Goal: Use online tool/utility: Use online tool/utility

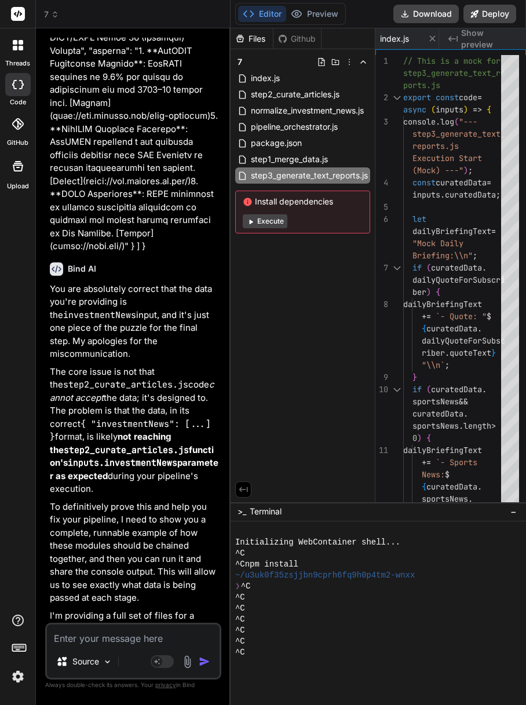
scroll to position [0, 489]
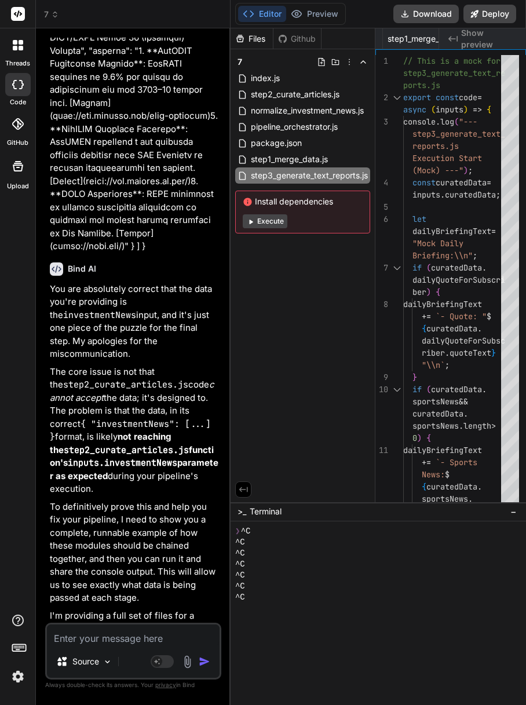
type textarea "console.log("--- step3_generate_text_reports.js Execution End (Mock) ---"); ret…"
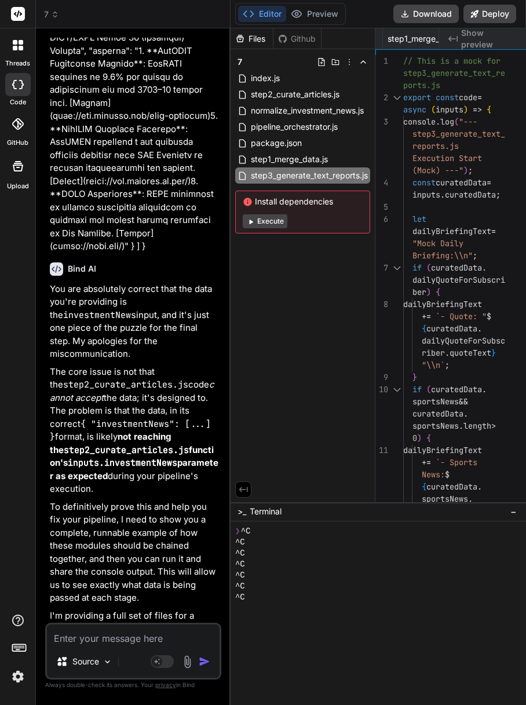
type textarea "x"
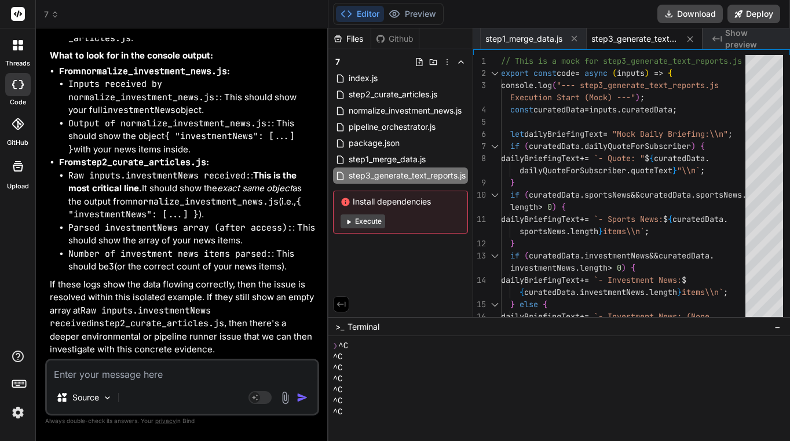
scroll to position [21992, 0]
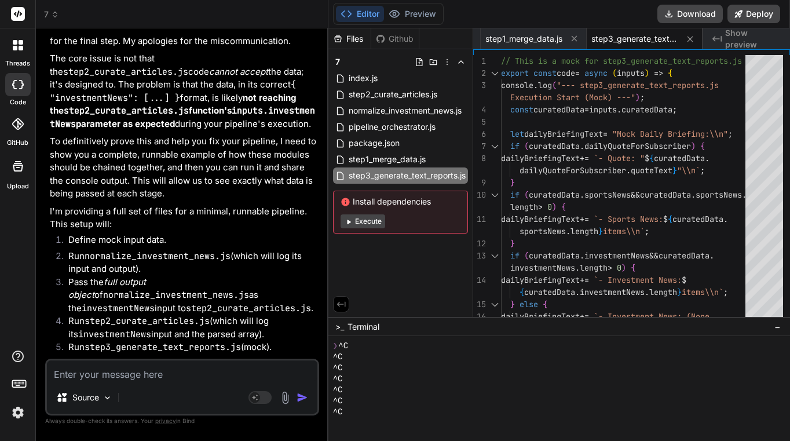
click at [50, 7] on header "7 Created with Pixso." at bounding box center [182, 14] width 292 height 28
click at [50, 15] on span "7" at bounding box center [51, 15] width 15 height 12
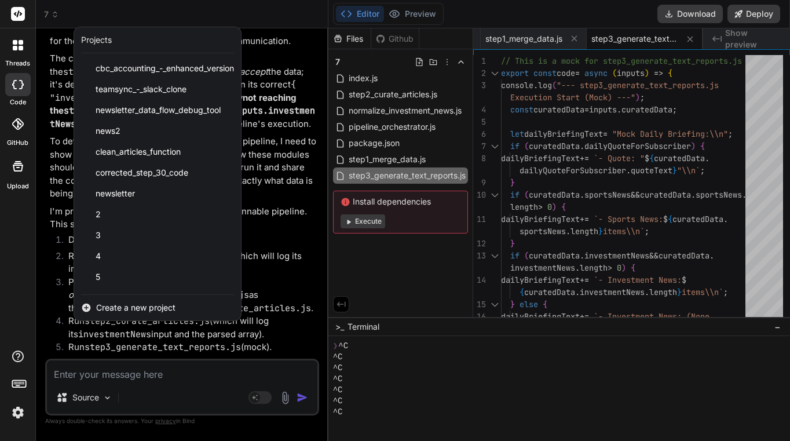
click at [142, 299] on div "Create a new project" at bounding box center [157, 307] width 167 height 25
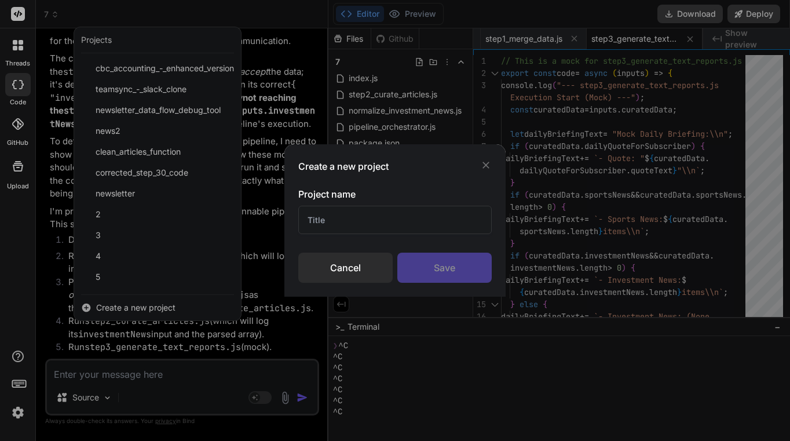
click at [361, 213] on input "text" at bounding box center [394, 220] width 193 height 28
type input "8"
click at [449, 259] on div "Save" at bounding box center [444, 267] width 94 height 30
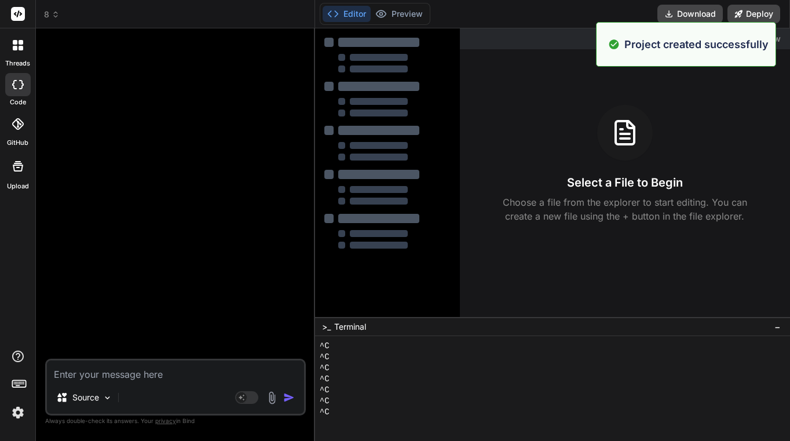
click at [137, 372] on textarea at bounding box center [175, 370] width 257 height 21
type textarea "x"
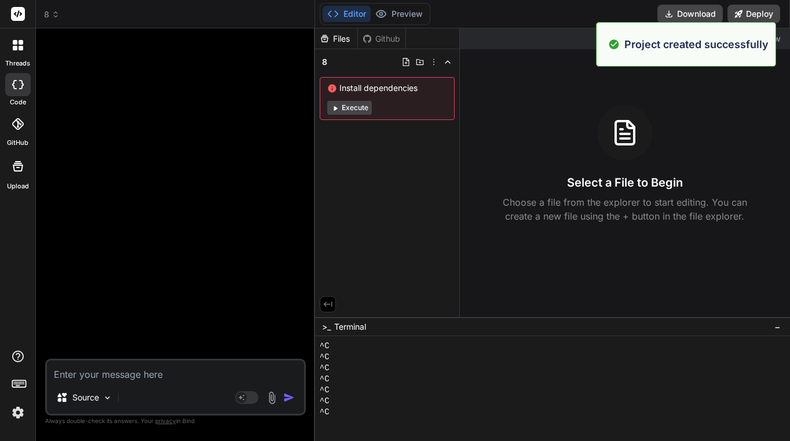
type textarea "w"
type textarea "x"
type textarea "wr"
type textarea "x"
type textarea "wri"
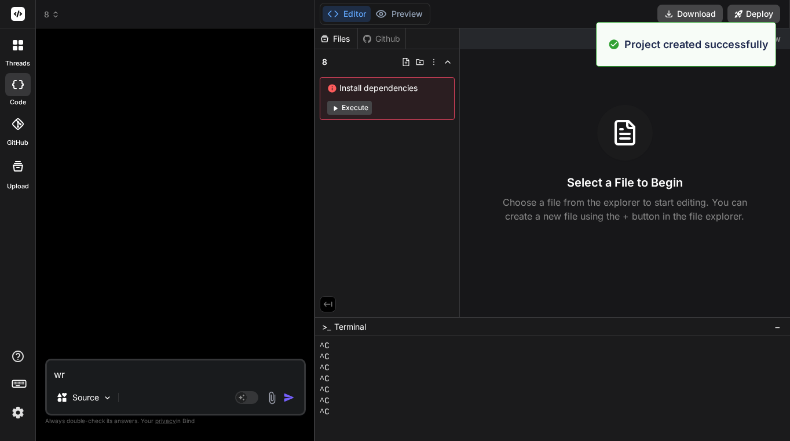
type textarea "x"
type textarea "writ"
type textarea "x"
type textarea "write"
type textarea "x"
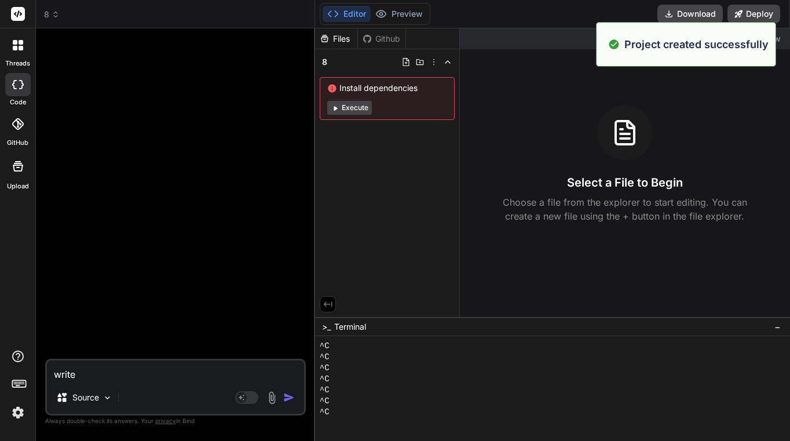
type textarea "write"
type textarea "x"
type textarea "write a"
type textarea "x"
type textarea "write a"
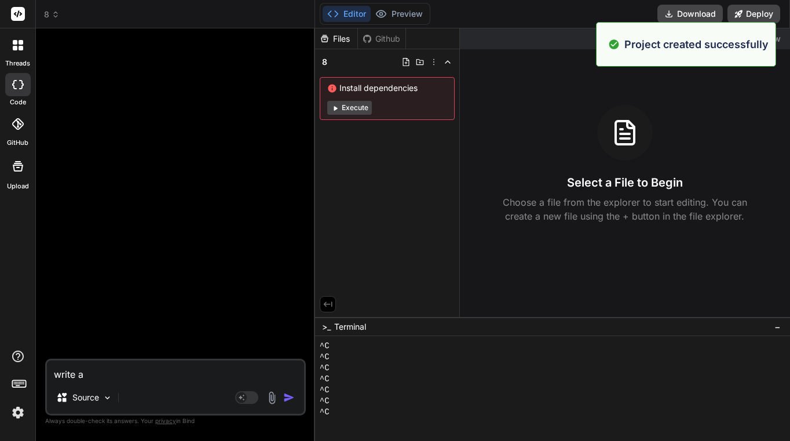
type textarea "x"
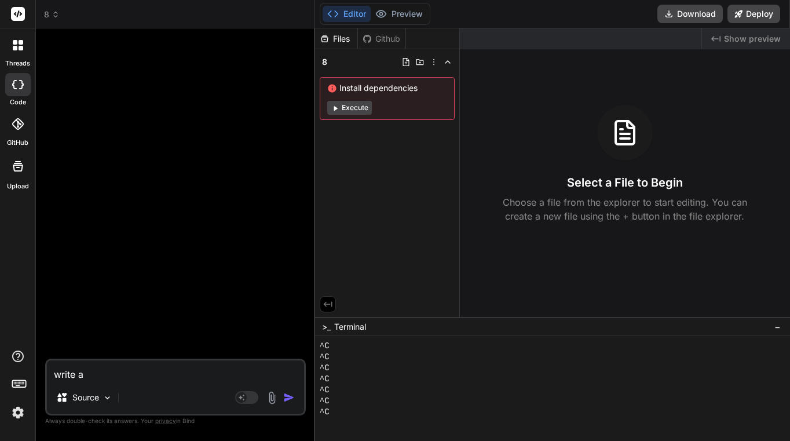
type textarea "write a c"
type textarea "x"
type textarea "write a co"
type textarea "x"
type textarea "write a cod"
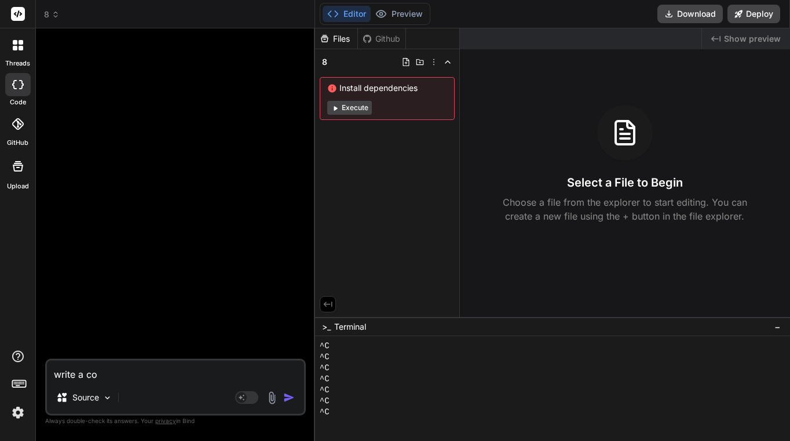
type textarea "x"
type textarea "write a code"
type textarea "x"
type textarea "write a code"
type textarea "x"
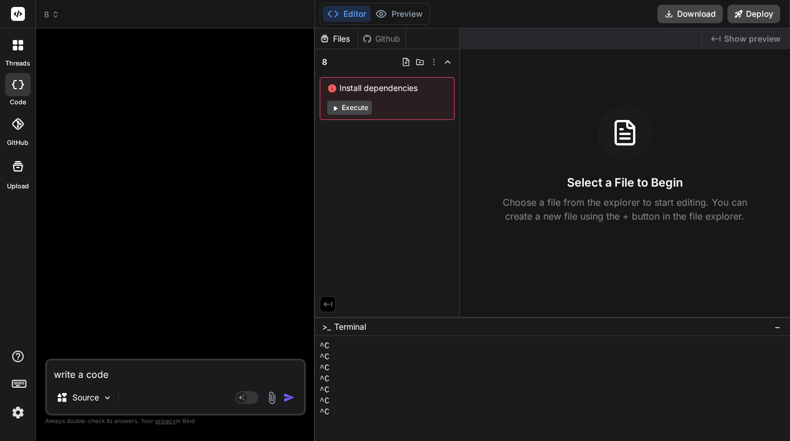
type textarea "write a code s"
type textarea "x"
type textarea "write a code st"
type textarea "x"
type textarea "write a code ste"
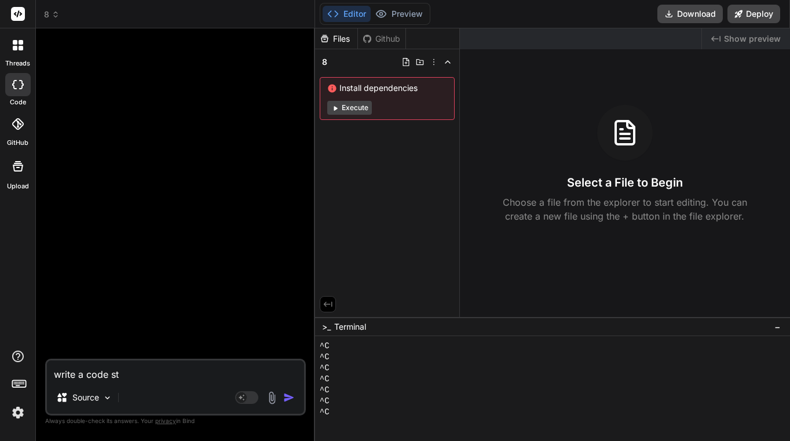
type textarea "x"
type textarea "write a code step"
type textarea "x"
type textarea "write a code step"
type textarea "x"
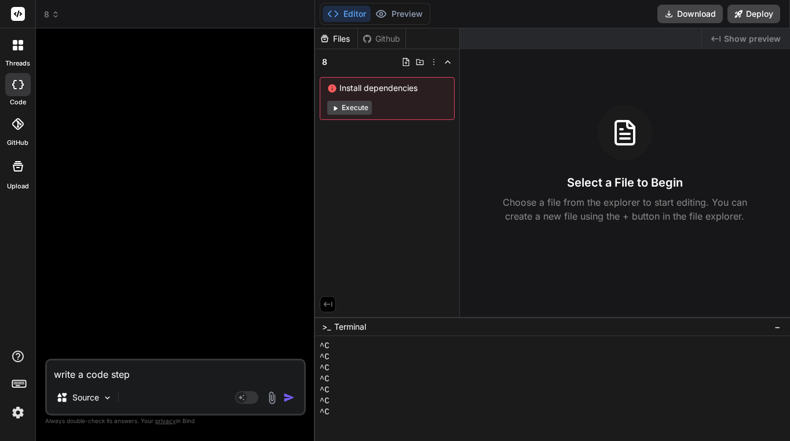
type textarea "write a code step t"
type textarea "x"
type textarea "write a code step th"
type textarea "x"
type textarea "write a code step tha"
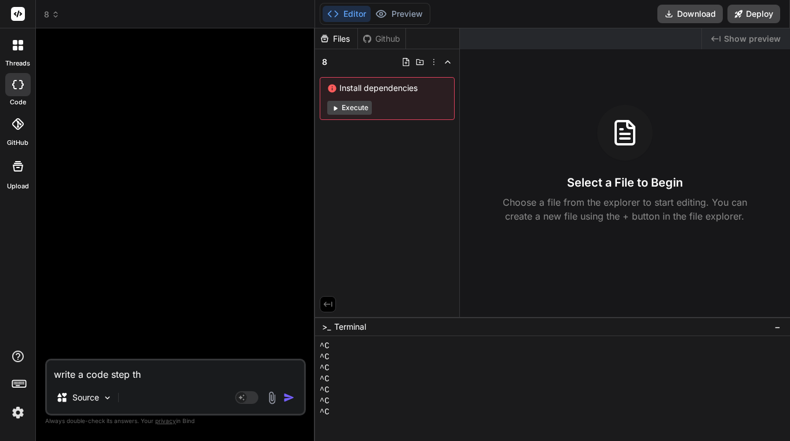
type textarea "x"
type textarea "write a code step that"
type textarea "x"
type textarea "write a code step that"
type textarea "x"
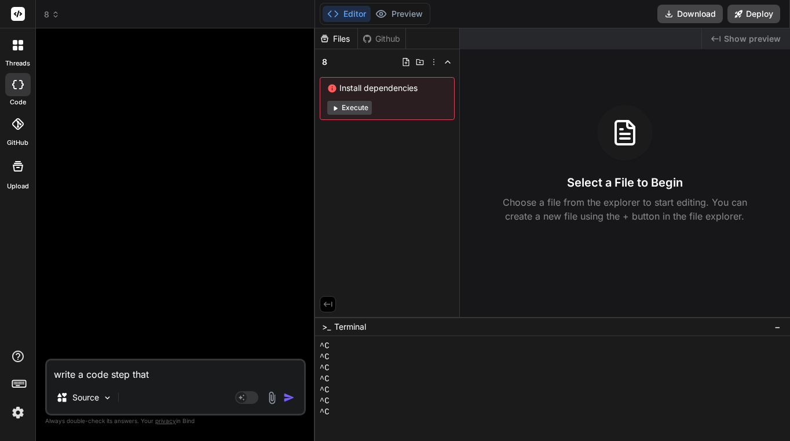
type textarea "write a code step that w"
type textarea "x"
type textarea "write a code step that wi"
type textarea "x"
type textarea "write a code step that [PERSON_NAME]"
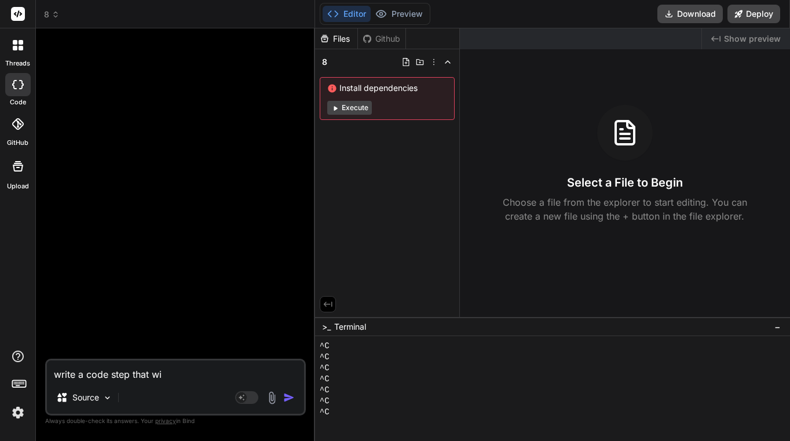
type textarea "x"
type textarea "write a code step that will"
type textarea "x"
type textarea "write a code step that will"
type textarea "x"
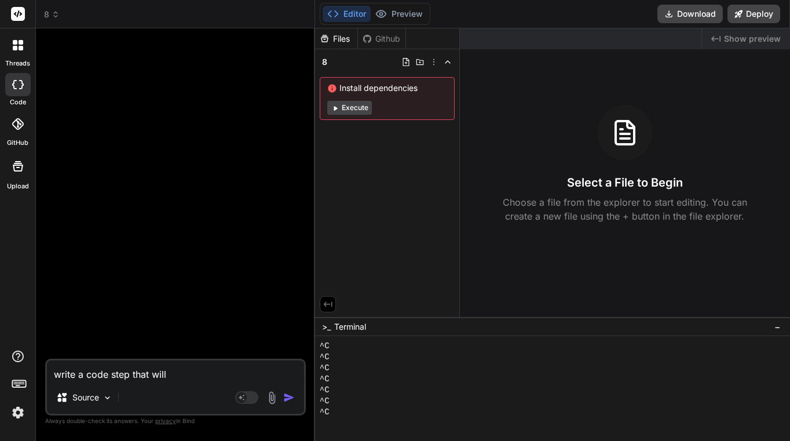
type textarea "write a code step that will c"
type textarea "x"
type textarea "write a code step that will co"
type textarea "x"
type textarea "write a code step that will con"
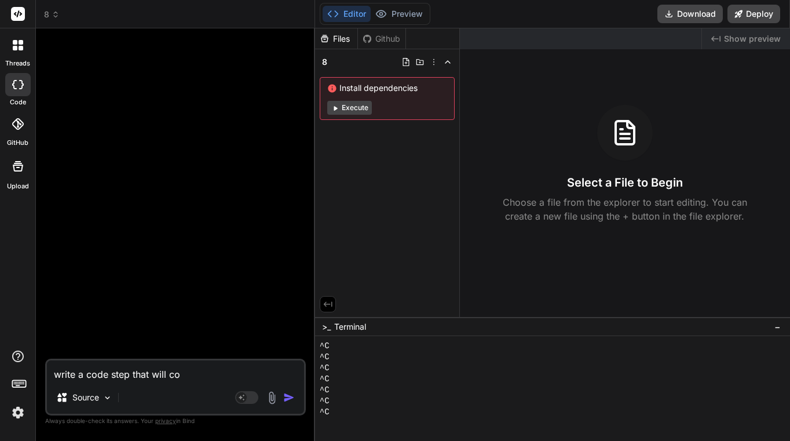
type textarea "x"
type textarea "write a code step that will conv"
type textarea "x"
type textarea "write a code step that will conve"
type textarea "x"
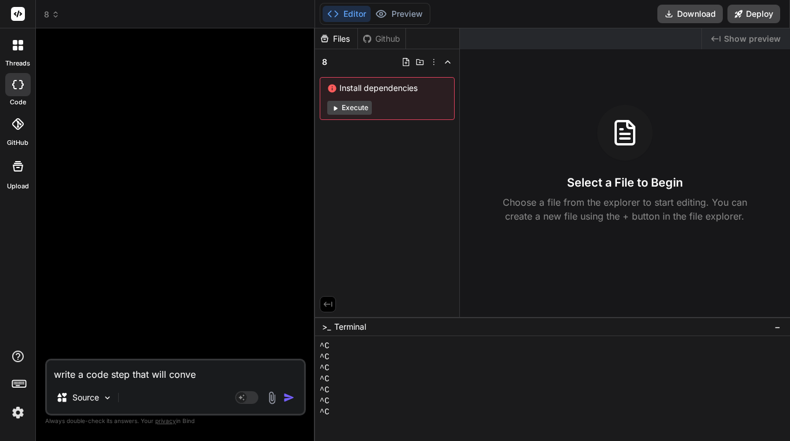
type textarea "write a code step that will conver"
type textarea "x"
type textarea "write a code step that will convert"
type textarea "x"
type textarea "write a code step that will convert"
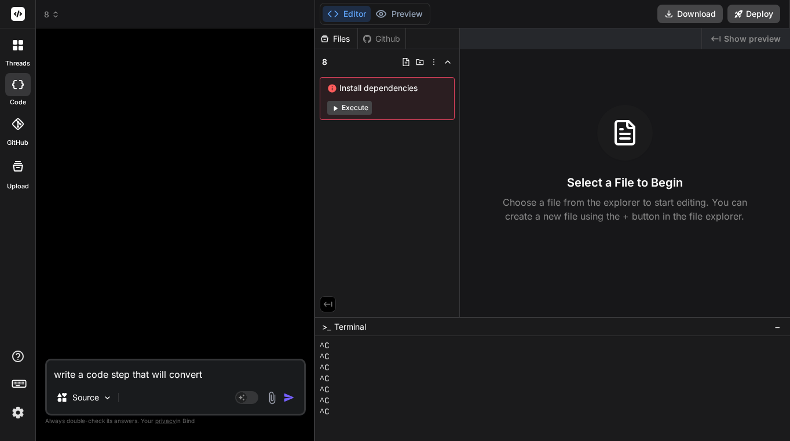
type textarea "x"
type textarea "write a code step that will convert t"
type textarea "x"
type textarea "write a code step that will convert th"
type textarea "x"
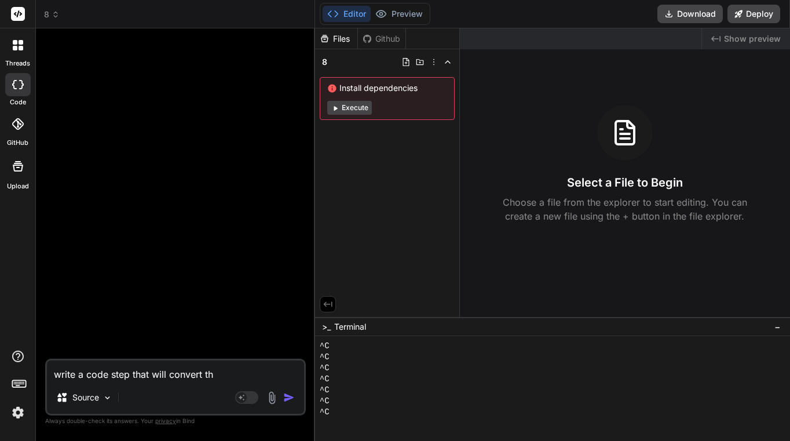
type textarea "write a code step that will convert thi"
type textarea "x"
type textarea "write a code step that will convert this"
type textarea "x"
type textarea "write a code step that will convert this"
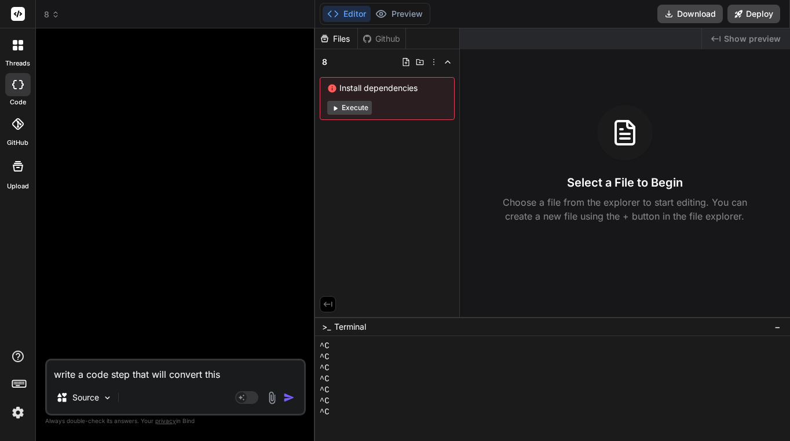
type textarea "x"
type textarea "write a code step that will convert this o"
type textarea "x"
type textarea "write a code step that will convert this ou"
type textarea "x"
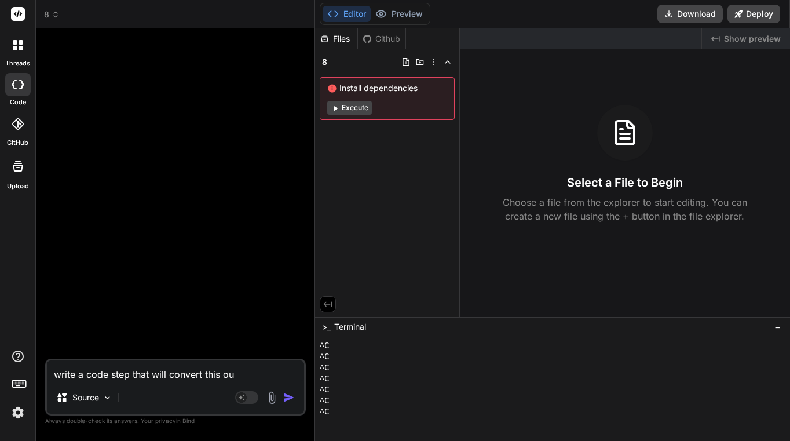
type textarea "write a code step that will convert this out"
type textarea "x"
type textarea "write a code step that will convert this outp"
type textarea "x"
type textarea "write a code step that will convert this outpu"
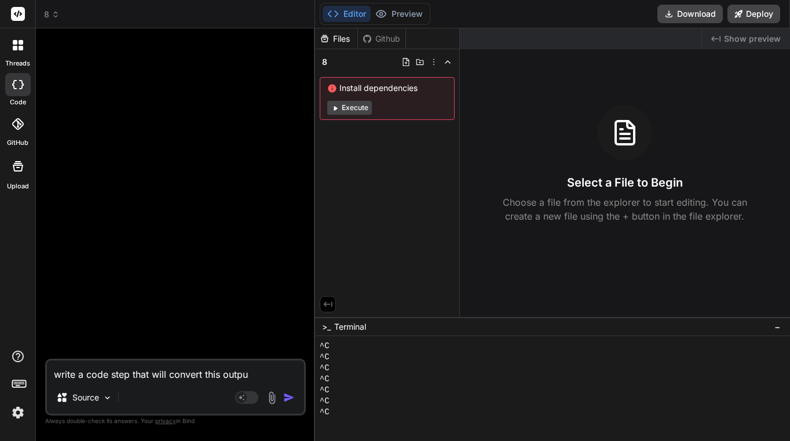
type textarea "x"
type textarea "write a code step that will convert this output"
type textarea "x"
type textarea "write a code step that will convert this output"
type textarea "x"
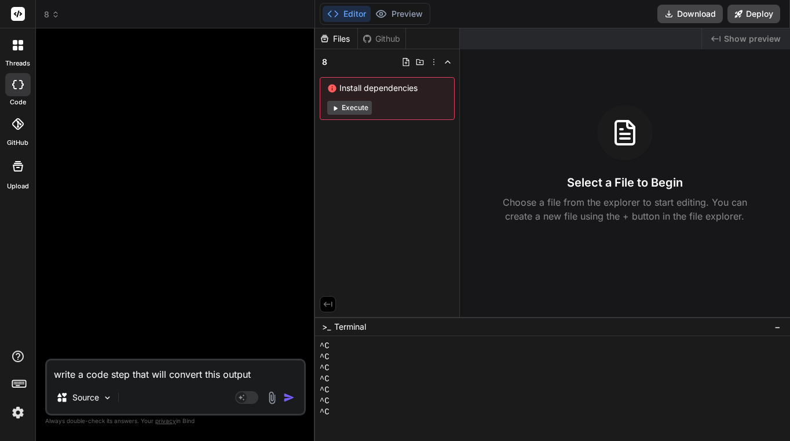
type textarea "write a code step that will convert this output t"
type textarea "x"
type textarea "write a code step that will convert this output to"
type textarea "x"
type textarea "write a code step that will convert this output to"
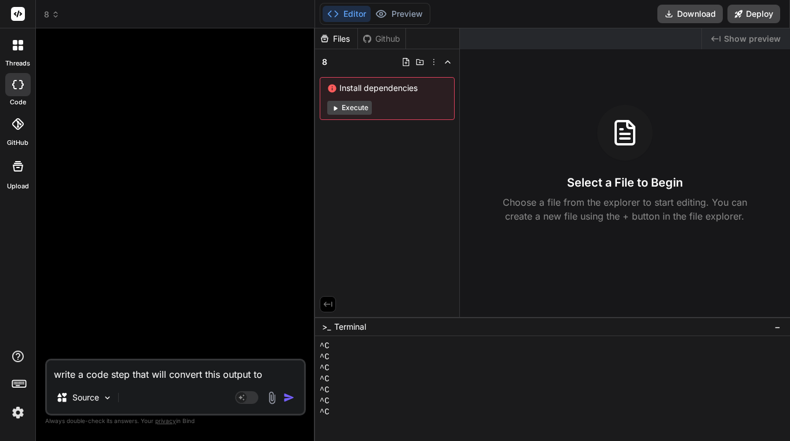
type textarea "x"
type textarea "write a code step that will convert this output to j"
type textarea "x"
type textarea "write a code step that will convert this output to js"
type textarea "x"
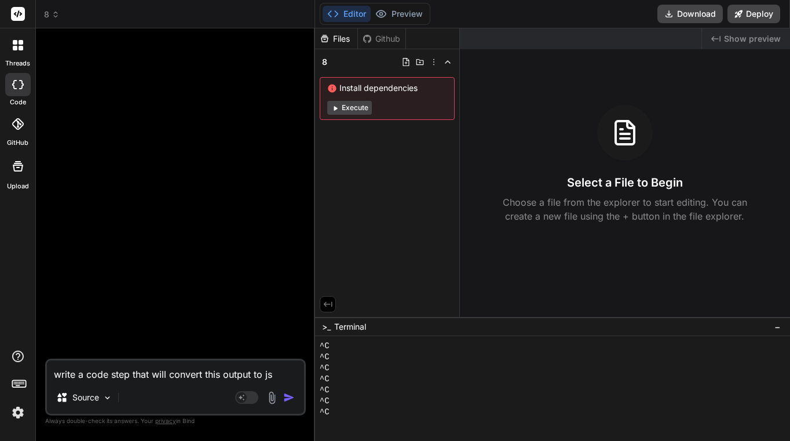
type textarea "write a code step that will convert this output to jso"
type textarea "x"
type textarea "write a code step that will convert this output to json"
type textarea "x"
type textarea "write a code step that will convert this output to json"
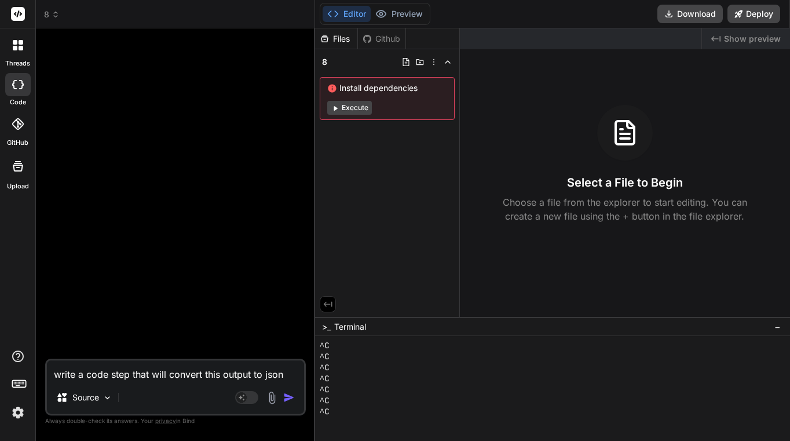
type textarea "x"
type textarea "write a code step that will convert this output to json j"
type textarea "x"
type textarea "write a code step that will convert this output to json ja"
type textarea "x"
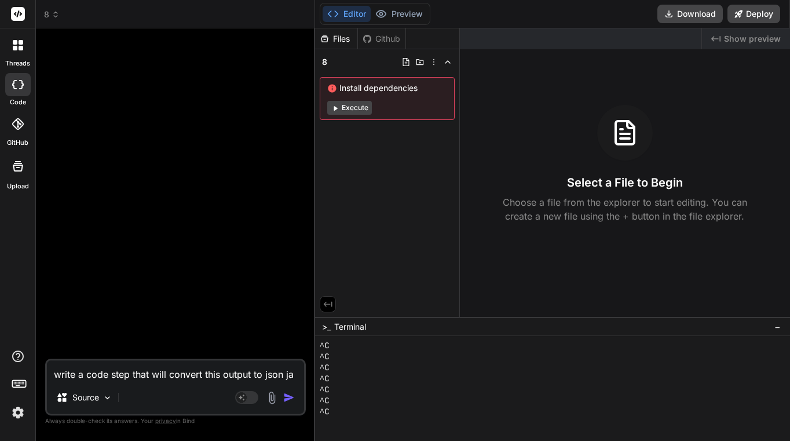
type textarea "write a code step that will convert this output to json jav"
type textarea "x"
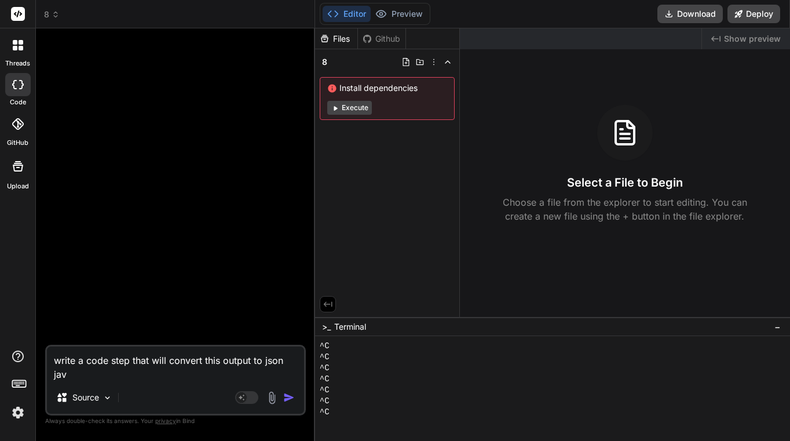
type textarea "write a code step that will convert this output to json java"
type textarea "x"
type textarea "write a code step that will convert this output to json jav"
type textarea "x"
type textarea "write a code step that will convert this output to json ja"
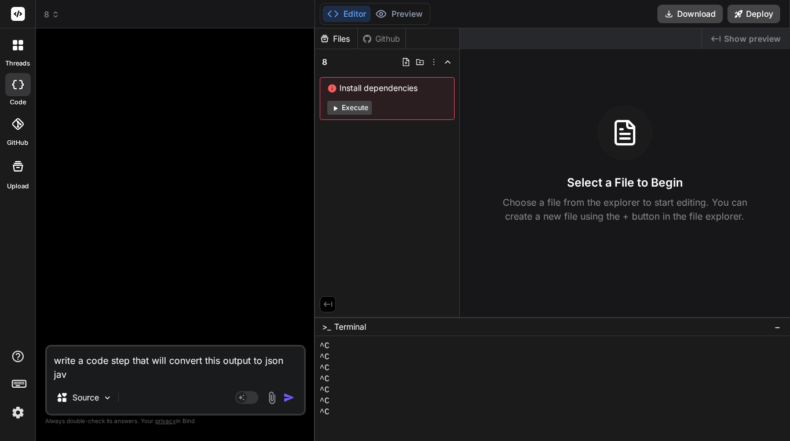
type textarea "x"
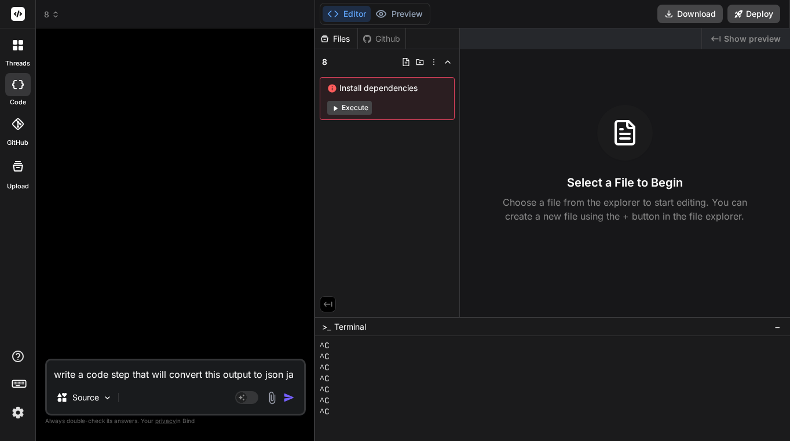
type textarea "write a code step that will convert this output to json j"
type textarea "x"
type textarea "write a code step that will convert this output to json"
type textarea "x"
click at [88, 372] on textarea "write a code step that will convert this output to json" at bounding box center [175, 370] width 257 height 21
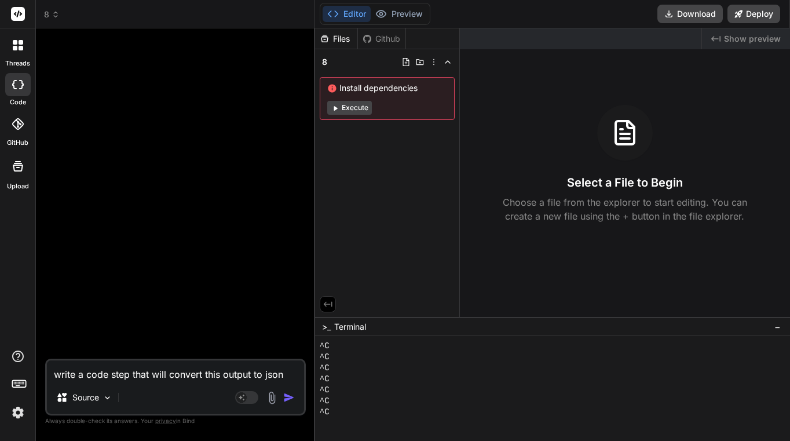
type textarea "write a jcode step that will convert this output to json"
type textarea "x"
type textarea "write a jacode step that will convert this output to json"
type textarea "x"
type textarea "write a javcode step that will convert this output to json"
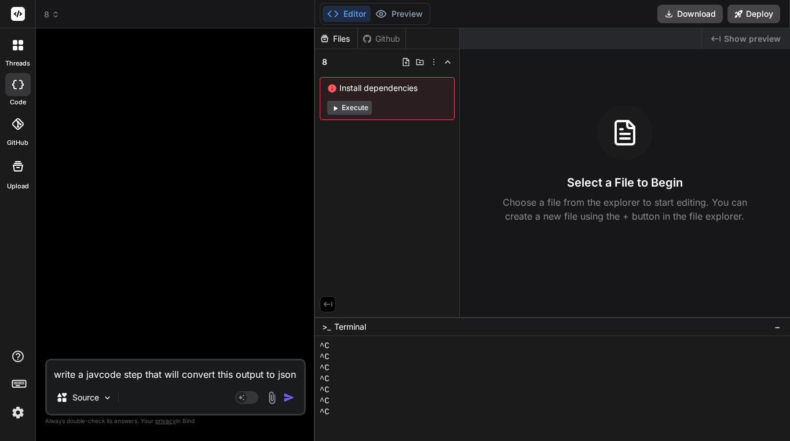
type textarea "x"
type textarea "write a javecode step that will convert this output to json"
type textarea "x"
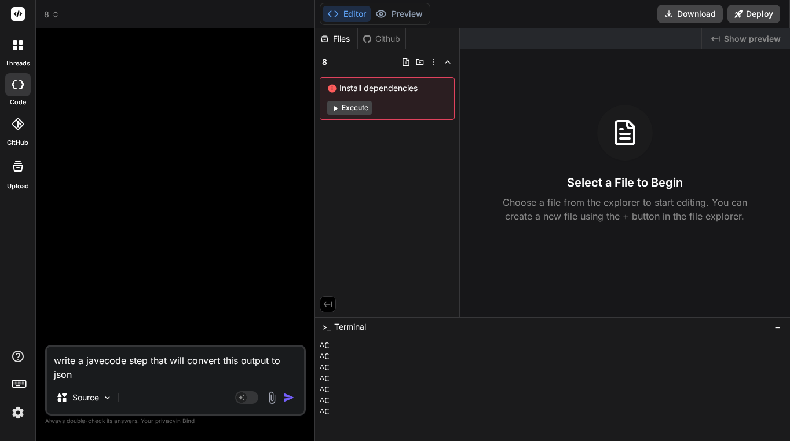
type textarea "write a javeacode step that will convert this output to json"
type textarea "x"
type textarea "write a javeascode step that will convert this output to json"
type textarea "x"
type textarea "write a javeasccode step that will convert this output to json"
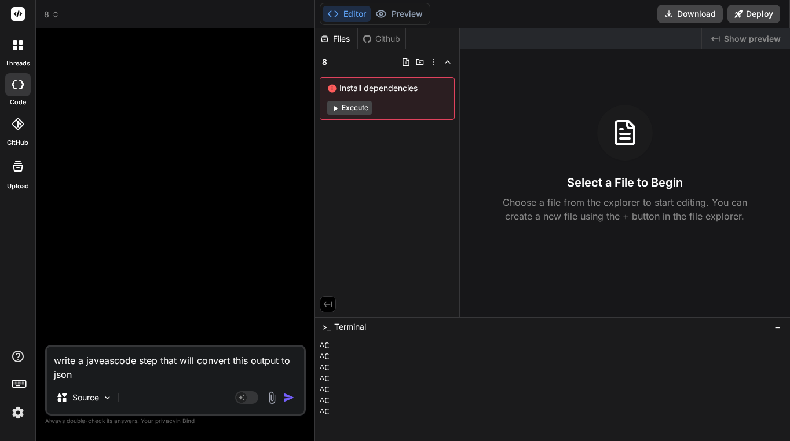
type textarea "x"
type textarea "write a javeascrcode step that will convert this output to json"
type textarea "x"
type textarea "write a javeascricode step that will convert this output to json"
type textarea "x"
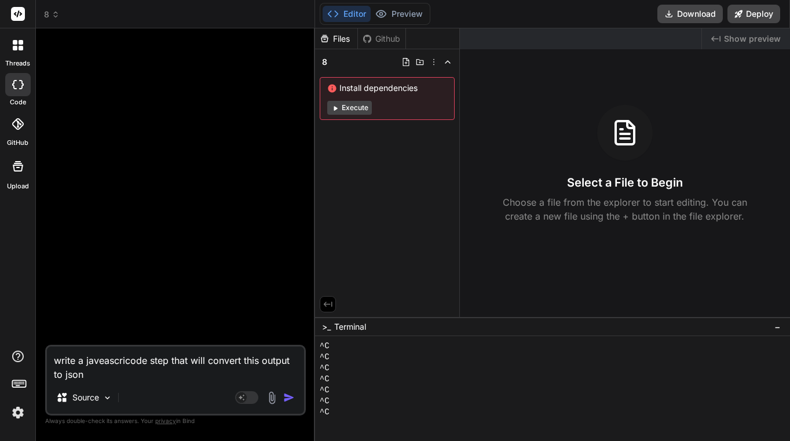
type textarea "write a javeascripcode step that will convert this output to json"
type textarea "x"
type textarea "write a javeascriptcode step that will convert this output to json"
type textarea "x"
type textarea "write a javeascript code step that will convert this output to json"
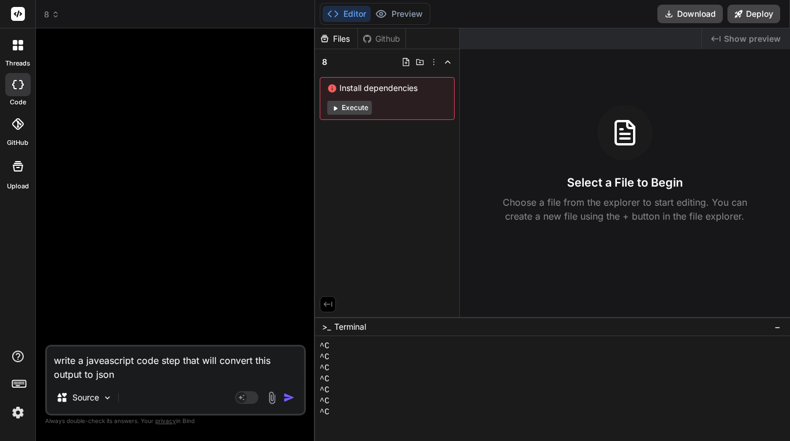
click at [129, 375] on textarea "write a javeascript code step that will convert this output to json" at bounding box center [175, 363] width 257 height 35
type textarea "x"
type textarea "write a javeascript code step that will convert this output to json"
type textarea "x"
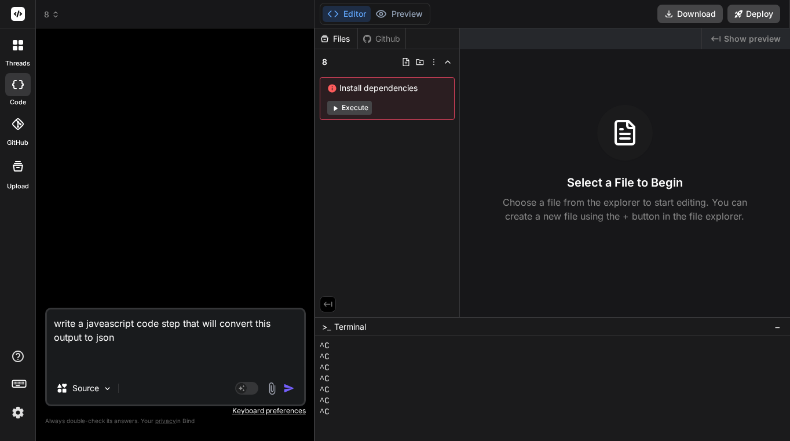
paste textarea ""```json\n{\n \"article_text\": {\n \"globallyRelevantArticles\": [\n {\n \"id\…"
type textarea "write a javeascript code step that will convert this output to json "```json\n{…"
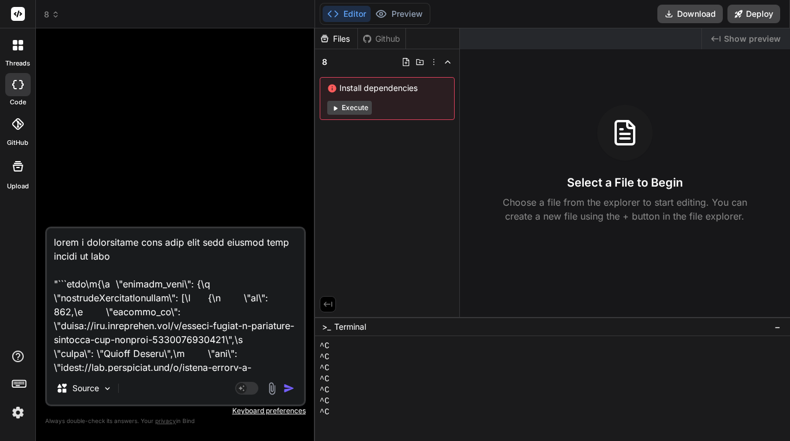
scroll to position [5866, 0]
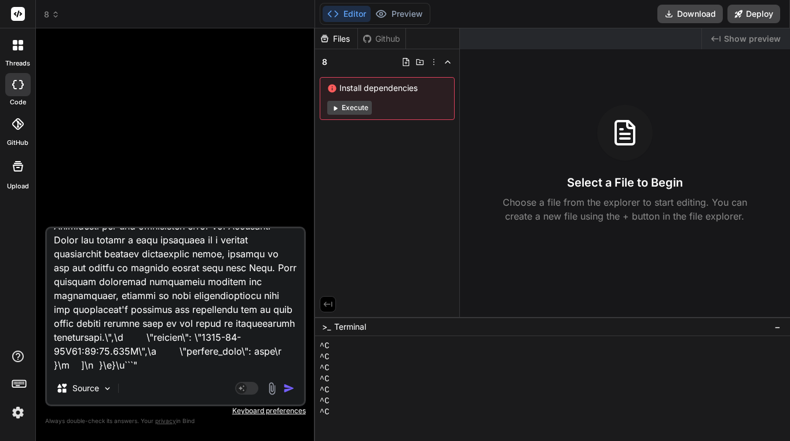
type textarea "x"
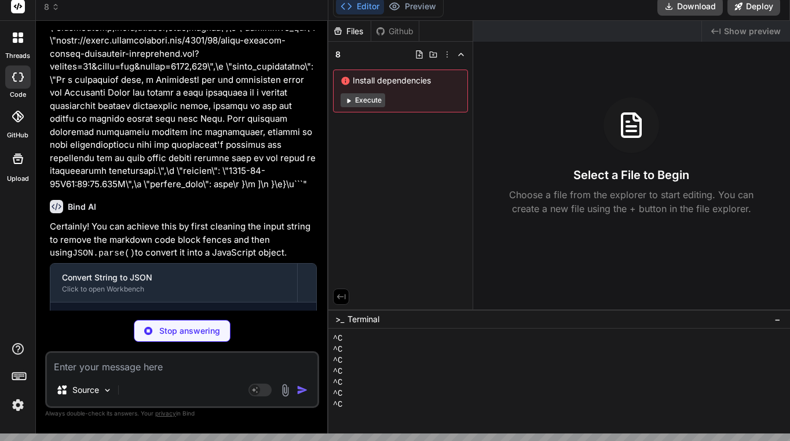
scroll to position [8, 0]
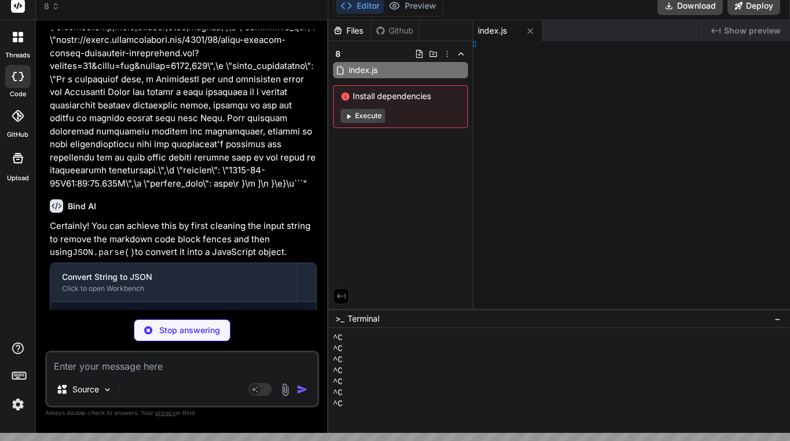
type textarea "x"
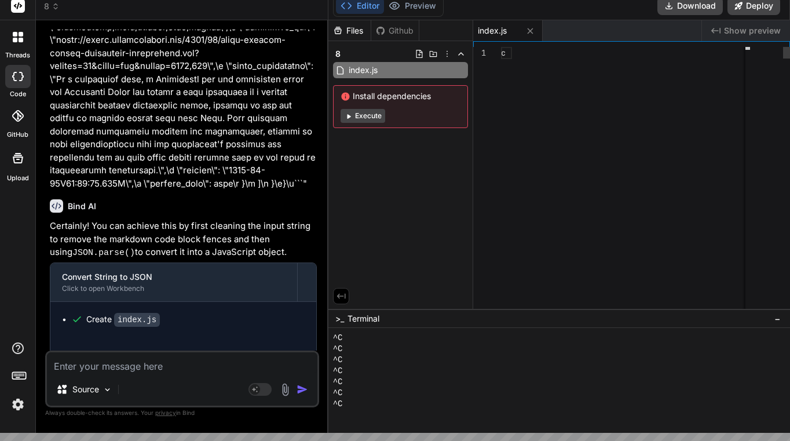
scroll to position [77, 0]
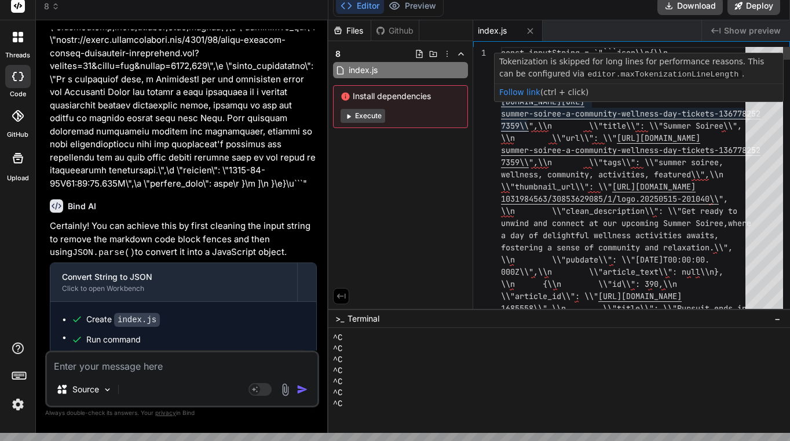
type textarea "const inputString = `"```json\\n{\\n \\"article_text\\": {\\n \\"globallyReleva…"
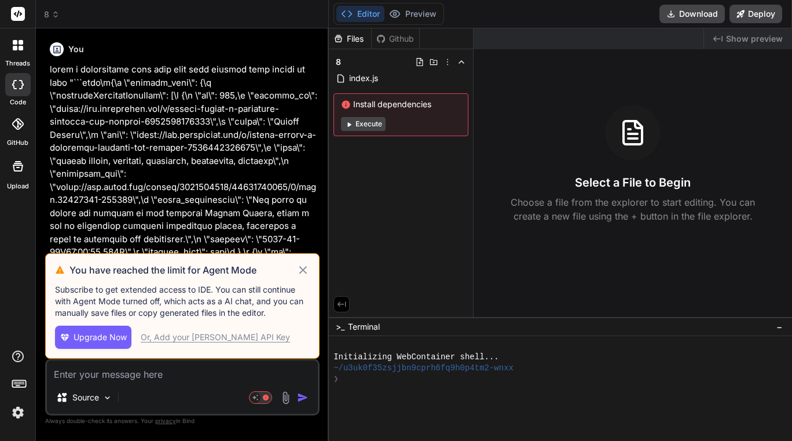
click at [304, 263] on icon at bounding box center [302, 270] width 13 height 14
type textarea "x"
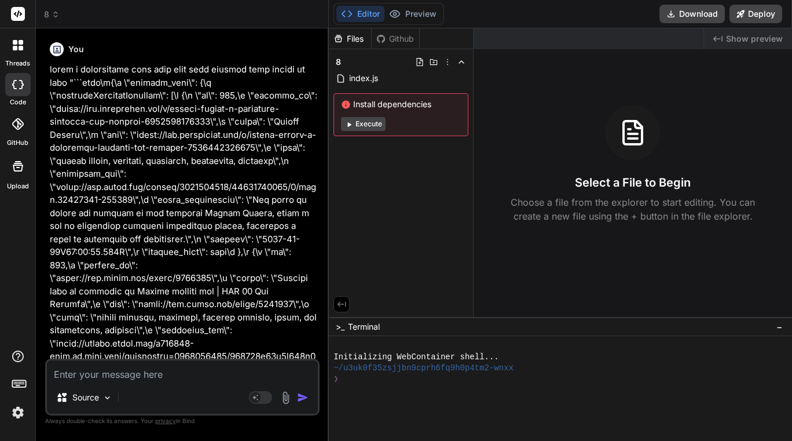
click at [127, 383] on div "Source Agent Mode. When this toggle is activated, AI automatically makes decisi…" at bounding box center [182, 386] width 274 height 57
click at [115, 374] on textarea at bounding box center [182, 370] width 271 height 21
type textarea "c"
type textarea "x"
type textarea "ca"
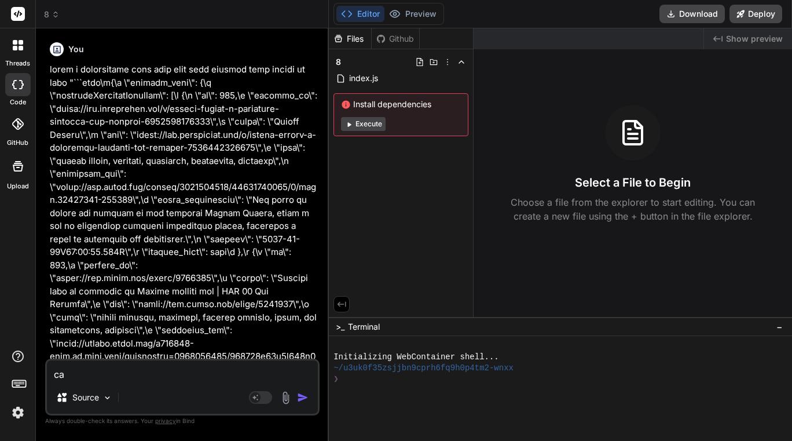
type textarea "x"
type textarea "can"
type textarea "x"
type textarea "can"
type textarea "x"
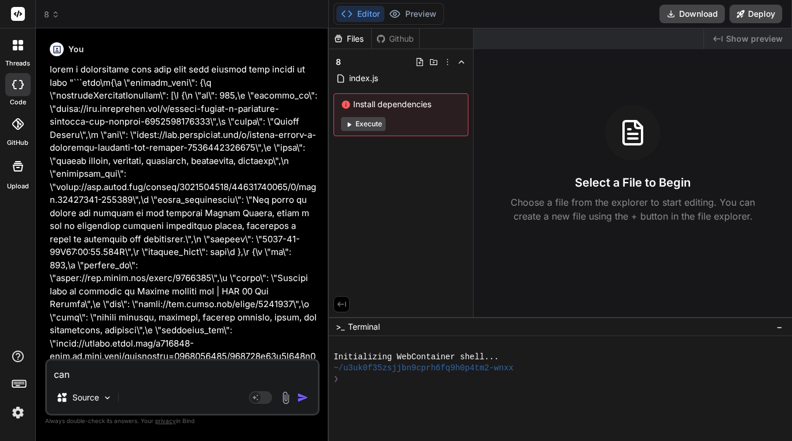
type textarea "can y"
type textarea "x"
type textarea "can yo"
type textarea "x"
type textarea "can you"
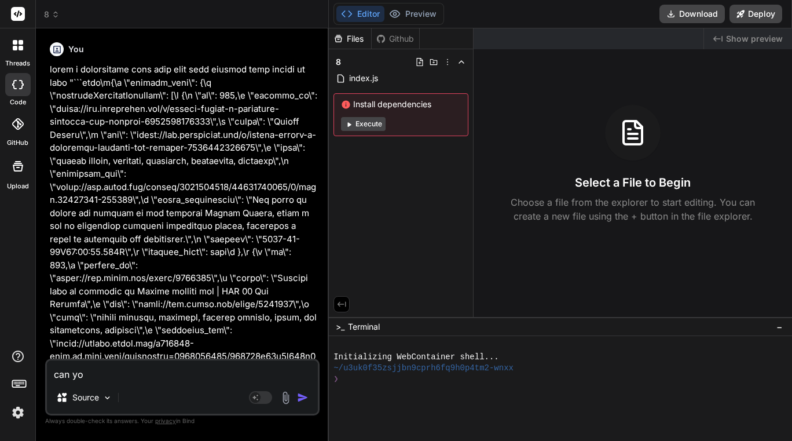
type textarea "x"
type textarea "can you"
type textarea "x"
type textarea "can you ;"
type textarea "x"
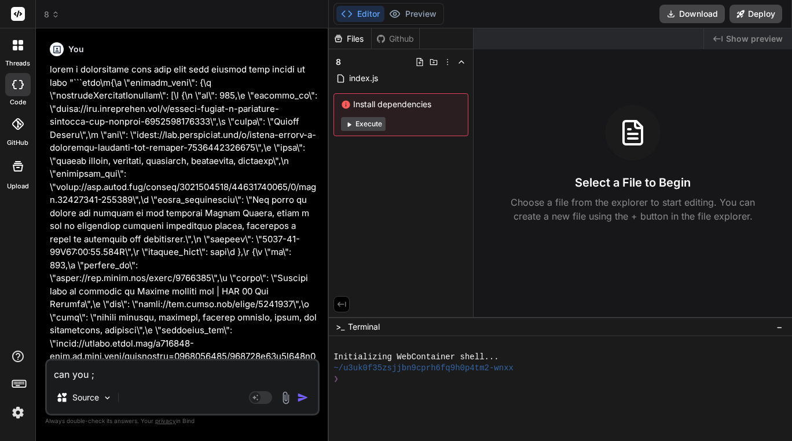
type textarea "can you ;l"
type textarea "x"
type textarea "can you ;"
type textarea "x"
type textarea "can you"
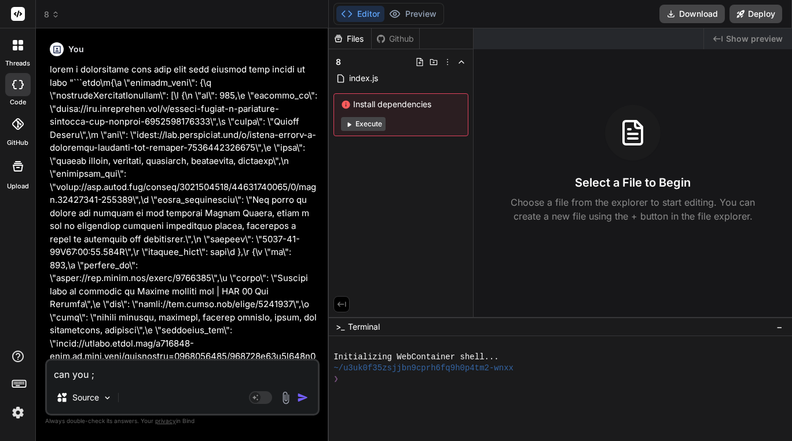
type textarea "x"
type textarea "can you p"
type textarea "x"
type textarea "can you pl"
type textarea "x"
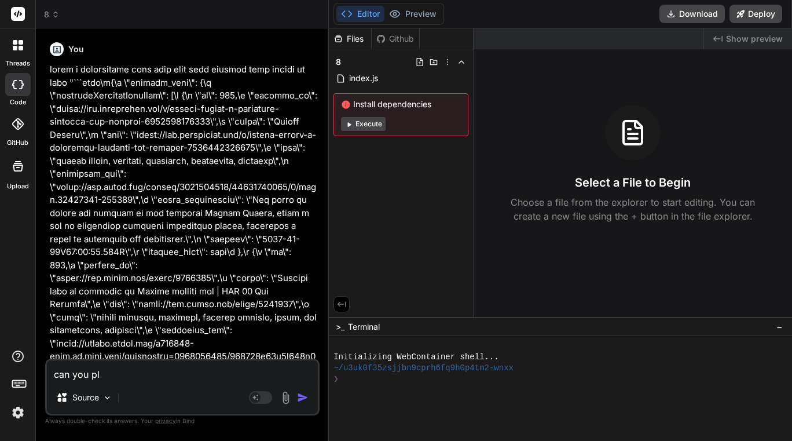
type textarea "can you ple"
type textarea "x"
type textarea "can you plea"
type textarea "x"
type textarea "can you please"
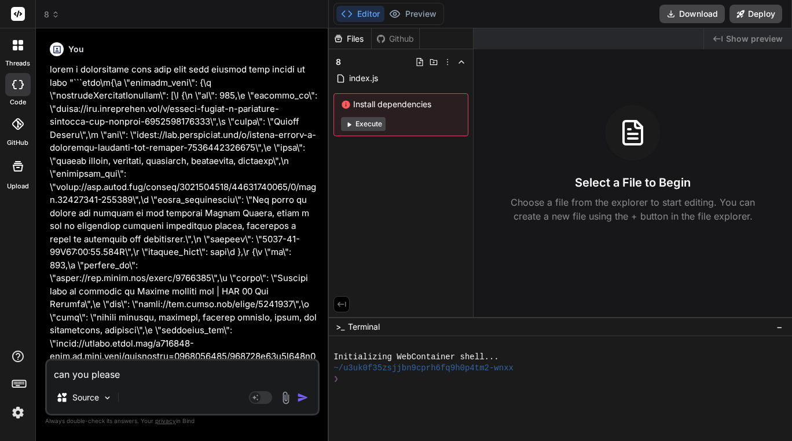
type textarea "x"
type textarea "can you please"
type textarea "x"
type textarea "can you please p"
type textarea "x"
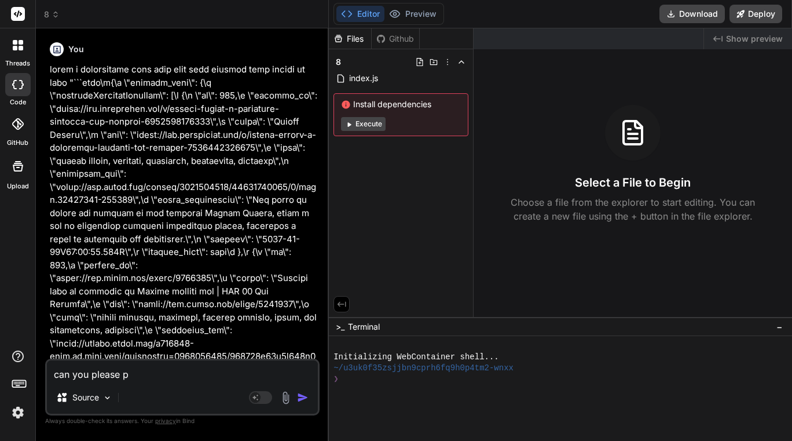
type textarea "can you please pr"
type textarea "x"
type textarea "can you please pro"
type textarea "x"
type textarea "can you please prov"
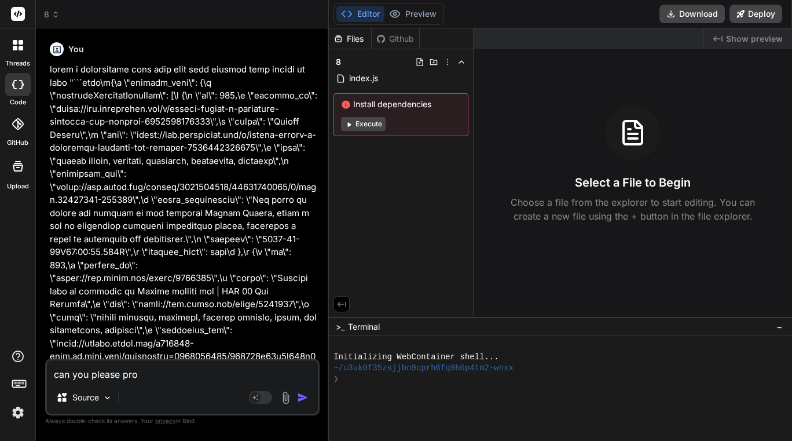
type textarea "x"
type textarea "can you please provi"
type textarea "x"
type textarea "can you please provid"
type textarea "x"
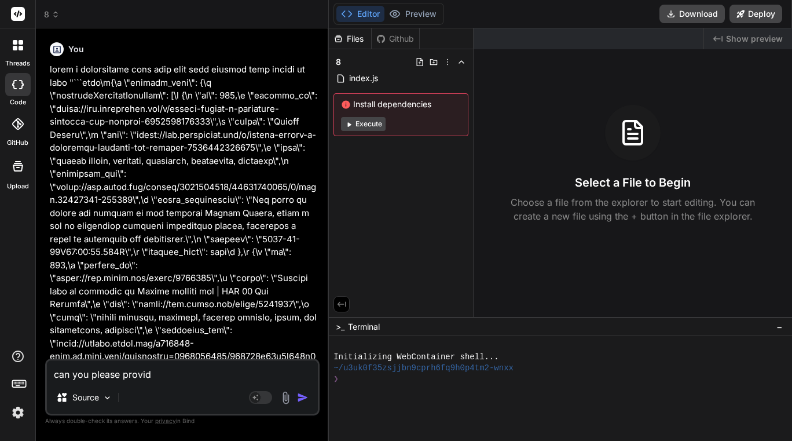
type textarea "can you please provide"
type textarea "x"
type textarea "can you please provide"
type textarea "x"
type textarea "can you please provide m"
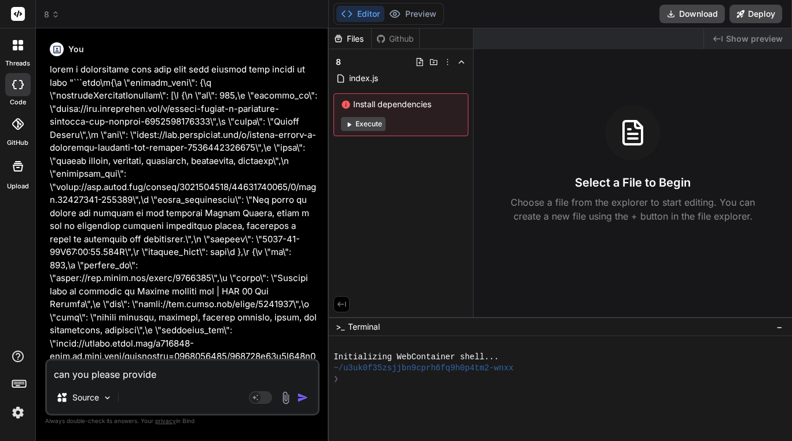
type textarea "x"
type textarea "can you please provide me"
type textarea "x"
type textarea "can you please provide me"
type textarea "x"
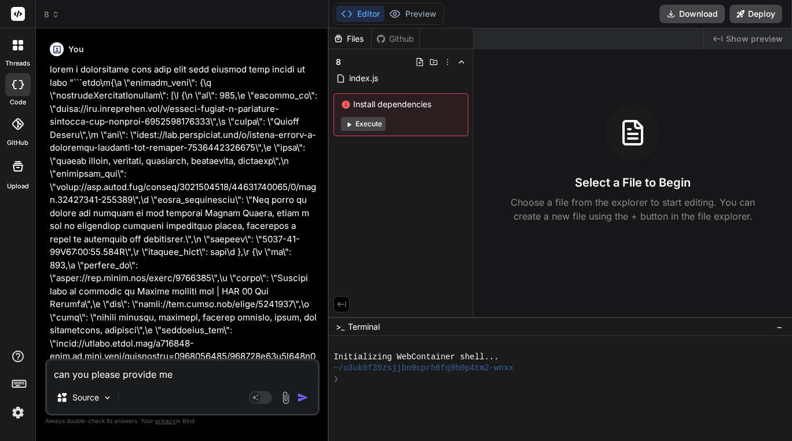
type textarea "can you please provide me w"
type textarea "x"
type textarea "can you please provide me wi"
type textarea "x"
type textarea "can you please provide me wit"
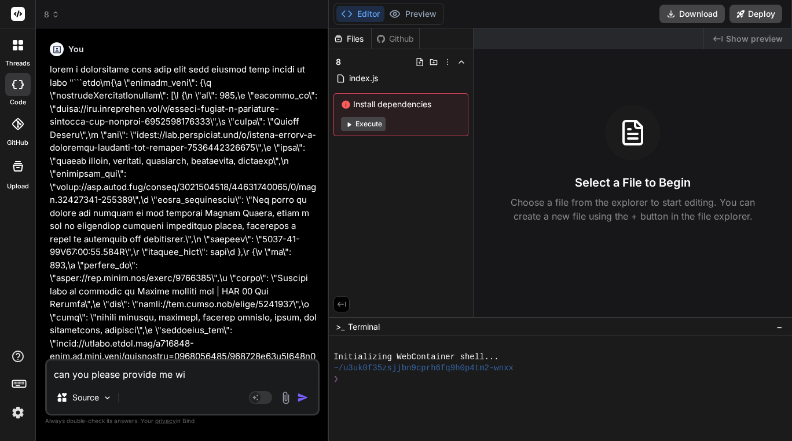
type textarea "x"
type textarea "can you please provide me with"
type textarea "x"
type textarea "can you please provide me witht"
type textarea "x"
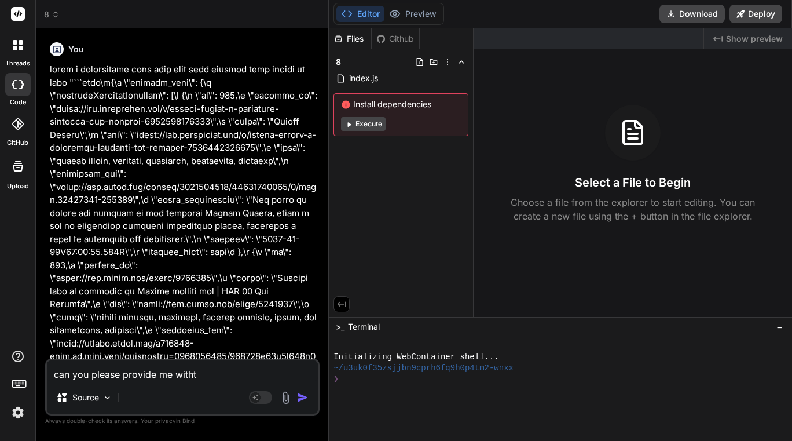
type textarea "can you please provide me witht t"
type textarea "x"
type textarea "can you please provide me witht th"
type textarea "x"
type textarea "can you please provide me witht t"
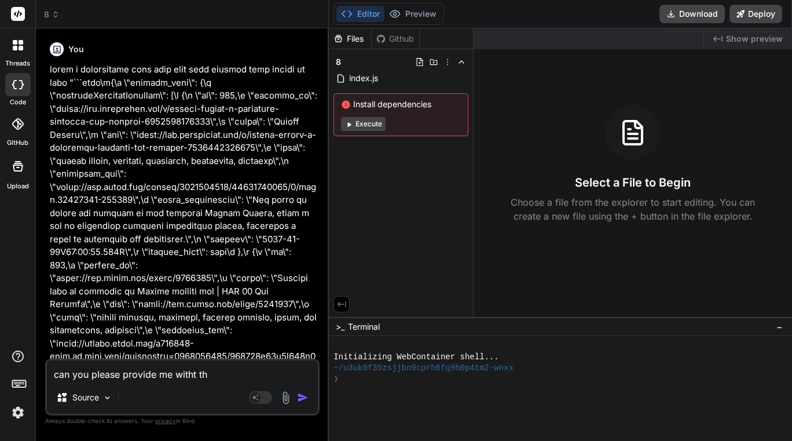
type textarea "x"
type textarea "can you please provide me witht"
type textarea "x"
type textarea "can you please provide me witht"
type textarea "x"
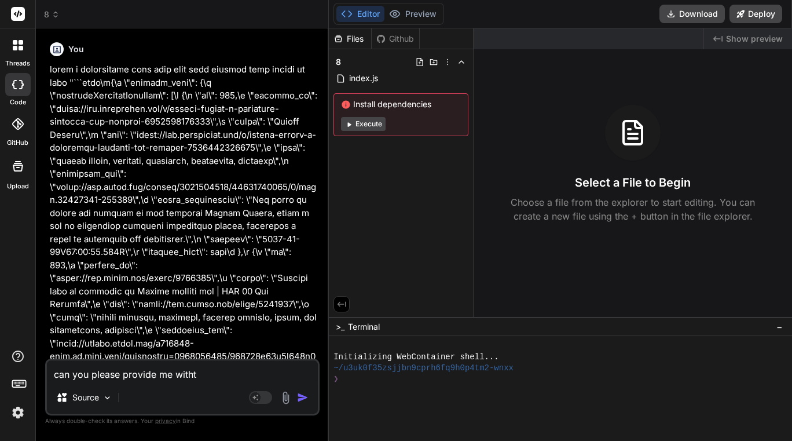
type textarea "can you please provide me with"
type textarea "x"
type textarea "can you please provide me with"
type textarea "x"
type textarea "can you please provide me with t"
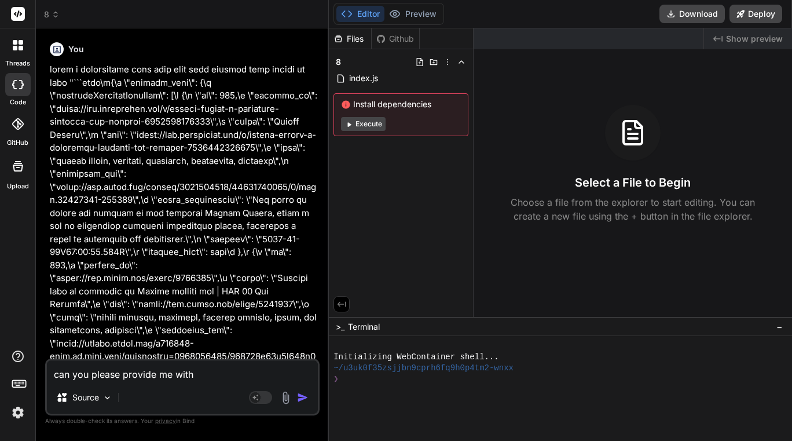
type textarea "x"
type textarea "can you please provide me with th"
type textarea "x"
type textarea "can you please provide me with the"
type textarea "x"
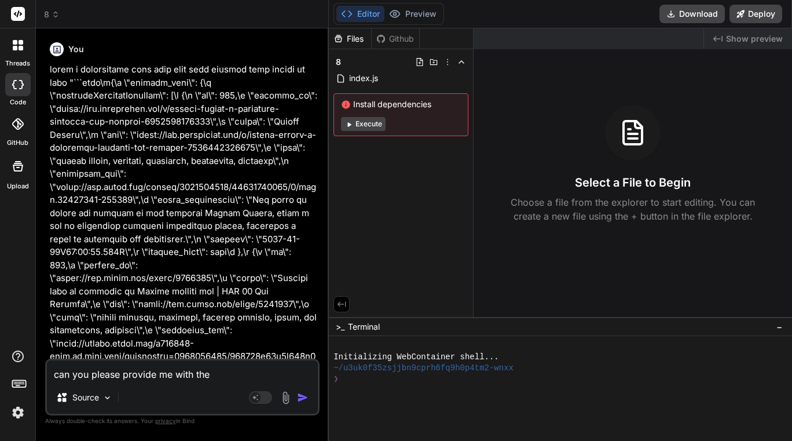
type textarea "can you please provide me with the"
type textarea "x"
type textarea "can you please provide me with the c"
type textarea "x"
type textarea "can you please provide me with the co"
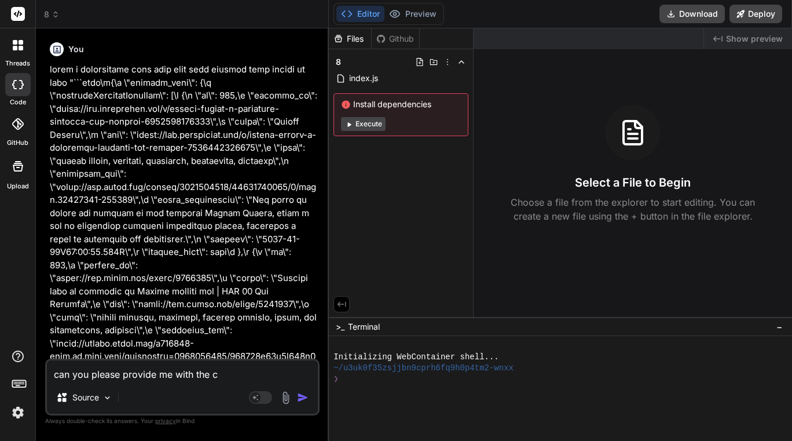
type textarea "x"
type textarea "can you please provide me with the cod"
type textarea "x"
type textarea "can you please provide me with the code"
type textarea "x"
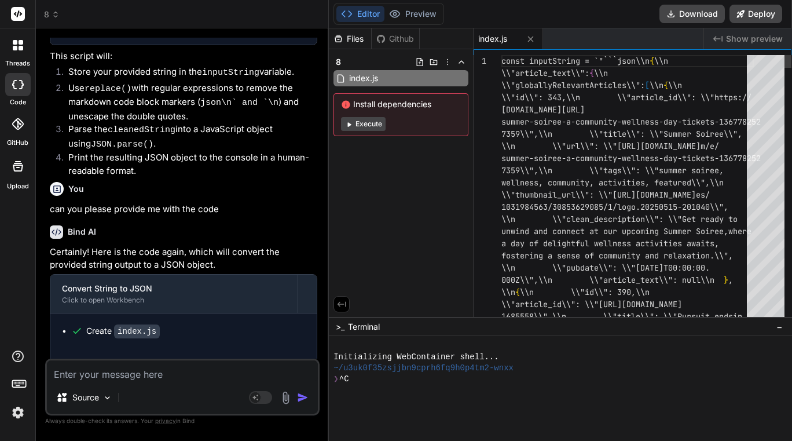
scroll to position [209, 0]
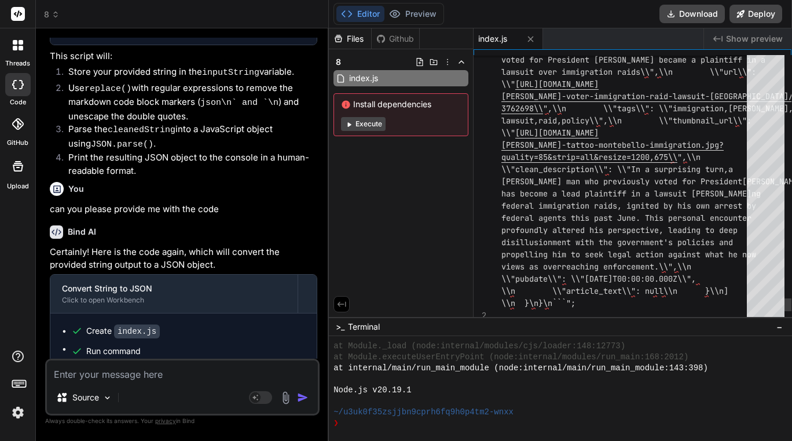
type textarea "x"
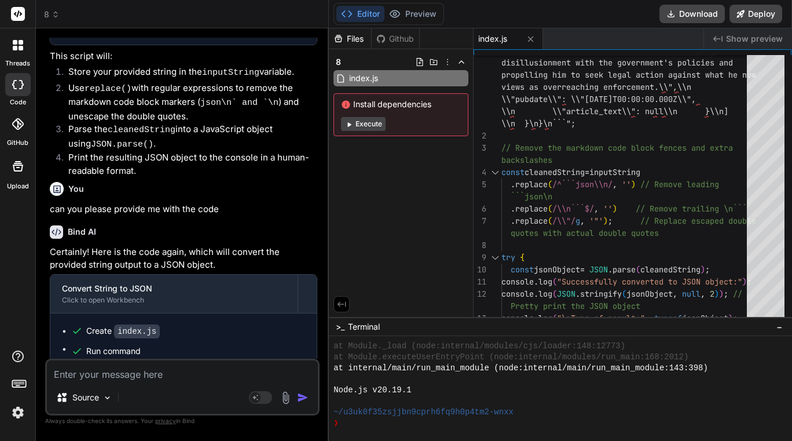
click at [171, 392] on div "Source" at bounding box center [182, 400] width 271 height 28
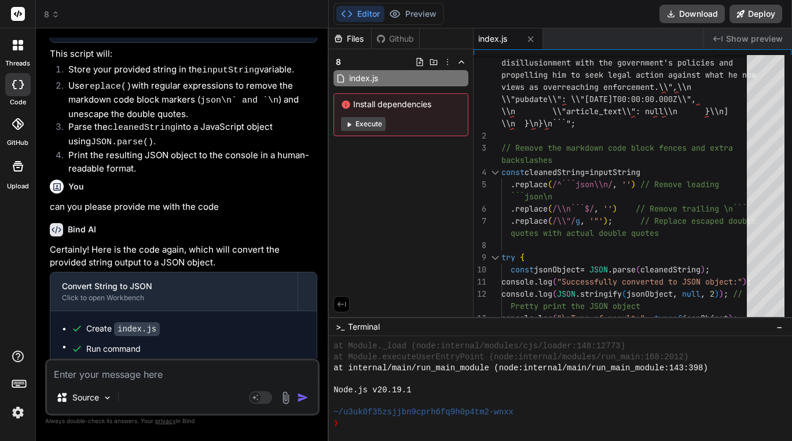
click at [131, 378] on textarea at bounding box center [182, 370] width 271 height 21
type textarea "j"
type textarea "x"
type textarea "ju"
type textarea "x"
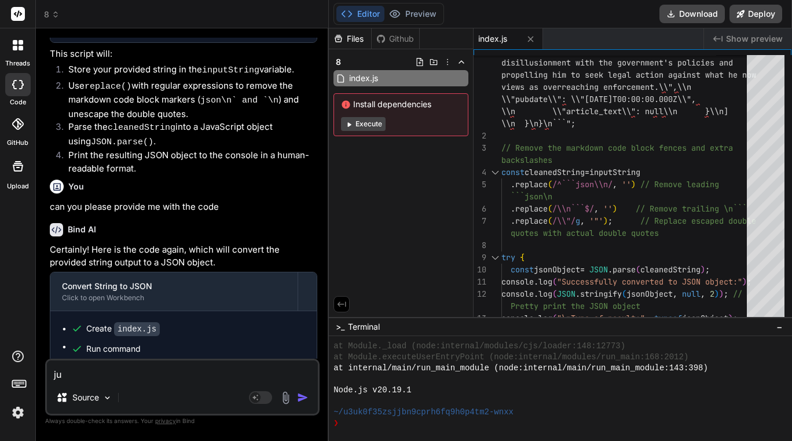
type textarea "jus"
type textarea "x"
type textarea "just"
type textarea "x"
type textarea "just"
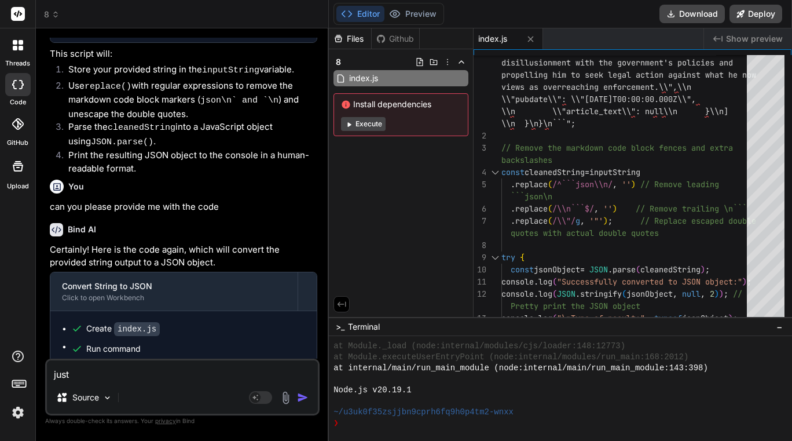
type textarea "x"
type textarea "just p"
type textarea "x"
type textarea "just pr"
type textarea "x"
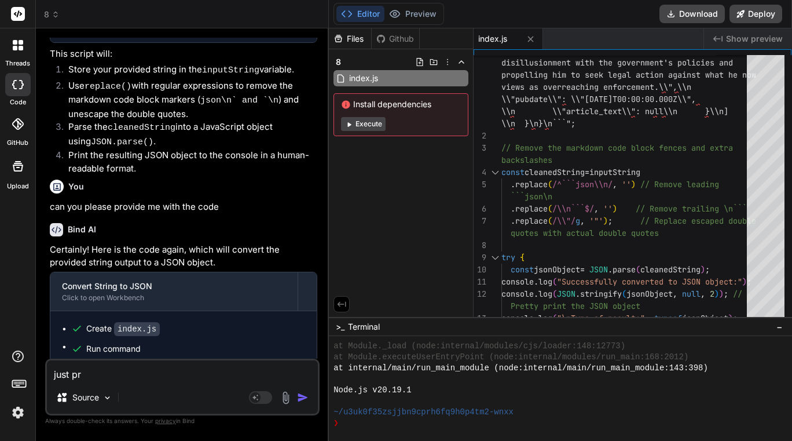
type textarea "just pro"
type textarea "x"
type textarea "just prov"
type textarea "x"
type textarea "just provi"
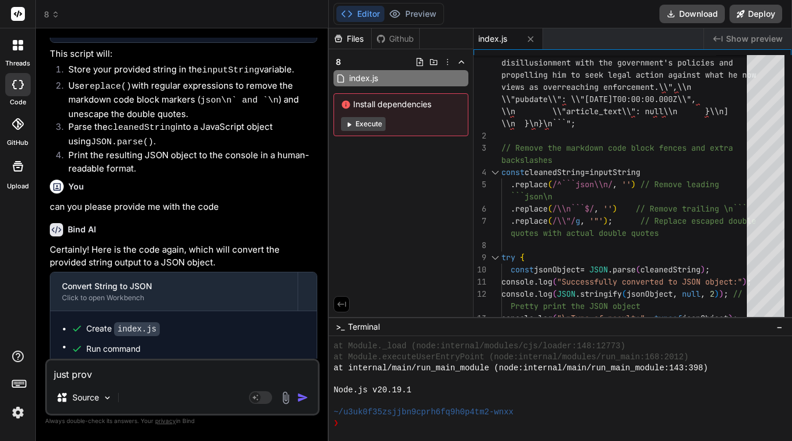
type textarea "x"
type textarea "just provid"
type textarea "x"
type textarea "just provide"
type textarea "x"
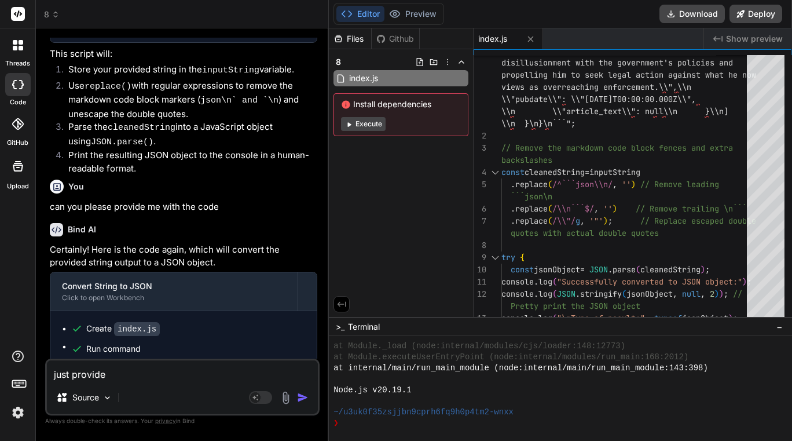
type textarea "just provide"
type textarea "x"
type textarea "just provide t"
type textarea "x"
type textarea "just provide th"
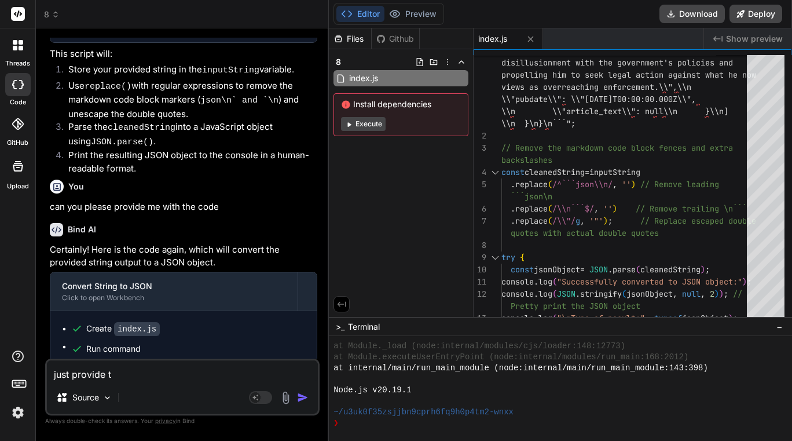
type textarea "x"
type textarea "just provide the"
type textarea "x"
type textarea "just provide the"
type textarea "x"
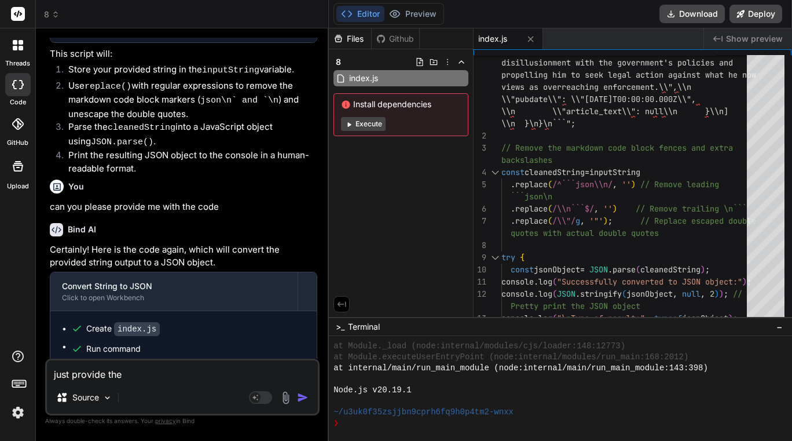
type textarea "just provide the c"
type textarea "x"
type textarea "just provide the co"
type textarea "x"
type textarea "just provide the cod"
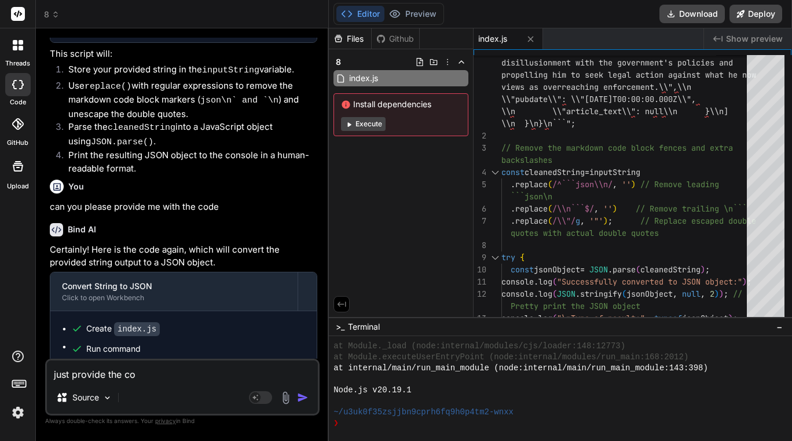
type textarea "x"
type textarea "just provide the code"
type textarea "x"
type textarea "just provide the code"
type textarea "x"
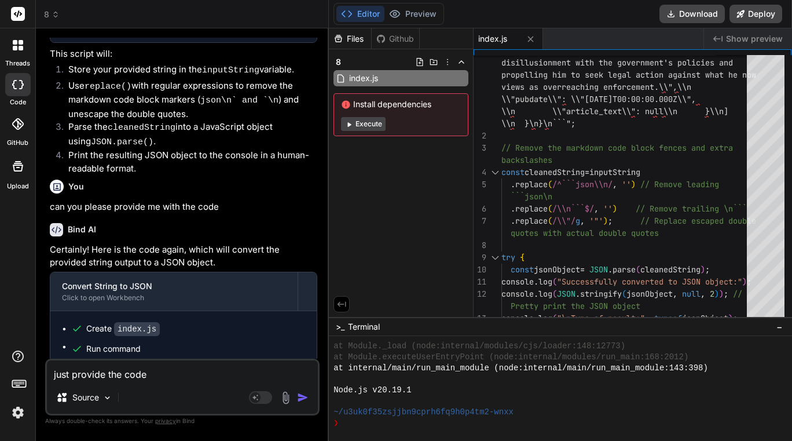
type textarea "just provide the code b"
type textarea "x"
type textarea "just provide the code by"
type textarea "x"
type textarea "just provide the code by"
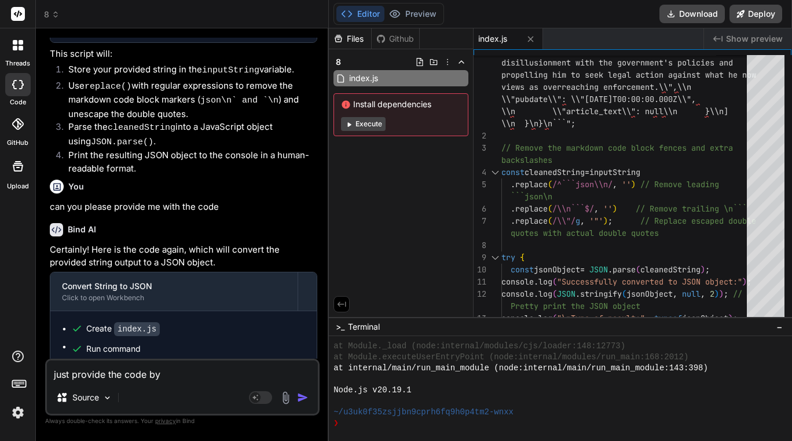
type textarea "x"
type textarea "just provide the code by i"
type textarea "x"
type textarea "just provide the code by it"
type textarea "x"
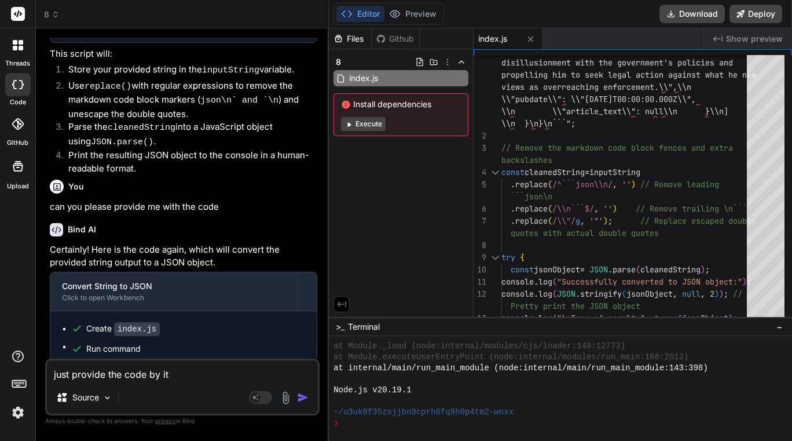
type textarea "just provide the code by its"
type textarea "x"
type textarea "just provide the code by itsl"
type textarea "x"
type textarea "just provide the code by itsle"
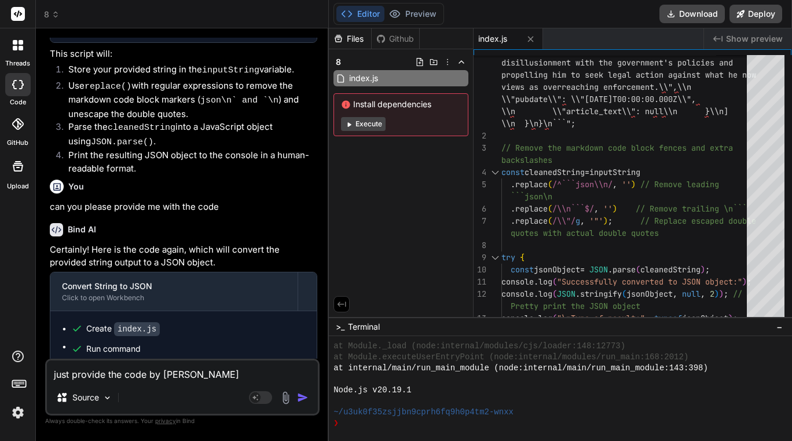
type textarea "x"
type textarea "just provide the code by itslef"
type textarea "x"
type textarea "just provide the code by itslef."
type textarea "x"
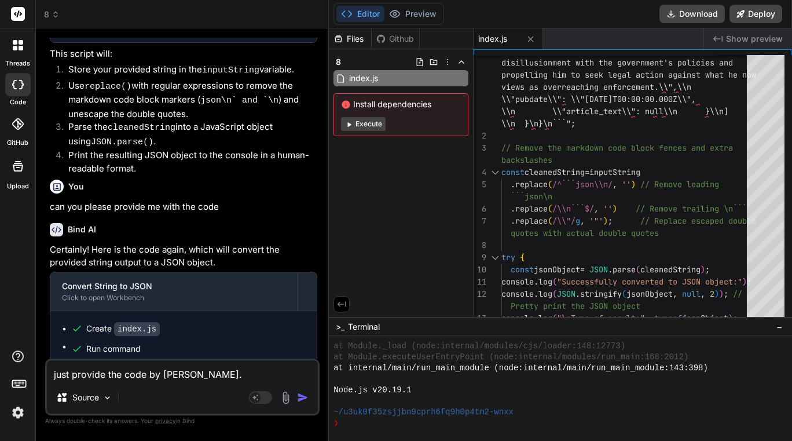
type textarea "just provide the code by itslef."
type textarea "x"
type textarea "just provide the code by itslef. i"
type textarea "x"
type textarea "just provide the code by itslef. i"
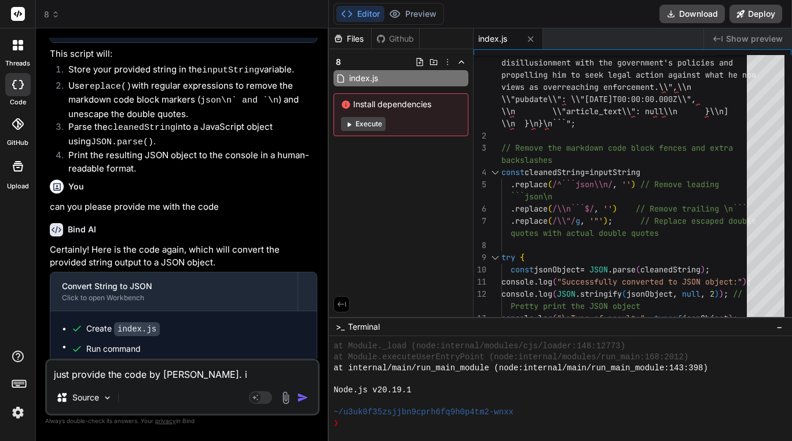
type textarea "x"
type textarea "just provide the code by itslef. i d"
type textarea "x"
type textarea "just provide the code by itslef. i do"
type textarea "x"
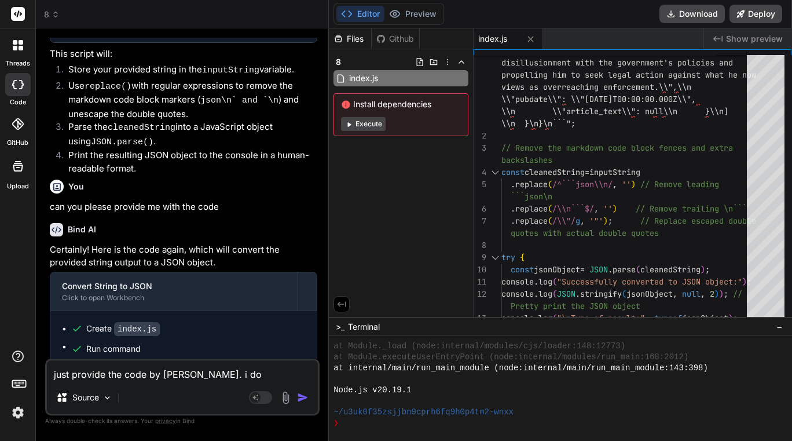
type textarea "just provide the code by itslef. i don"
type textarea "x"
type textarea "just provide the code by itslef. i dont"
type textarea "x"
type textarea "just provide the code by itslef. i dont"
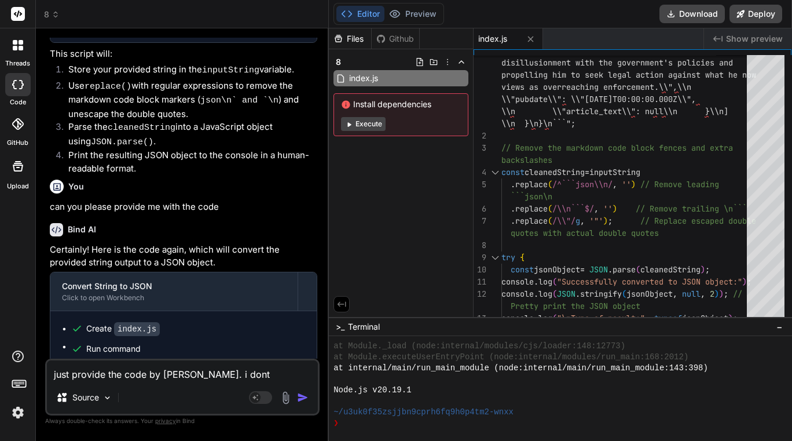
type textarea "x"
type textarea "just provide the code by itslef. i dont n"
type textarea "x"
type textarea "just provide the code by itslef. i dont ne"
type textarea "x"
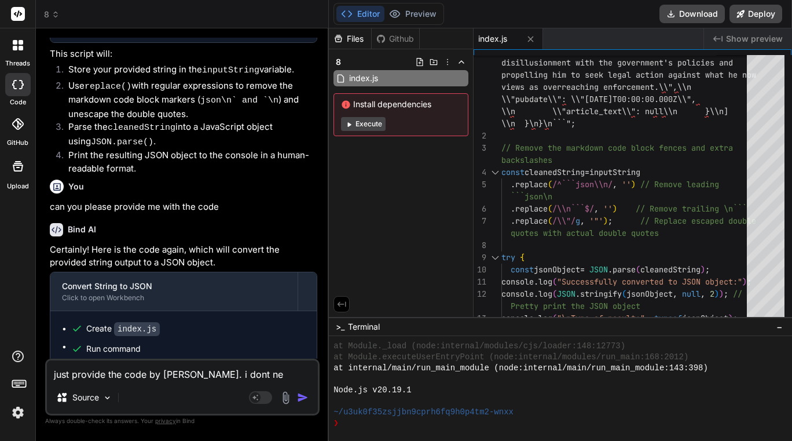
type textarea "just provide the code by itslef. i dont nee"
type textarea "x"
type textarea "just provide the code by itslef. i dont need"
type textarea "x"
type textarea "just provide the code by itslef. i dont need"
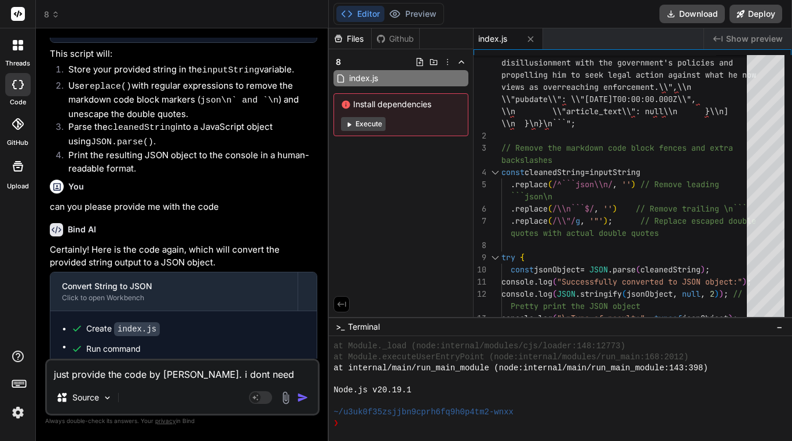
type textarea "x"
type textarea "just provide the code by itslef. i dont need t"
type textarea "x"
type textarea "just provide the code by itslef. i dont need to"
type textarea "x"
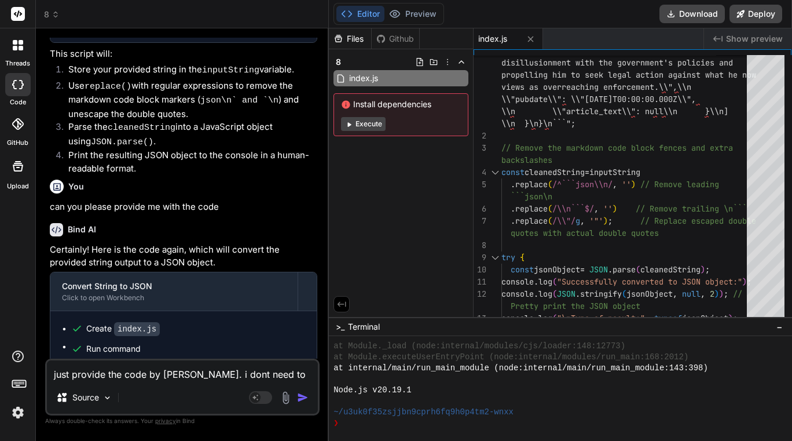
type textarea "just provide the code by itslef. i dont need to"
type textarea "x"
type textarea "just provide the code by itslef. i dont need to"
type textarea "x"
type textarea "just provide the code by itslef. i dont need t"
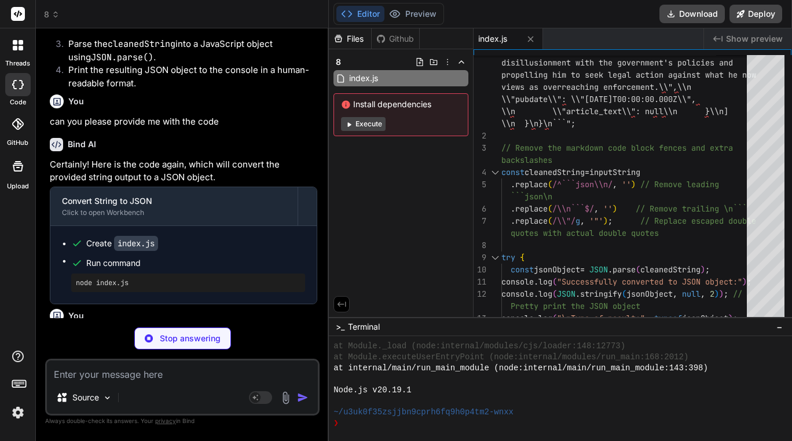
scroll to position [4857, 0]
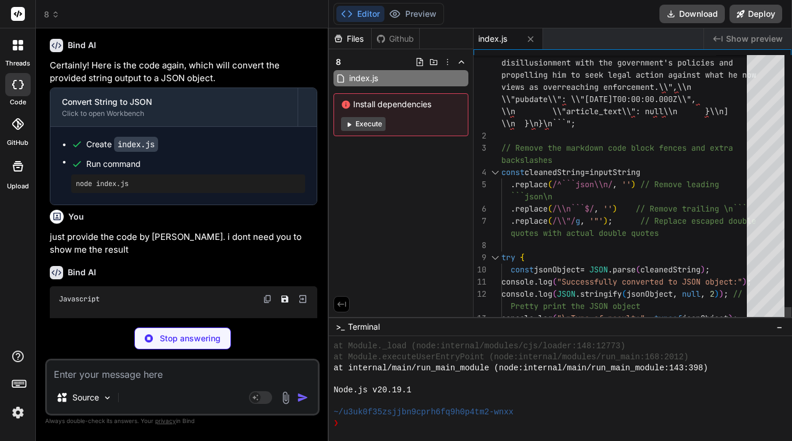
drag, startPoint x: 497, startPoint y: 142, endPoint x: 543, endPoint y: 164, distance: 50.5
click at [545, 166] on div "2 3 4 5 6 7 8 9 10 11 12 13 \\n }\n}\n```"; // Remove the markdown code block f…" at bounding box center [633, 189] width 318 height 268
drag, startPoint x: 500, startPoint y: 148, endPoint x: 568, endPoint y: 172, distance: 71.2
click at [588, 221] on div "2 3 4 5 6 7 8 9 10 11 12 13 \\n }\n}\n```"; // Remove the markdown code block f…" at bounding box center [633, 189] width 318 height 268
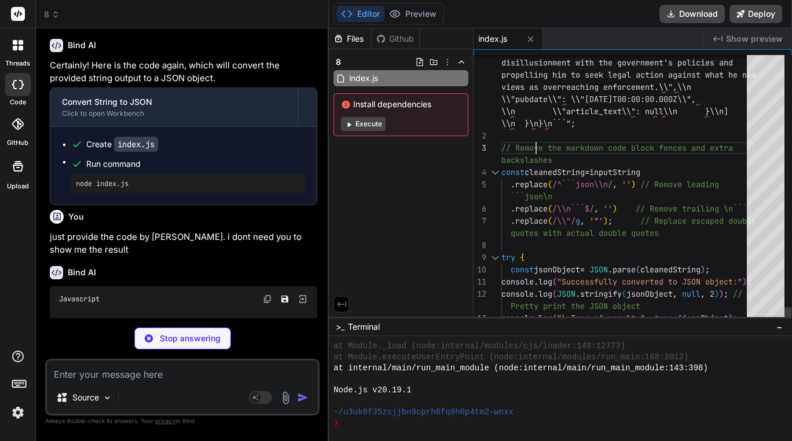
scroll to position [0, 0]
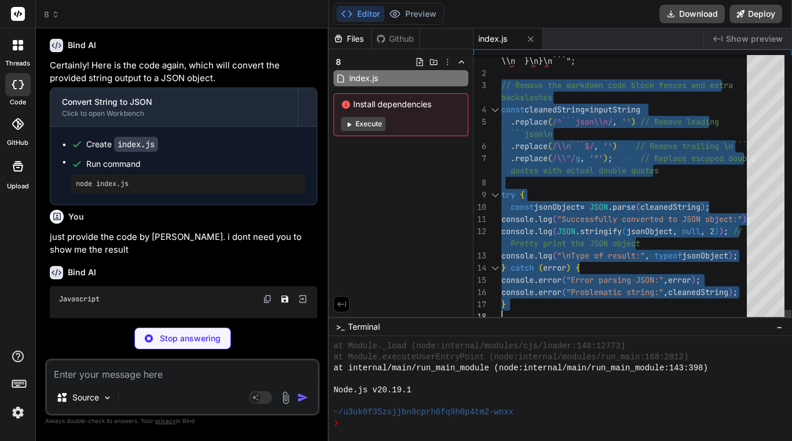
drag, startPoint x: 503, startPoint y: 146, endPoint x: 789, endPoint y: 325, distance: 337.9
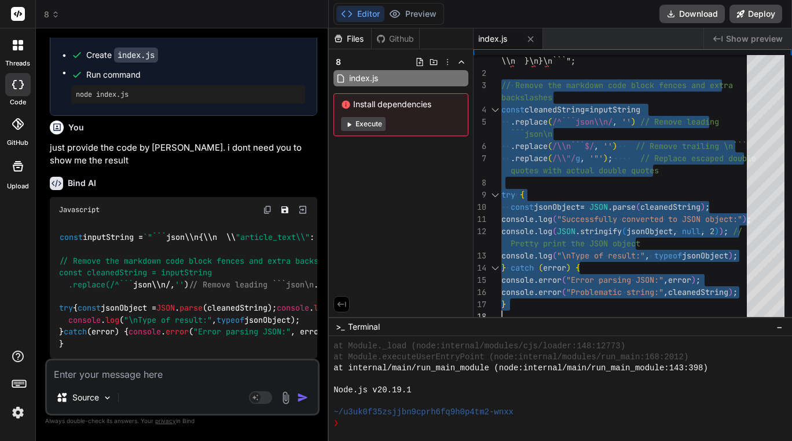
scroll to position [5006, 0]
click at [136, 376] on textarea at bounding box center [182, 370] width 271 height 21
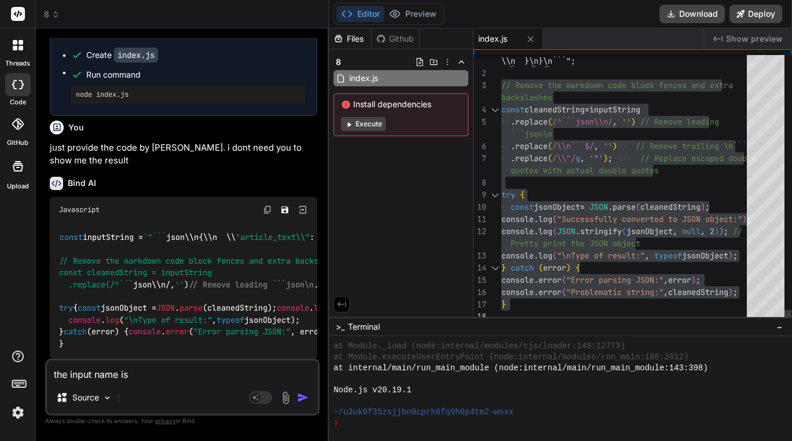
paste textarea "rawText"
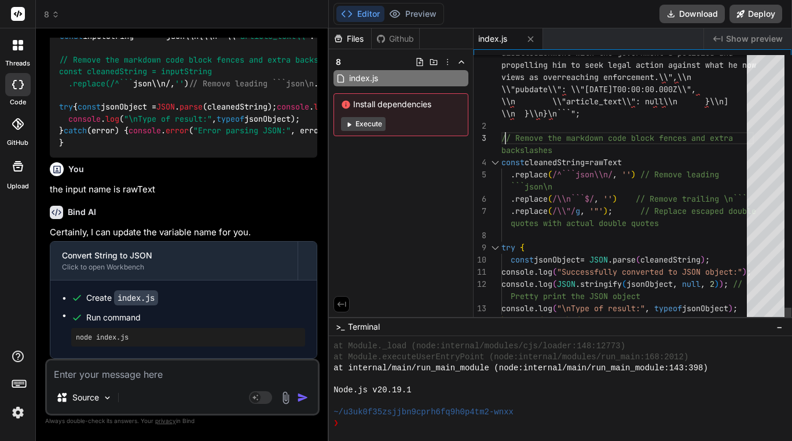
scroll to position [0, 0]
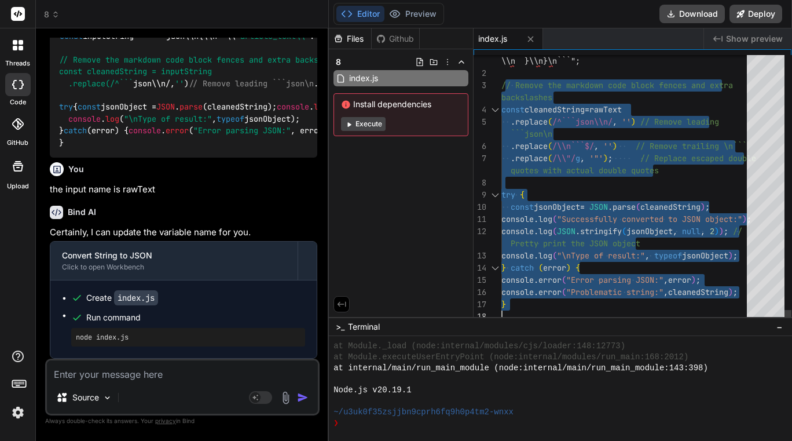
drag, startPoint x: 504, startPoint y: 134, endPoint x: 760, endPoint y: 330, distance: 322.1
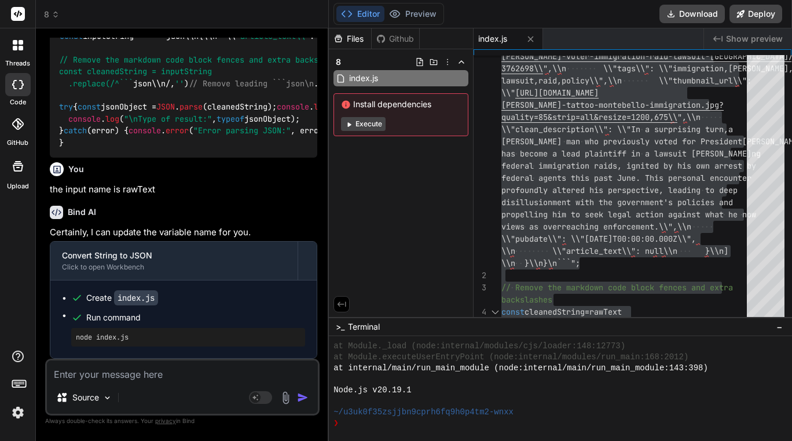
click at [142, 375] on textarea at bounding box center [182, 370] width 271 height 21
paste textarea ""Error 1: \"Compilation\n Error 2: \\\"index.ts(1,22): error TS1005: ',' expect…"
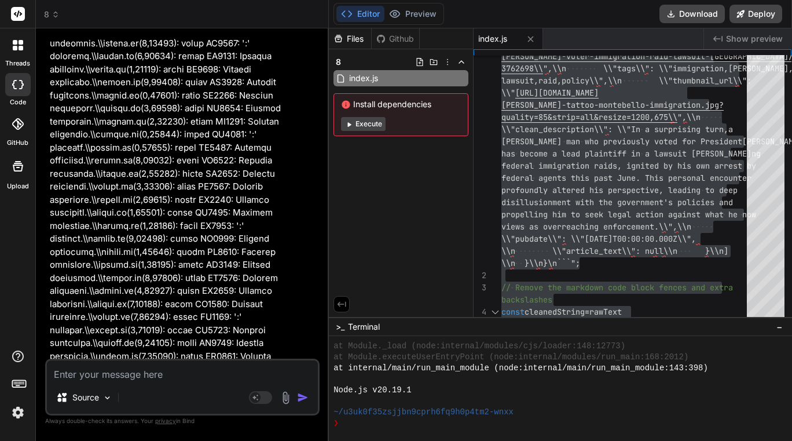
scroll to position [18565, 0]
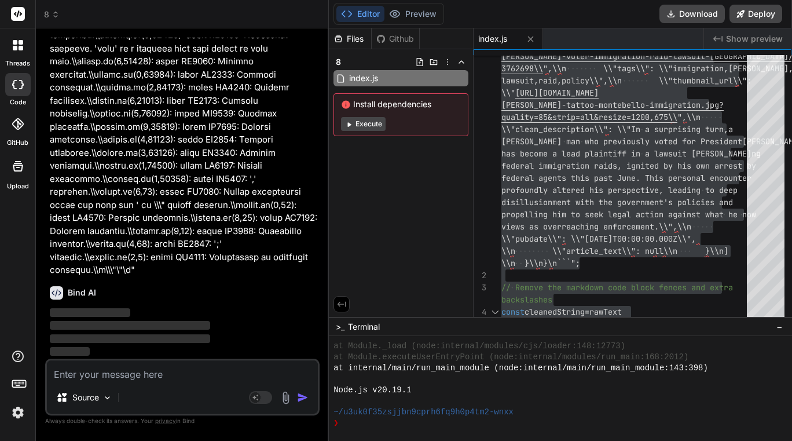
click at [431, 185] on div "Files Github 8 index.js Install dependencies Execute" at bounding box center [401, 172] width 145 height 288
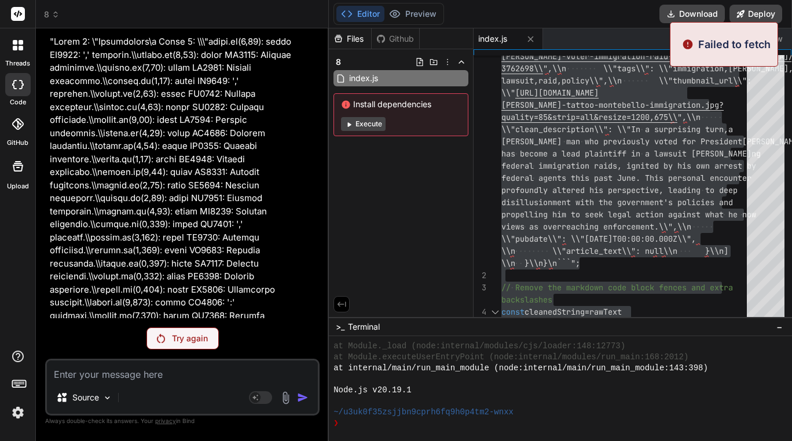
scroll to position [5365, 0]
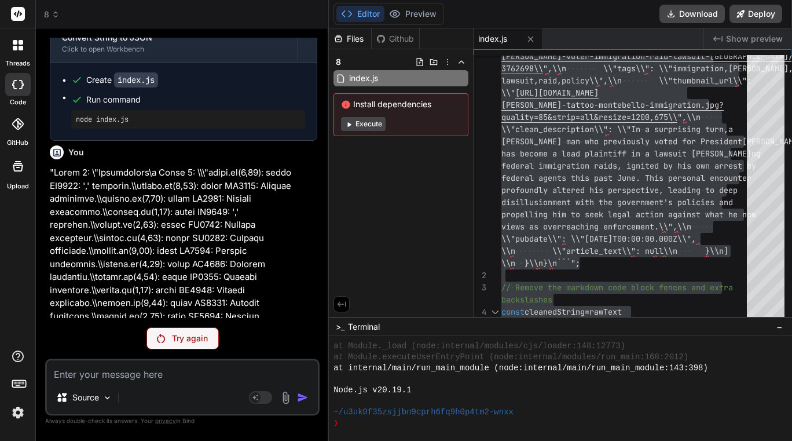
click at [122, 372] on textarea at bounding box center [182, 370] width 271 height 21
paste textarea "please write code to convert this ouptut into seperate usable json"
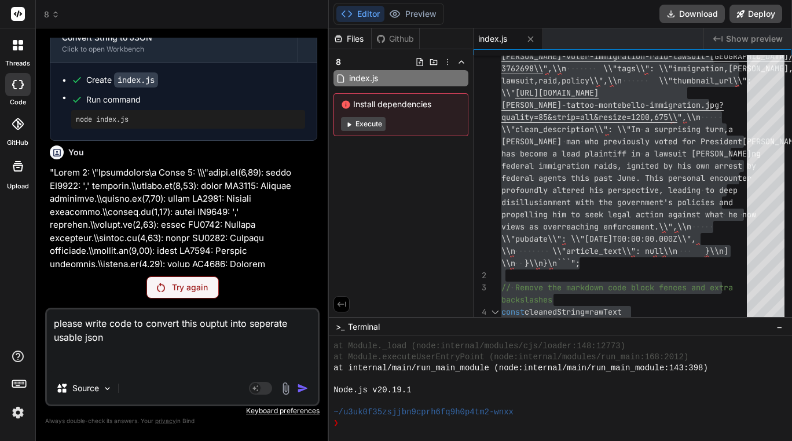
paste textarea ""```json\n{\n \"article_text\": {\n \"globallyRelevantArticles\": [\n {\n \"id\…"
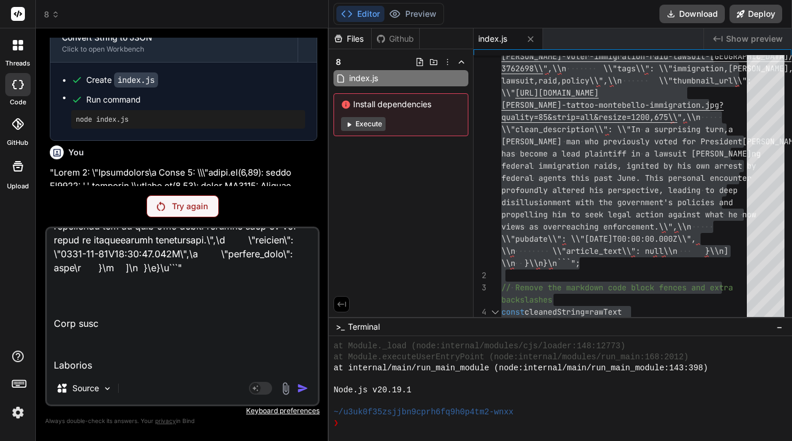
scroll to position [5657, 0]
click at [220, 357] on textarea at bounding box center [182, 300] width 271 height 144
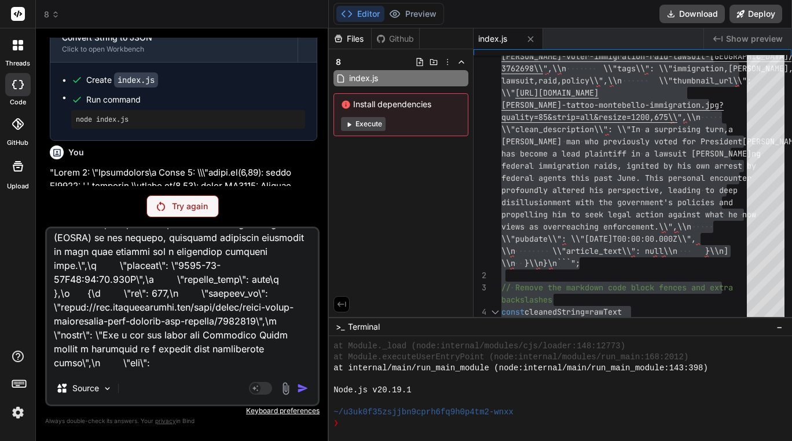
scroll to position [0, 0]
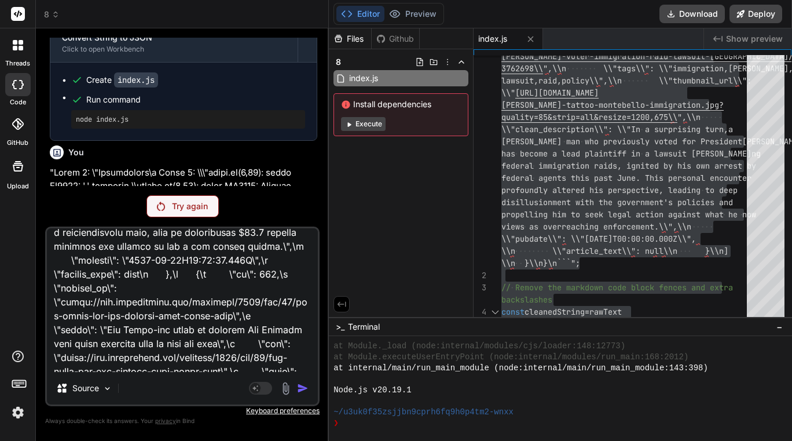
click at [199, 299] on textarea at bounding box center [182, 300] width 271 height 144
click at [185, 200] on p "Try again" at bounding box center [190, 206] width 36 height 12
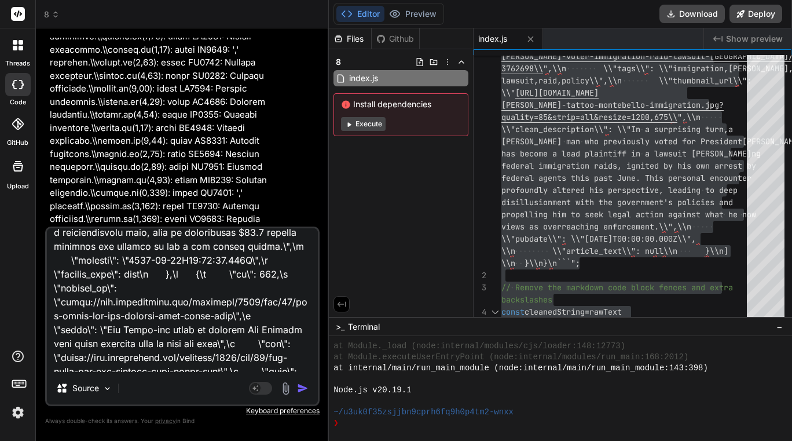
click at [237, 293] on textarea at bounding box center [182, 300] width 271 height 144
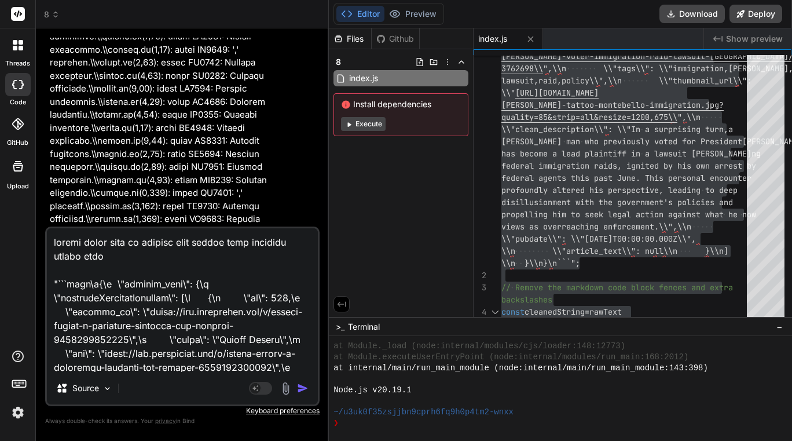
click at [303, 390] on img "button" at bounding box center [303, 388] width 12 height 12
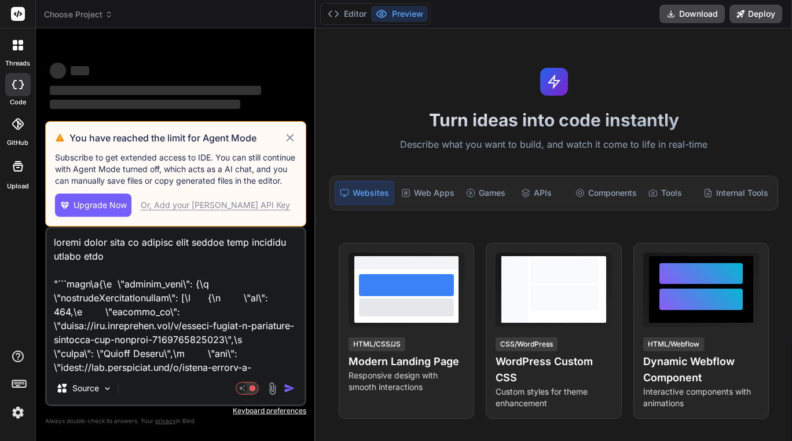
click at [211, 279] on textarea at bounding box center [176, 300] width 258 height 144
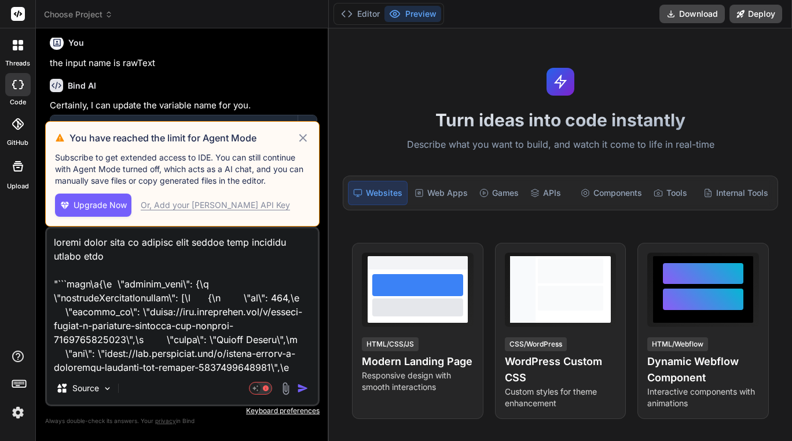
scroll to position [5293, 0]
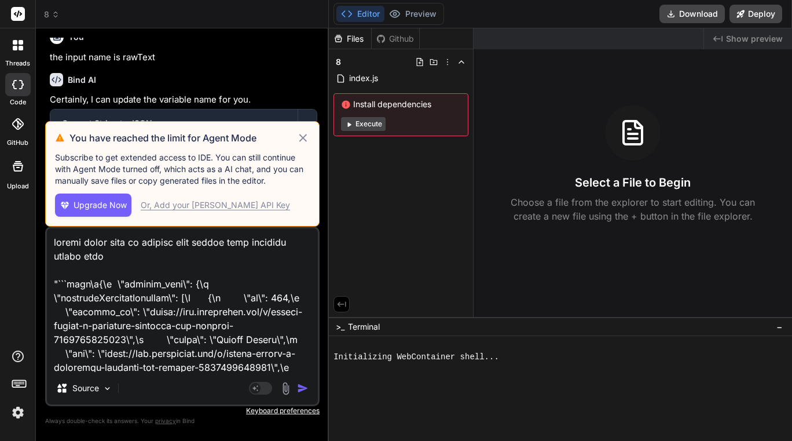
click at [251, 282] on textarea at bounding box center [182, 300] width 271 height 144
click at [306, 388] on img "button" at bounding box center [303, 388] width 12 height 12
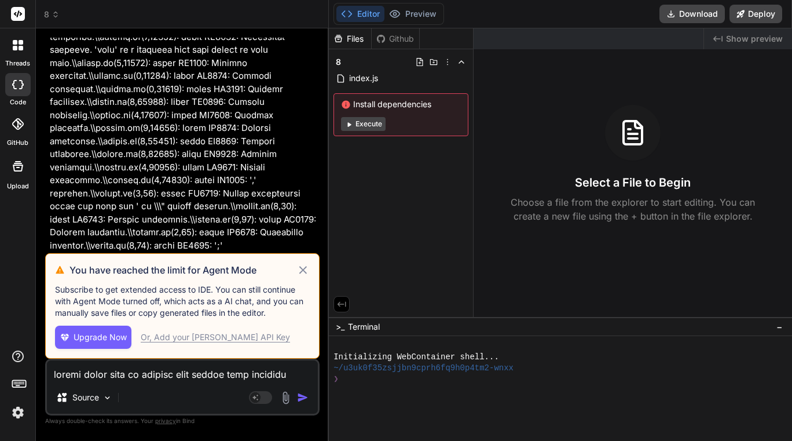
scroll to position [18901, 0]
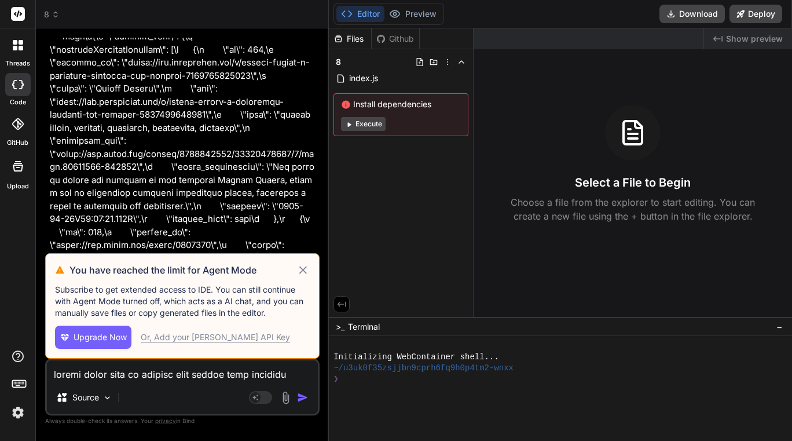
click at [300, 267] on icon at bounding box center [303, 270] width 8 height 8
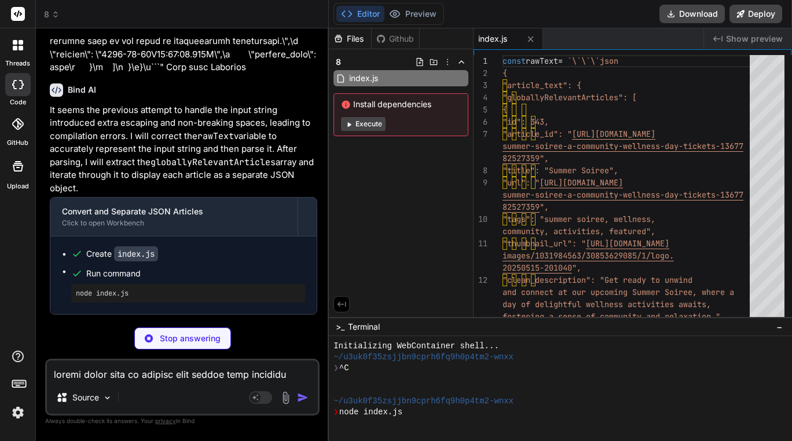
scroll to position [7537, 0]
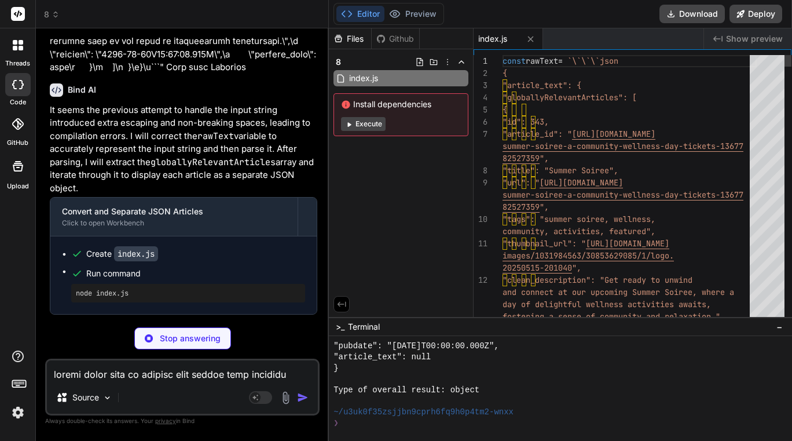
type textarea "x"
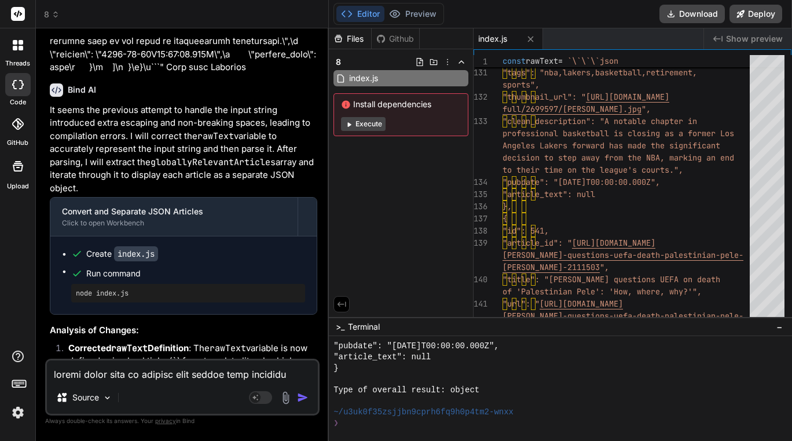
click at [167, 378] on textarea at bounding box center [182, 370] width 271 height 21
type textarea "h"
type textarea "x"
type textarea "he"
type textarea "x"
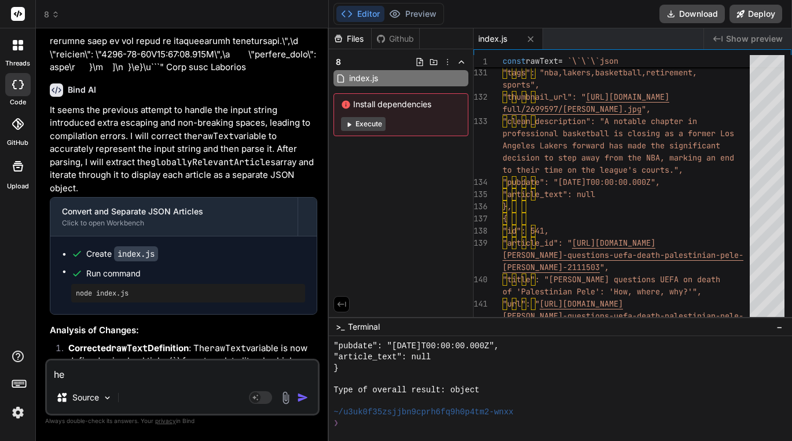
type textarea "her"
type textarea "x"
type textarea "here"
type textarea "x"
type textarea "heres"
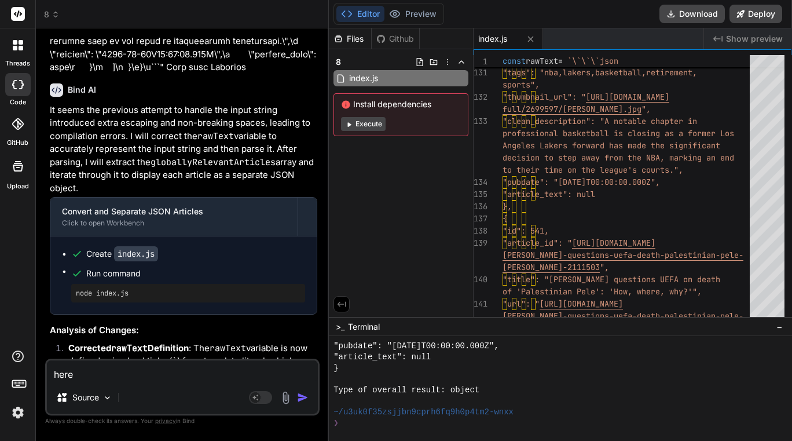
type textarea "x"
type textarea "heres"
type textarea "x"
type textarea "heres a"
type textarea "x"
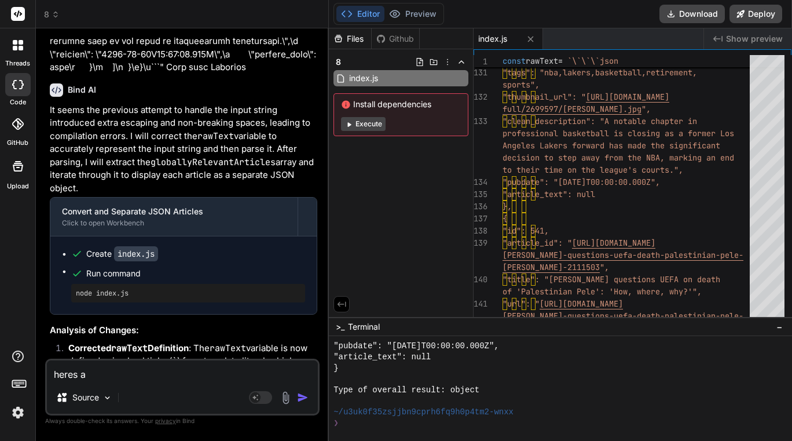
type textarea "heres an"
type textarea "x"
type textarea "heres an"
type textarea "x"
type textarea "heres an e"
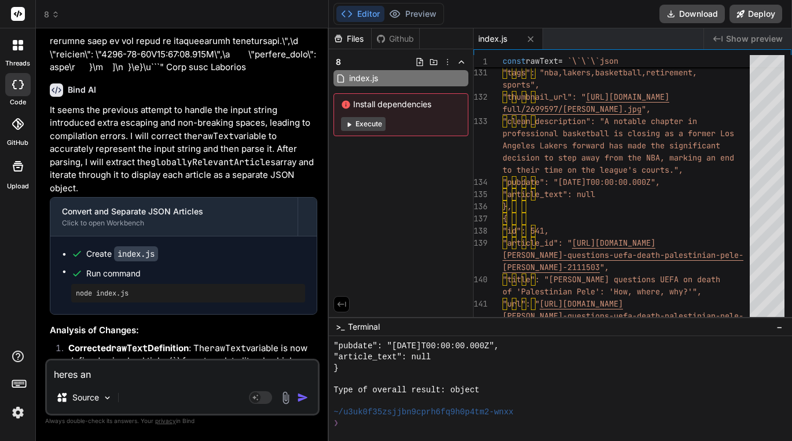
type textarea "x"
type textarea "heres an ex"
type textarea "x"
type textarea "heres an exa"
type textarea "x"
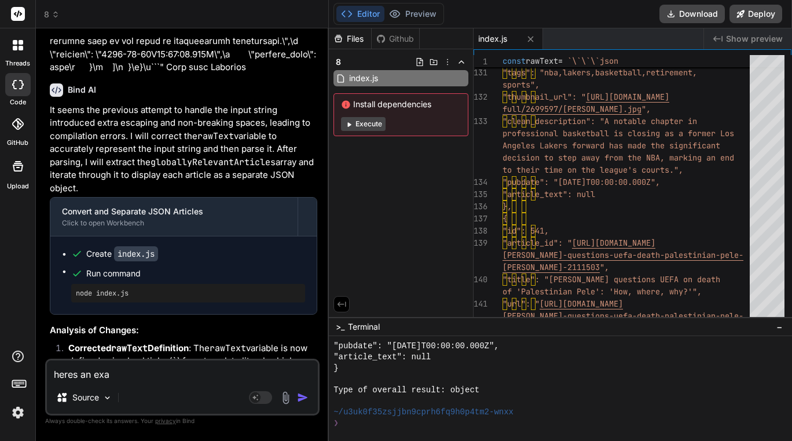
type textarea "heres an exam"
type textarea "x"
type textarea "heres an examp"
type textarea "x"
type textarea "heres an exampl"
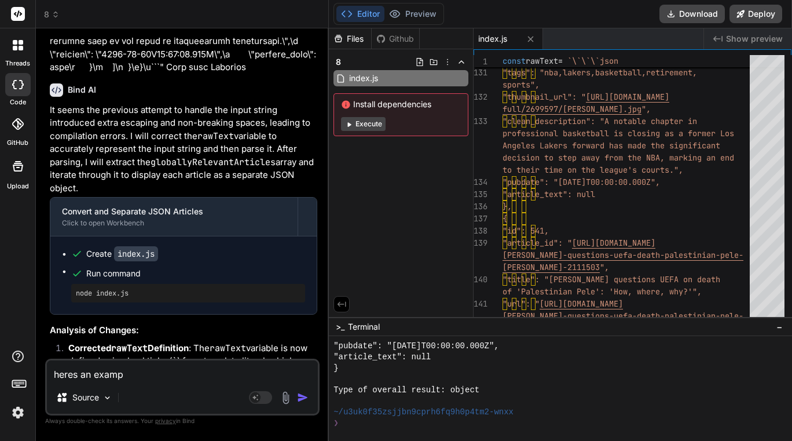
type textarea "x"
type textarea "heres an example"
type textarea "x"
type textarea "heres an example"
type textarea "x"
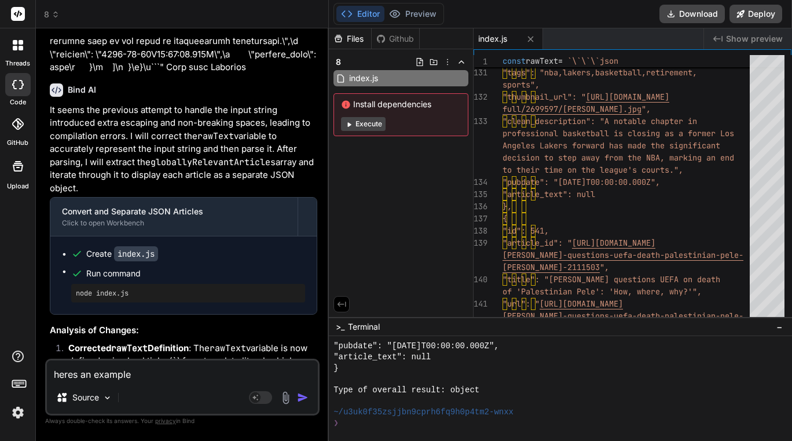
type textarea "heres an example o"
type textarea "x"
type textarea "heres an example of"
type textarea "x"
type textarea "heres an example of"
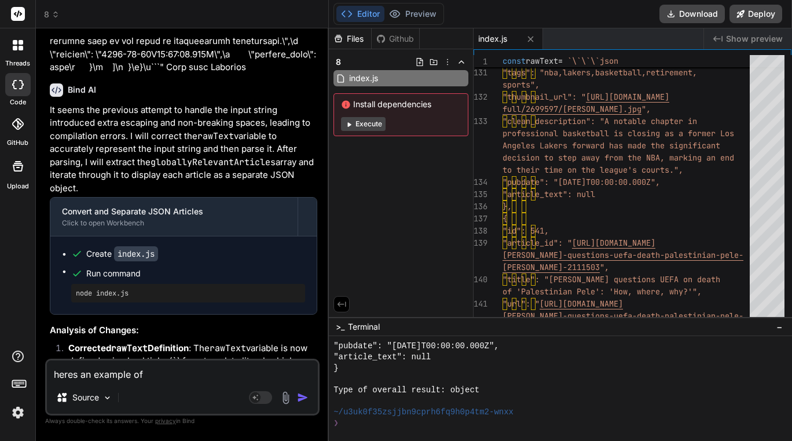
type textarea "x"
type textarea "heres an example of t"
type textarea "x"
type textarea "heres an example of th"
type textarea "x"
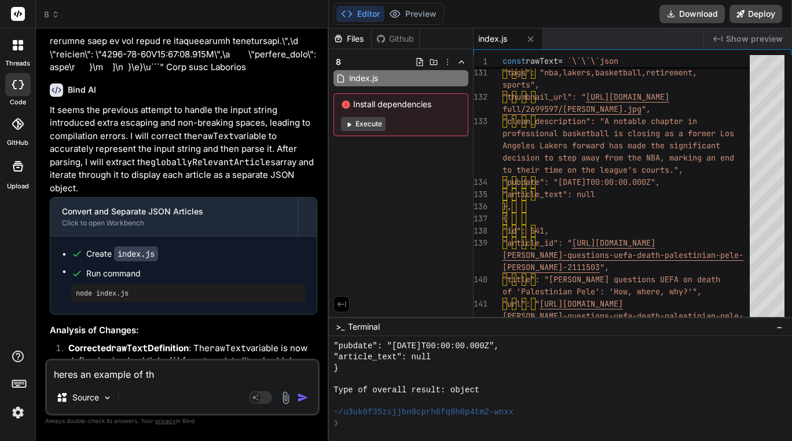
type textarea "heres an example of the"
type textarea "x"
type textarea "heres an example of the"
type textarea "x"
type textarea "heres an example of the c"
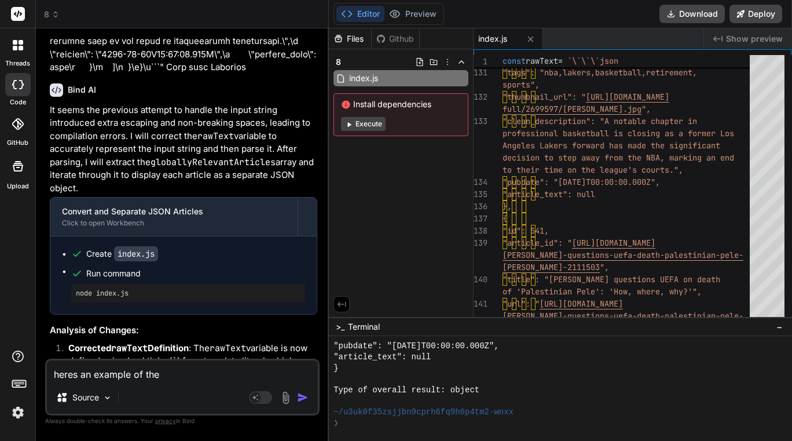
type textarea "x"
type textarea "heres an example of the co"
type textarea "x"
type textarea "heres an example of the cod"
type textarea "x"
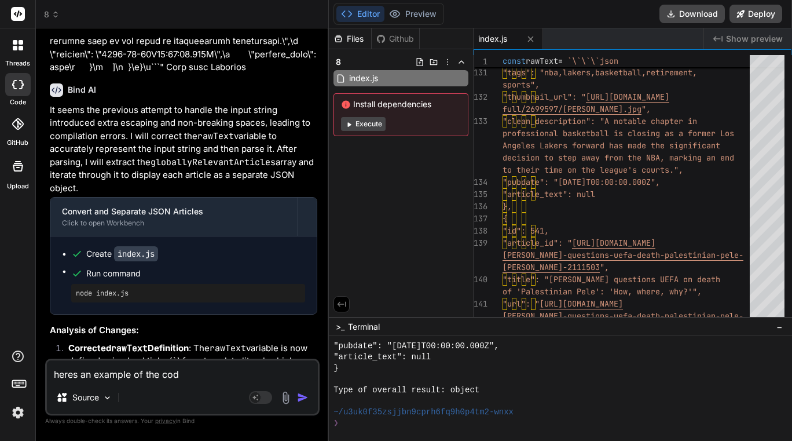
type textarea "heres an example of the code"
type textarea "x"
type textarea "heres an example of the cod"
type textarea "x"
type textarea "heres an example of the co"
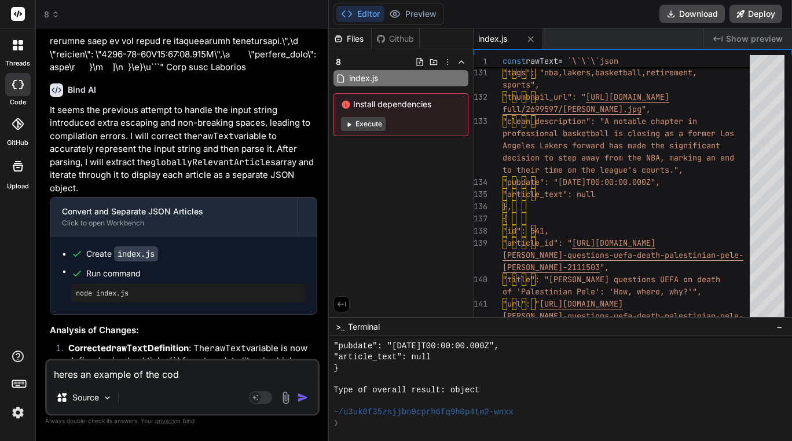
type textarea "x"
type textarea "heres an example of the c"
type textarea "x"
type textarea "heres an example of the"
type textarea "x"
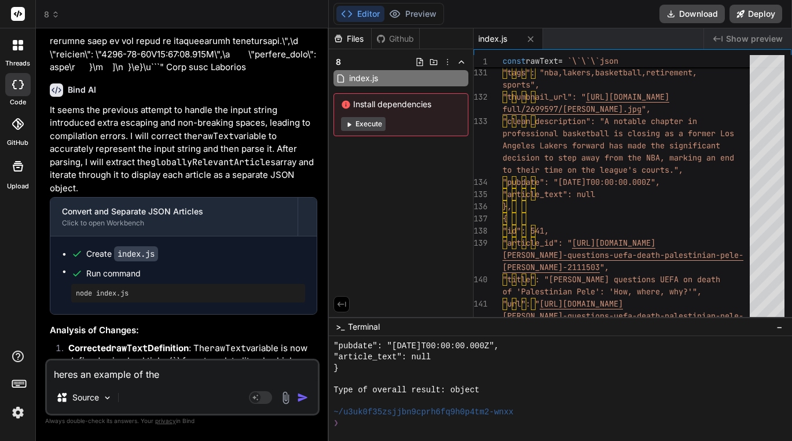
type textarea "heres an example of the c"
type textarea "x"
type textarea "heres an example of the co"
type textarea "x"
type textarea "heres an example of the cod"
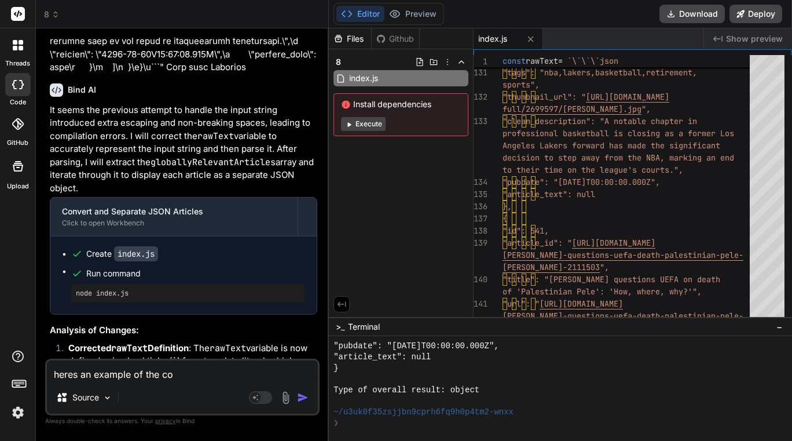
type textarea "x"
type textarea "heres an example of the code"
type textarea "x"
type textarea "heres an example of the code"
type textarea "x"
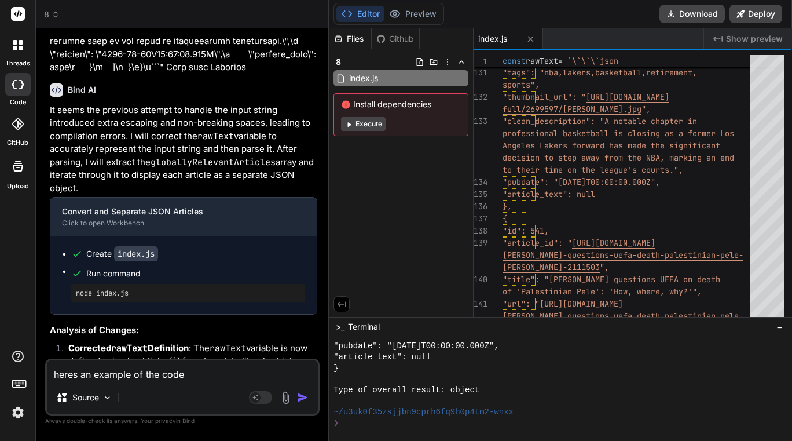
type textarea "heres an example of the code i"
type textarea "x"
type textarea "heres an example of the code id"
type textarea "x"
type textarea "heres an example of the code id"
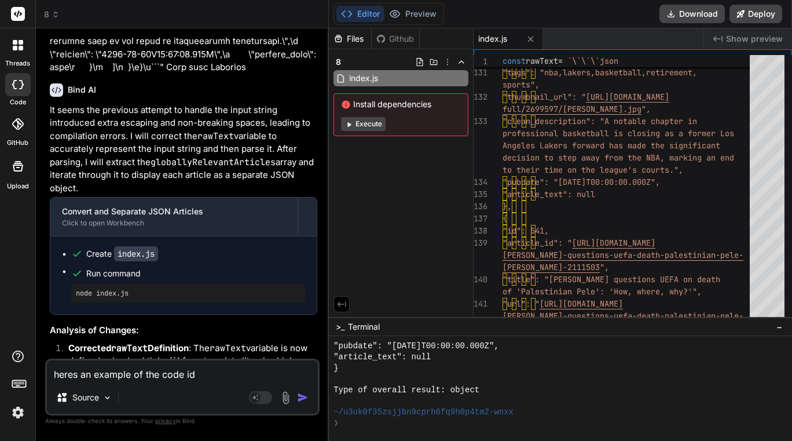
type textarea "x"
type textarea "heres an example of the code id l"
type textarea "x"
type textarea "heres an example of the code id li"
type textarea "x"
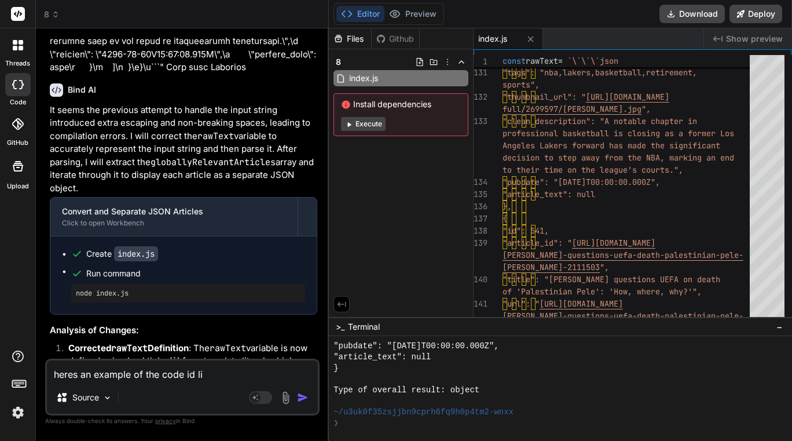
type textarea "heres an example of the code id lik"
type textarea "x"
type textarea "heres an example of the code id like"
type textarea "x"
type textarea "heres an example of the code id like"
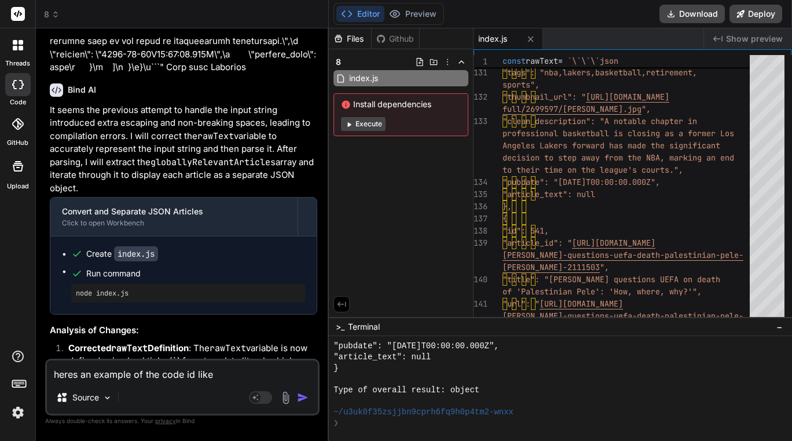
type textarea "x"
type textarea "heres an example of the code id like o"
type textarea "x"
type textarea "heres an example of the code id like ou"
type textarea "x"
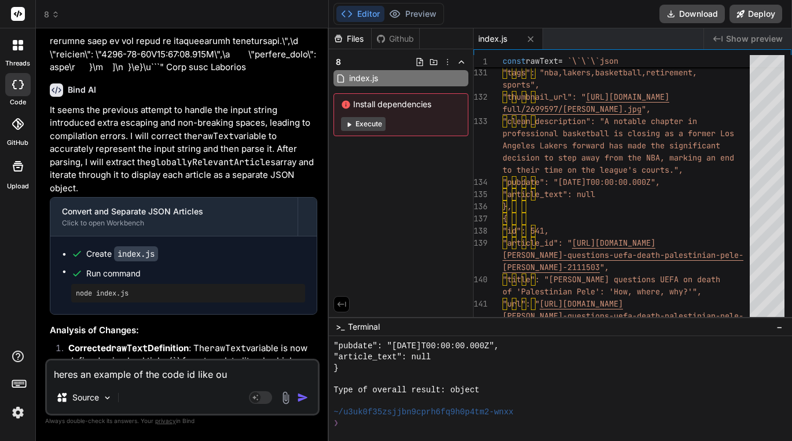
type textarea "heres an example of the code id like o"
type textarea "x"
type textarea "heres an example of the code id like"
type textarea "x"
type textarea "heres an example of the code id like y"
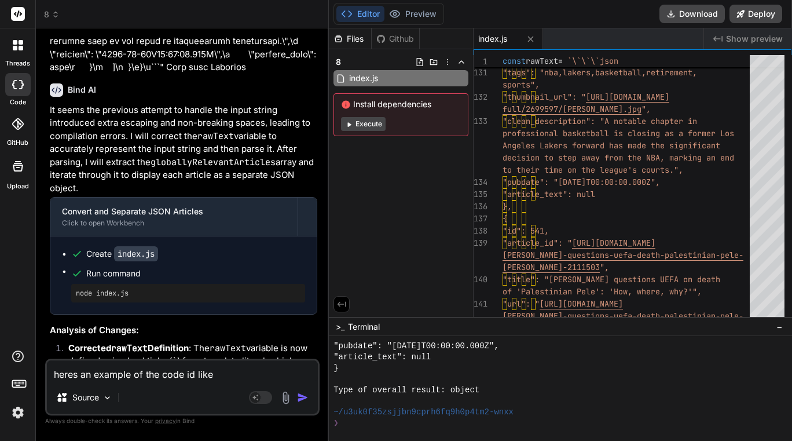
type textarea "x"
type textarea "heres an example of the code id like yo"
type textarea "x"
type textarea "heres an example of the code id like you"
type textarea "x"
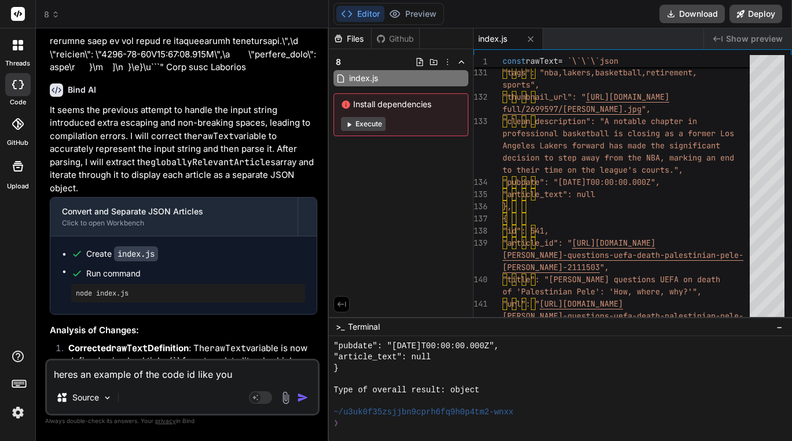
type textarea "heres an example of the code id like you"
type textarea "x"
type textarea "heres an example of the code id like you t"
type textarea "x"
type textarea "heres an example of the code id like you to"
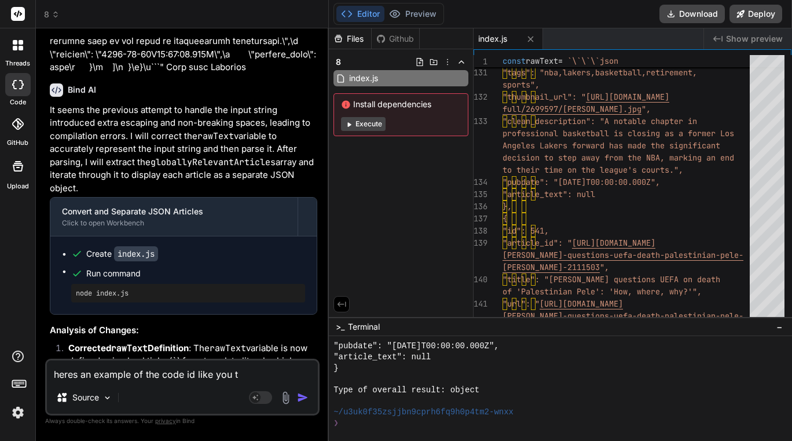
type textarea "x"
type textarea "heres an example of the code id like you to"
type textarea "x"
type textarea "heres an example of the code id like you to w"
type textarea "x"
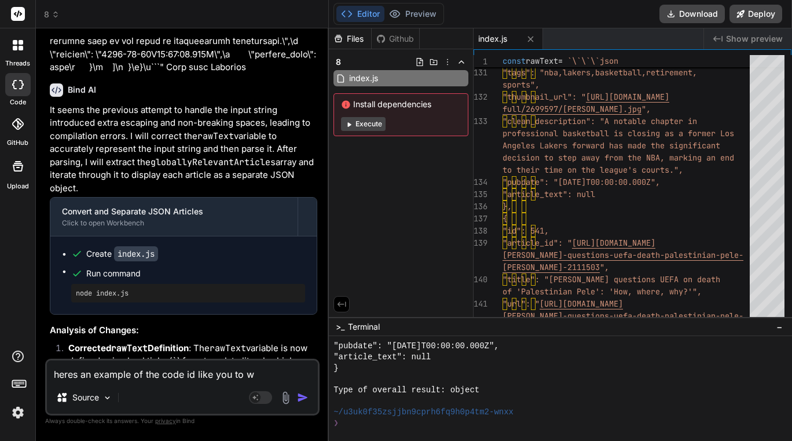
type textarea "heres an example of the code id like you to wr"
type textarea "x"
type textarea "heres an example of the code id like you to wri"
type textarea "x"
type textarea "heres an example of the code id like you to writ"
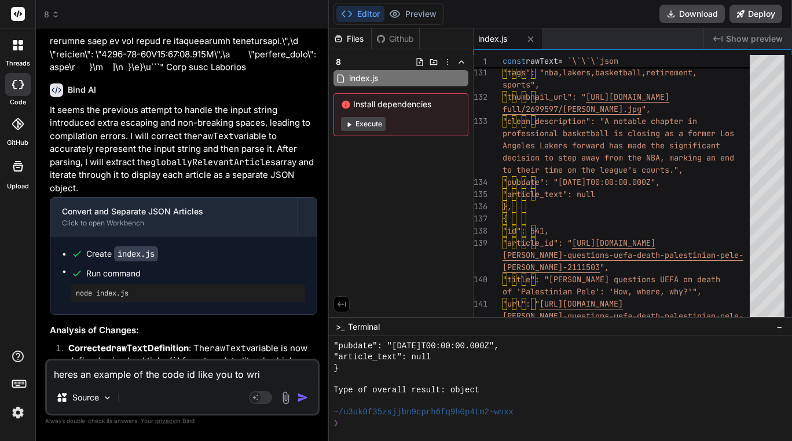
type textarea "x"
type textarea "heres an example of the code id like you to write"
type textarea "x"
type textarea "heres an example of the code id like you to write"
type textarea "x"
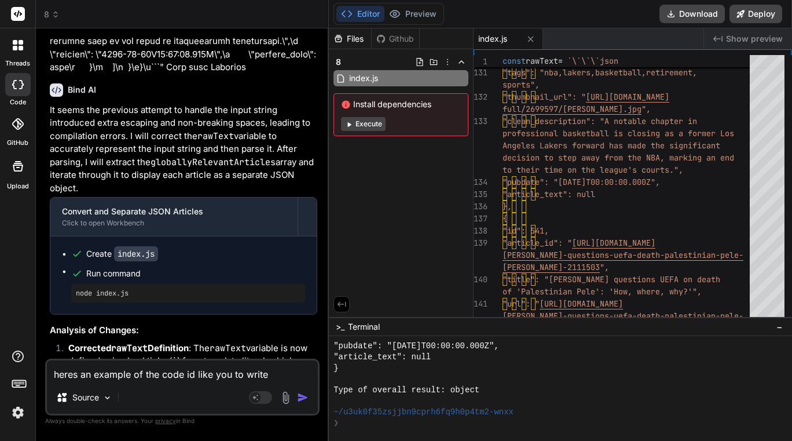
type textarea "heres an example of the code id like you to write f"
type textarea "x"
type textarea "heres an example of the code id like you to write fo"
type textarea "x"
type textarea "heres an example of the code id like you to write for"
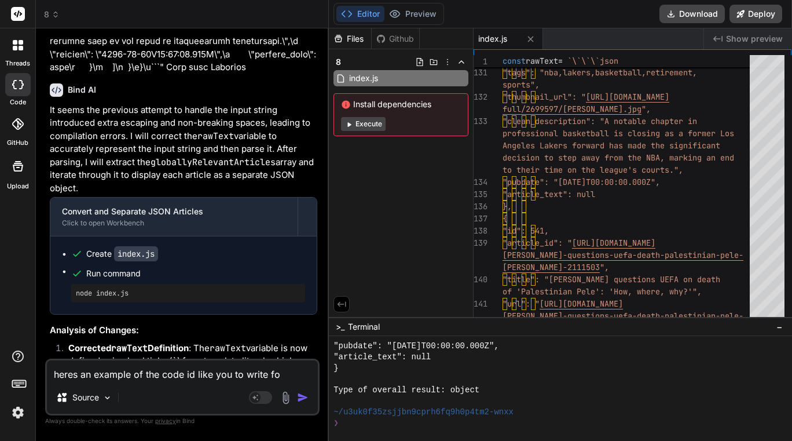
type textarea "x"
type textarea "heres an example of the code id like you to write for"
type textarea "x"
type textarea "heres an example of the code id like you to write for t"
type textarea "x"
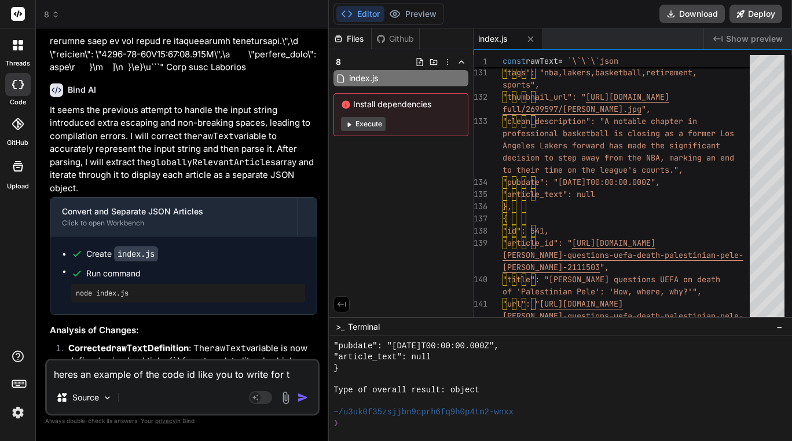
type textarea "heres an example of the code id like you to write for th"
type textarea "x"
type textarea "heres an example of the code id like you to write for tha"
type textarea "x"
type textarea "heres an example of the code id like you to write for that"
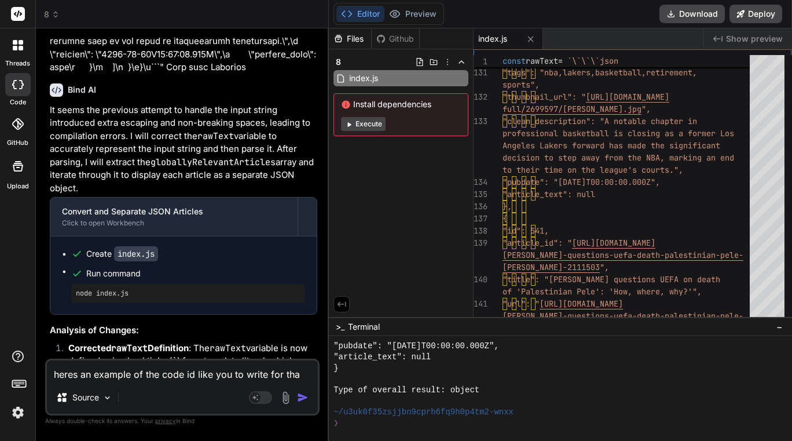
type textarea "x"
type textarea "heres an example of the code id like you to write for that"
type textarea "x"
type textarea "heres an example of the code id like you to write for that s"
type textarea "x"
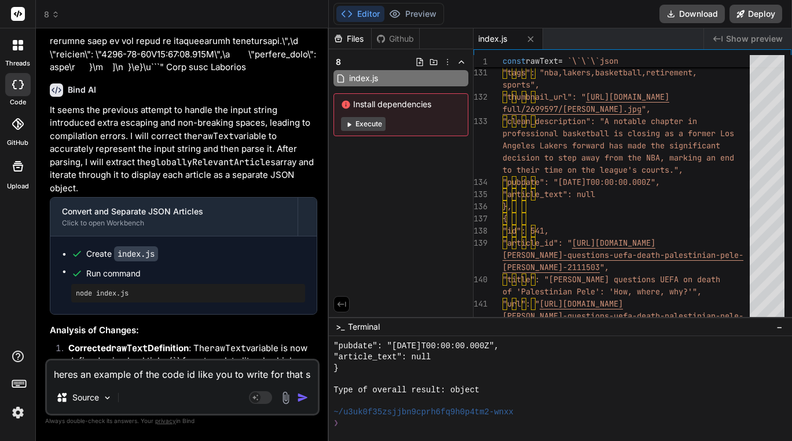
type textarea "heres an example of the code id like you to write for that se"
type textarea "x"
type textarea "heres an example of the code id like you to write for that set"
type textarea "x"
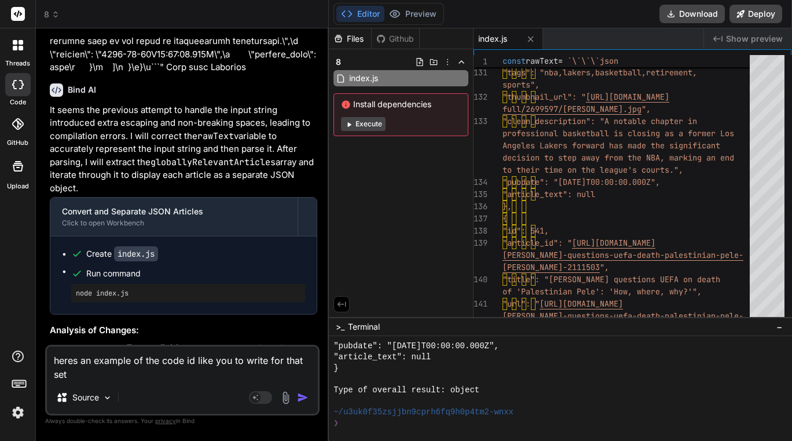
type textarea "heres an example of the code id like you to write for that setp"
type textarea "x"
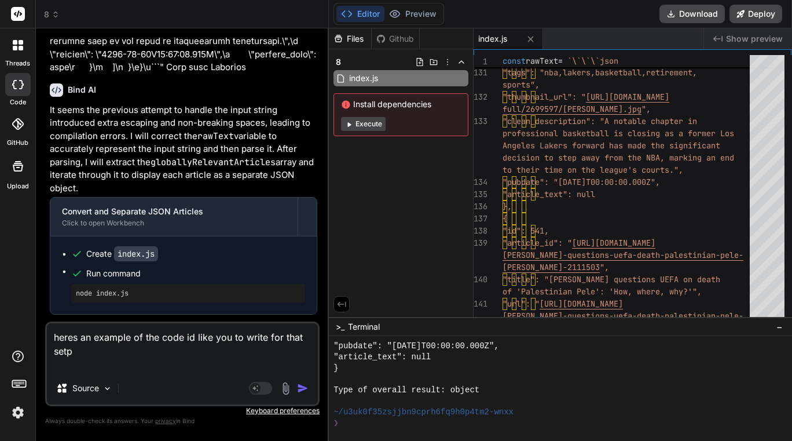
type textarea "heres an example of the code id like you to write for that setp"
type textarea "x"
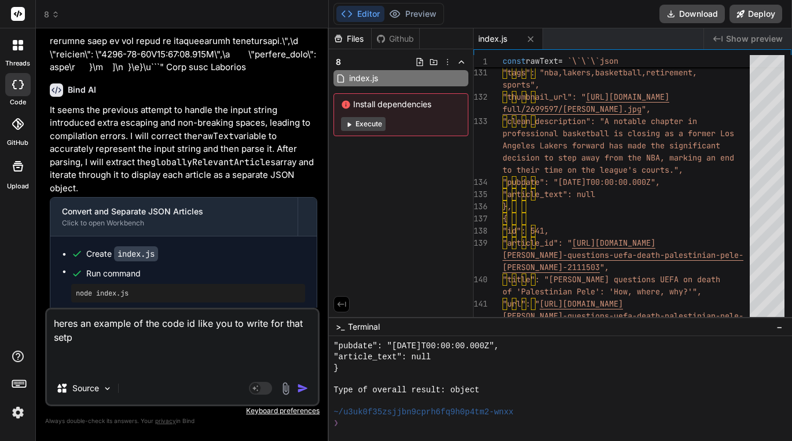
paste textarea "const rawText = `"```json\\n{\\n \\"article_text\\": {\\n \\"globallyRelevantAr…"
type textarea "heres an example of the code id like you to write for that setp const rawText =…"
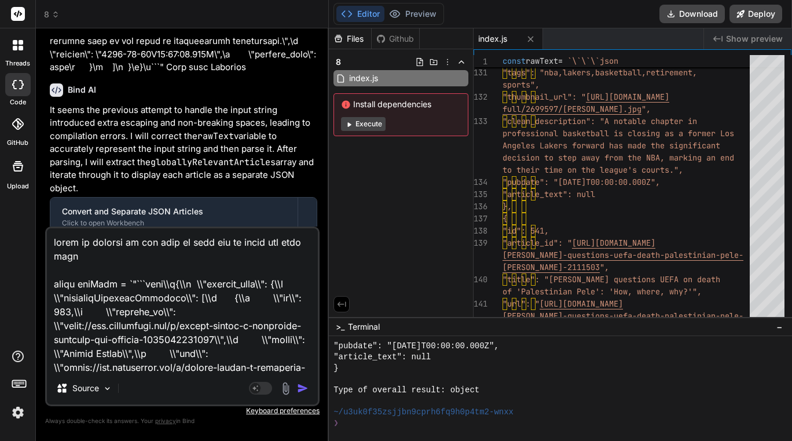
scroll to position [5879, 0]
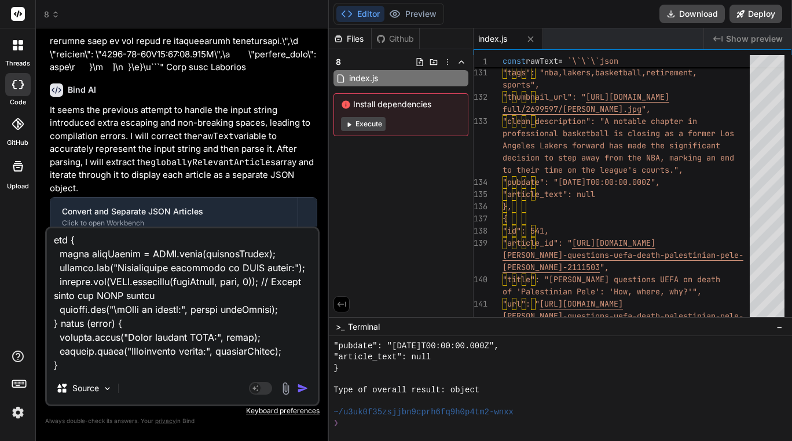
type textarea "x"
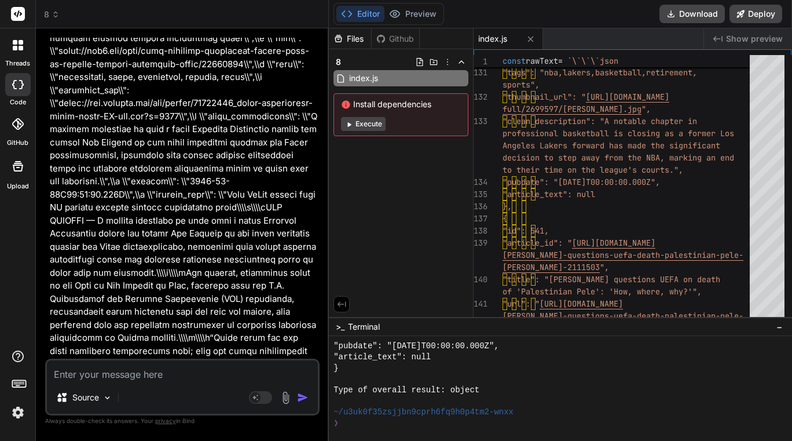
scroll to position [26899, 0]
paste textarea "const rawText = `"```json\\n{\\n \\"article_text\\": {\\n \\"globallyRelevantAr…"
type textarea "const rawText = `"```json\\n{\\n \\"article_text\\": {\\n \\"globallyRelevantAr…"
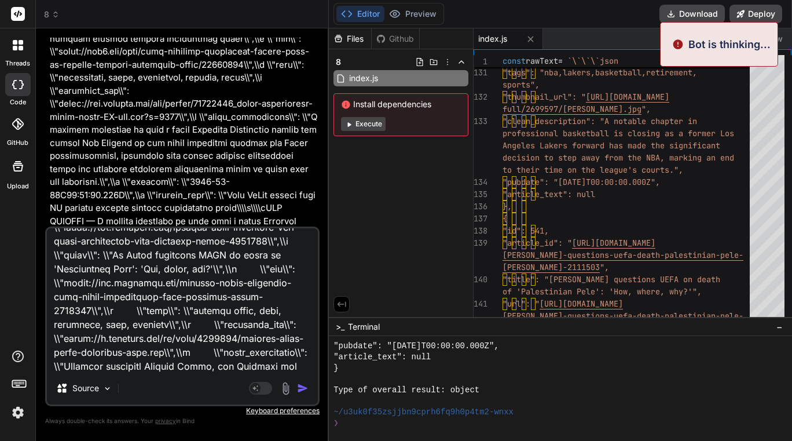
scroll to position [0, 0]
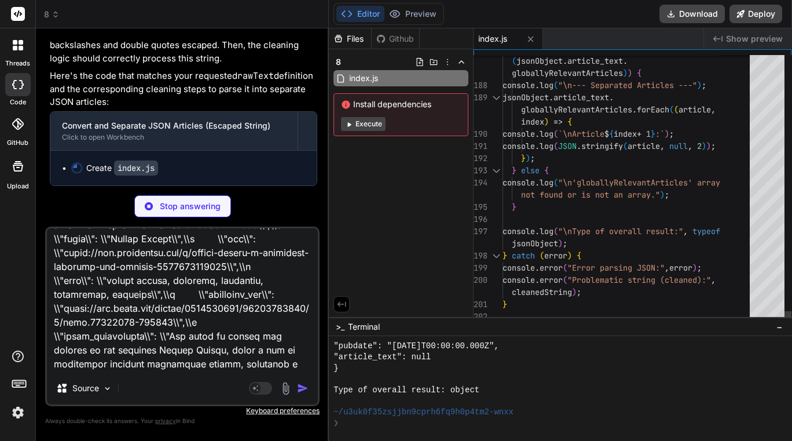
type textarea "x"
type textarea "const rawText = `"```json\\n{\\n \\"article_text\\": {\\n \\"globallyRelevantAr…"
type textarea "const rawText = `\`\`\`json { "article_text": { "globallyRelevantArticles": [ {…"
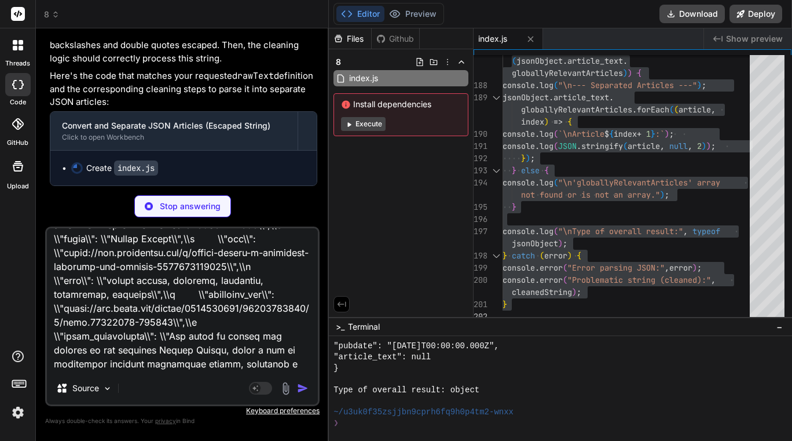
type textarea "x"
type textarea "console.log("\nType of overall result:", typeof jsonObject); } catch (error) { …"
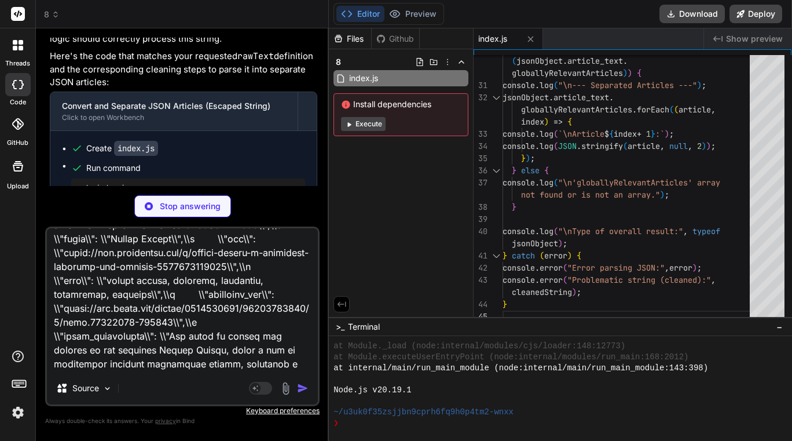
type textarea "x"
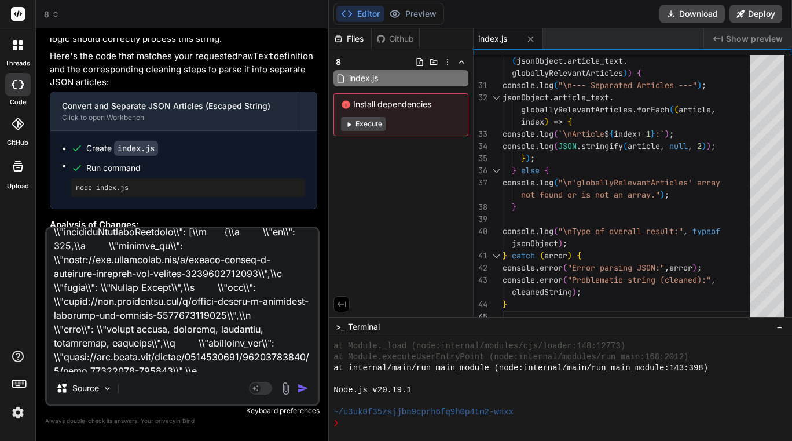
click at [229, 296] on textarea at bounding box center [182, 300] width 271 height 144
click at [52, 13] on icon at bounding box center [56, 14] width 8 height 8
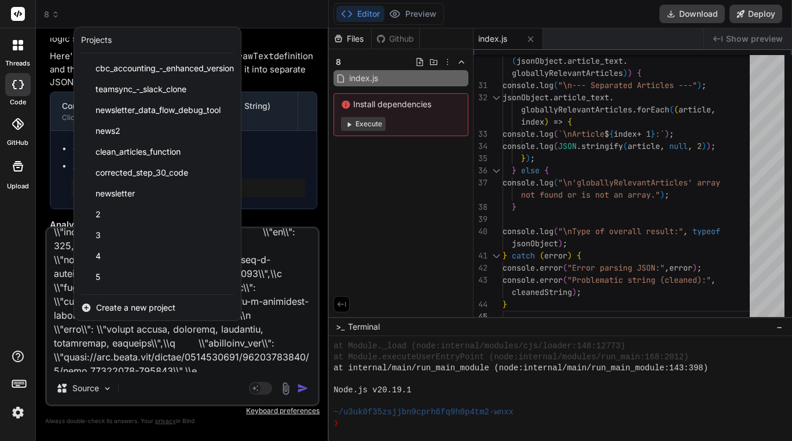
click at [108, 303] on span "Create a new project" at bounding box center [135, 308] width 79 height 12
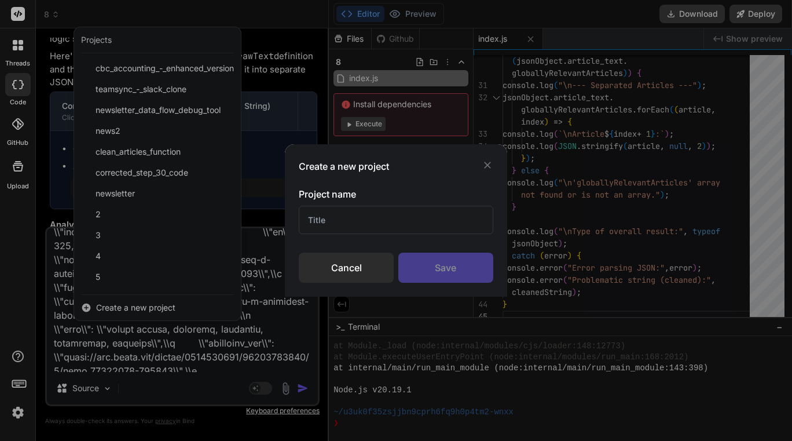
click at [402, 216] on input "text" at bounding box center [396, 220] width 194 height 28
type input "9"
click at [442, 259] on div "Save" at bounding box center [445, 267] width 95 height 30
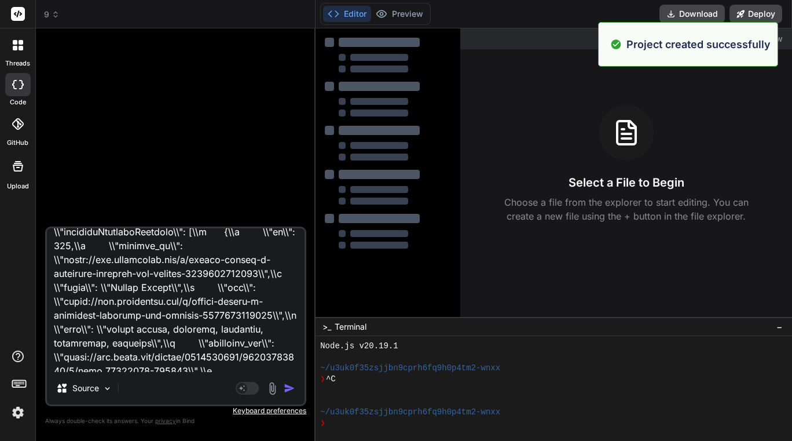
type textarea "x"
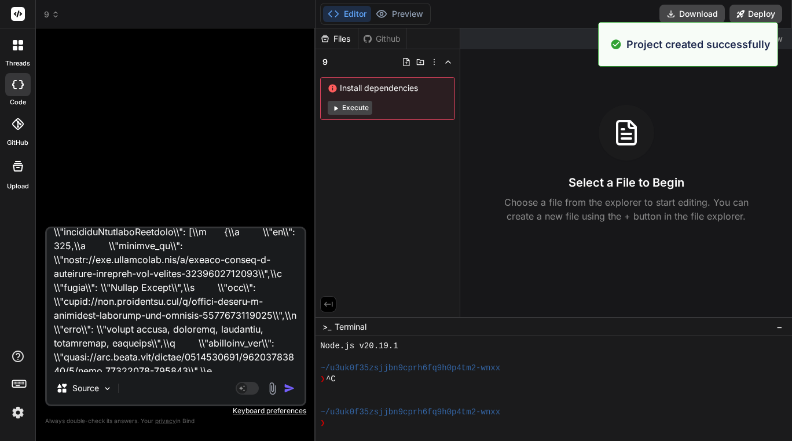
click at [203, 280] on textarea at bounding box center [176, 300] width 258 height 144
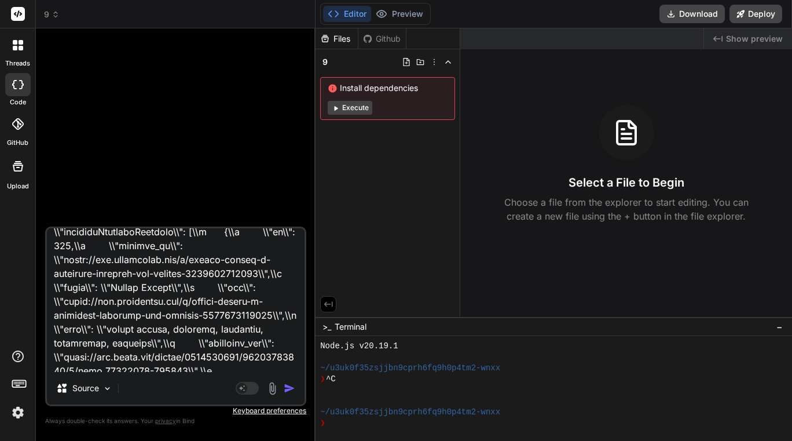
type textarea "x"
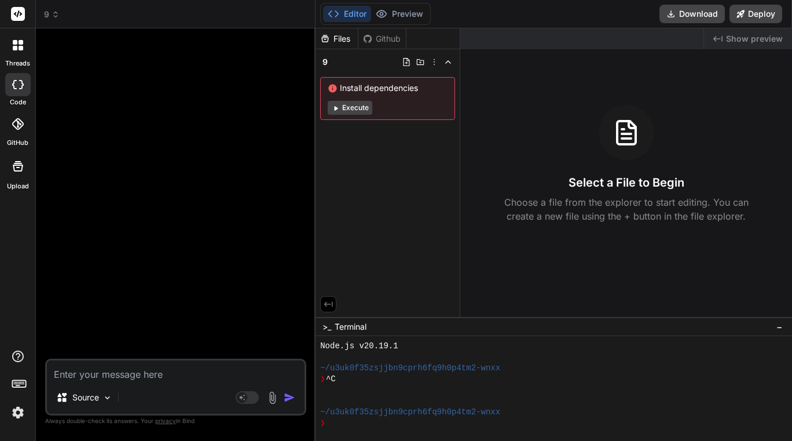
paste textarea "/** * Transforms a nested JSON object containing a list of articles into a * fl…"
type textarea "/** * Transforms a nested JSON object containing a list of articles into a * fl…"
type textarea "x"
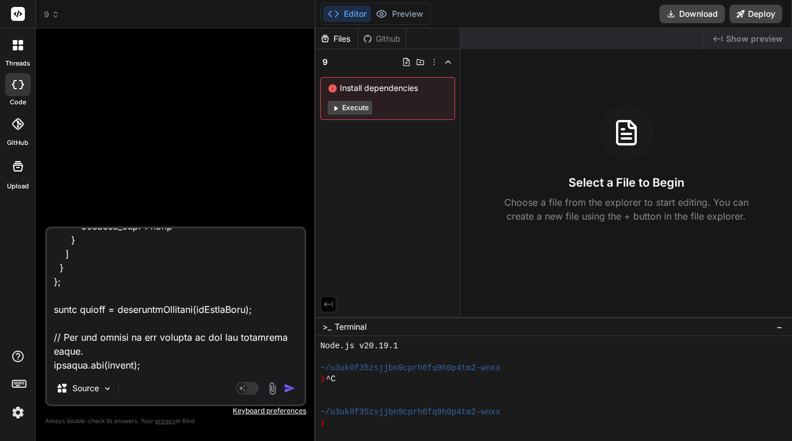
scroll to position [1225, 0]
type textarea "/** * Transforms a nested JSON object containing a list of articles into a * fl…"
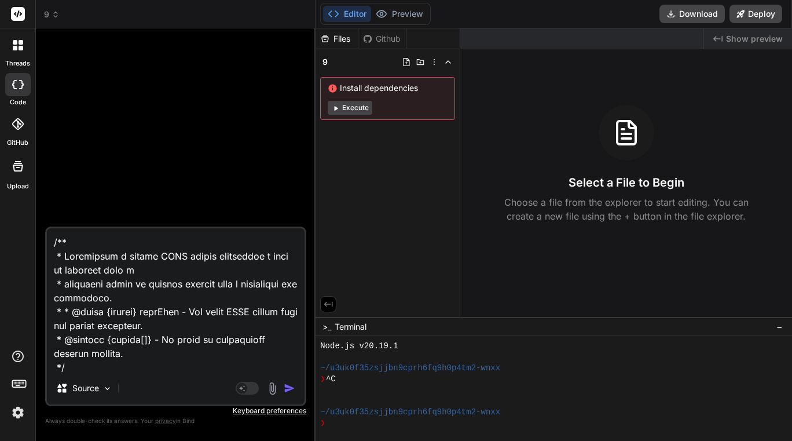
click at [53, 237] on textarea at bounding box center [176, 300] width 258 height 144
type textarea "x"
type textarea "/** * Transforms a nested JSON object containing a list of articles into a * fl…"
type textarea "x"
type textarea "/** * Transforms a nested JSON object containing a list of articles into a * fl…"
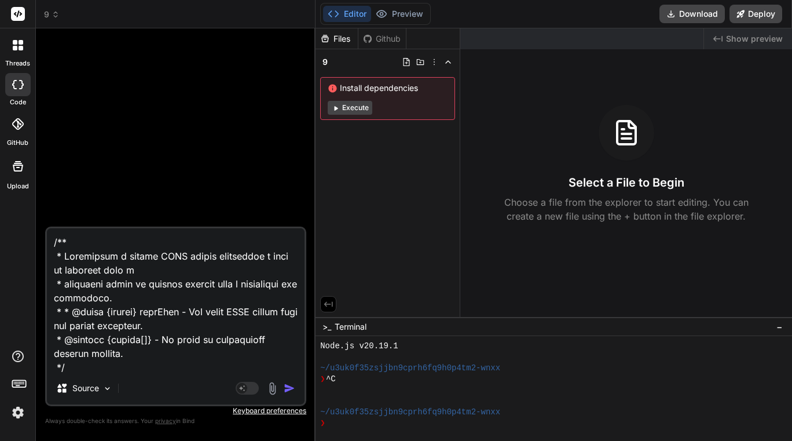
type textarea "x"
click at [53, 237] on textarea at bounding box center [176, 300] width 258 height 144
type textarea "i /** * Transforms a nested JSON object containing a list of articles into a * …"
type textarea "x"
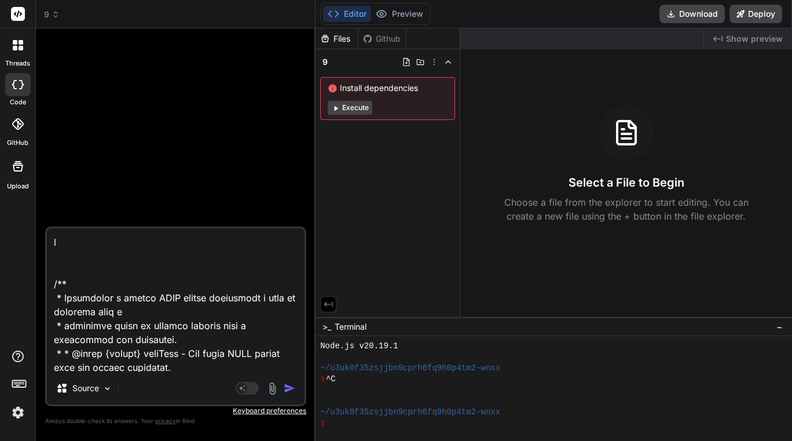
type textarea "in /** * Transforms a nested JSON object containing a list of articles into a *…"
type textarea "x"
type textarea "inp /** * Transforms a nested JSON object containing a list of articles into a …"
type textarea "x"
type textarea "inpu /** * Transforms a nested JSON object containing a list of articles into a…"
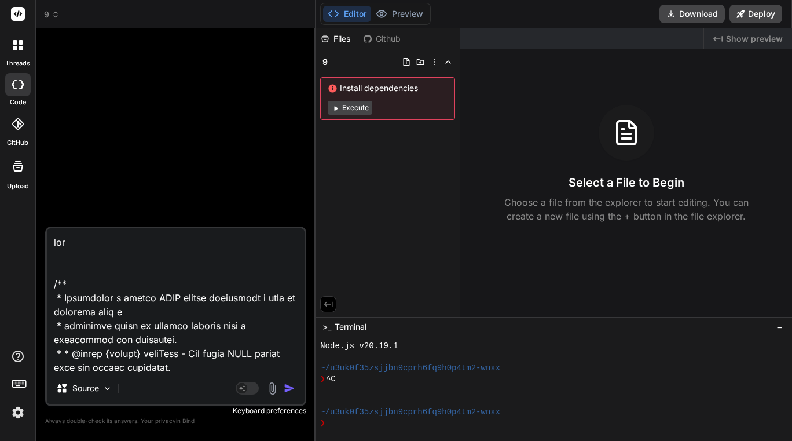
type textarea "x"
type textarea "input /** * Transforms a nested JSON object containing a list of articles into …"
type textarea "x"
type textarea "input /** * Transforms a nested JSON object containing a list of articles into …"
type textarea "x"
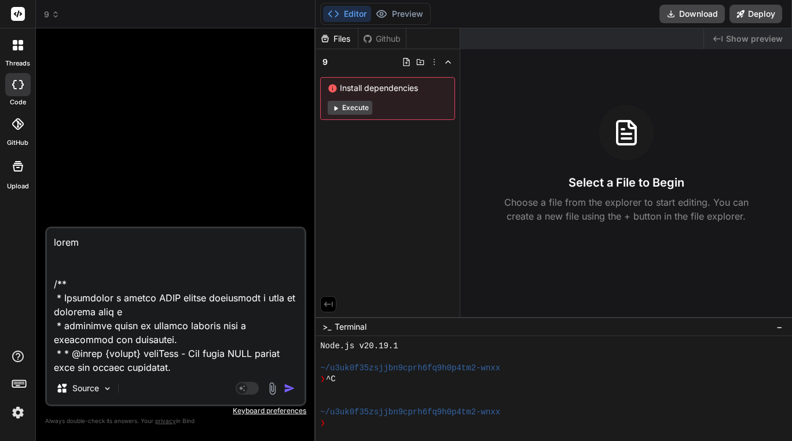
type textarea "input d /** * Transforms a nested JSON object containing a list of articles int…"
type textarea "x"
type textarea "input da /** * Transforms a nested JSON object containing a list of articles in…"
type textarea "x"
type textarea "input dat /** * Transforms a nested JSON object containing a list of articles i…"
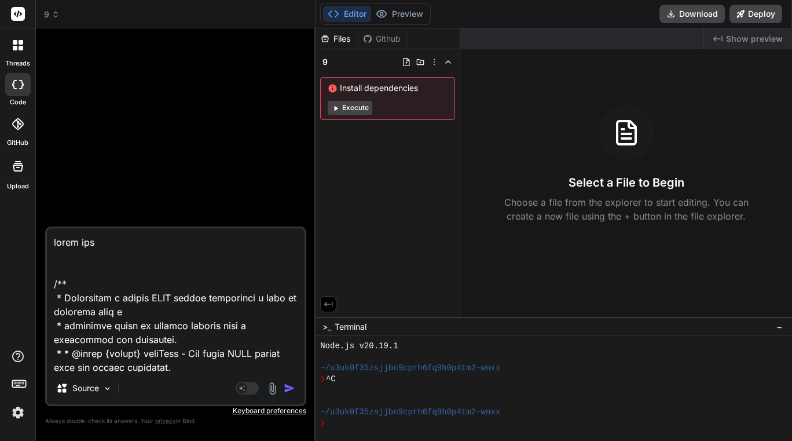
type textarea "x"
type textarea "input data /** * Transforms a nested JSON object containing a list of articles …"
type textarea "x"
type textarea "input data /** * Transforms a nested JSON object containing a list of articles …"
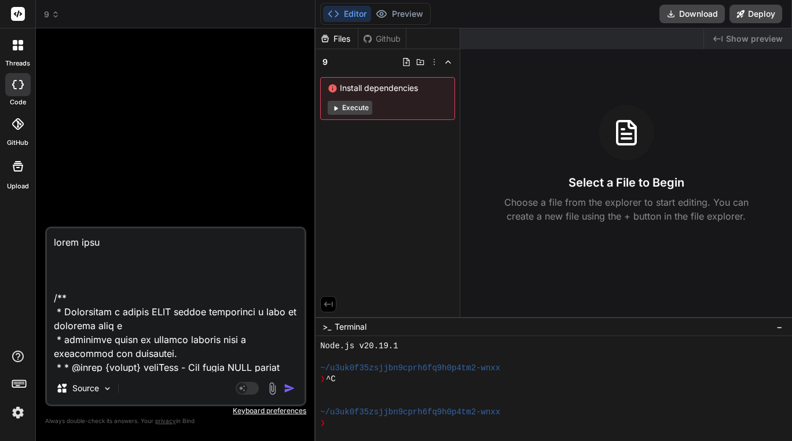
type textarea "x"
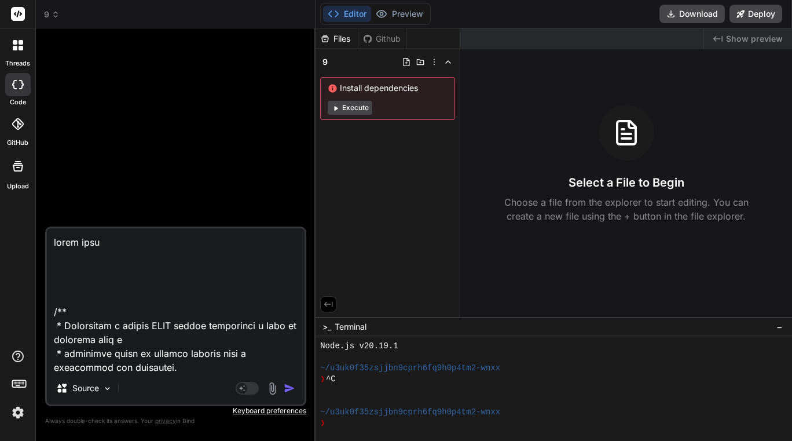
paste textarea ""```json\n{\n \"article_text\": {\n \"globallyRelevantArticles\": [\n {\n \"id\…"
type textarea "input data "```json\n{\n \"article_text\": {\n \"globallyRelevantArticles\": [\…"
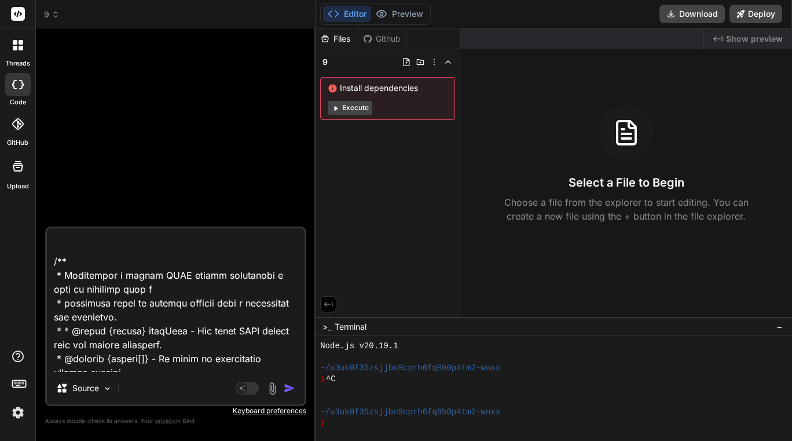
click at [55, 281] on textarea at bounding box center [176, 300] width 258 height 144
type textarea "x"
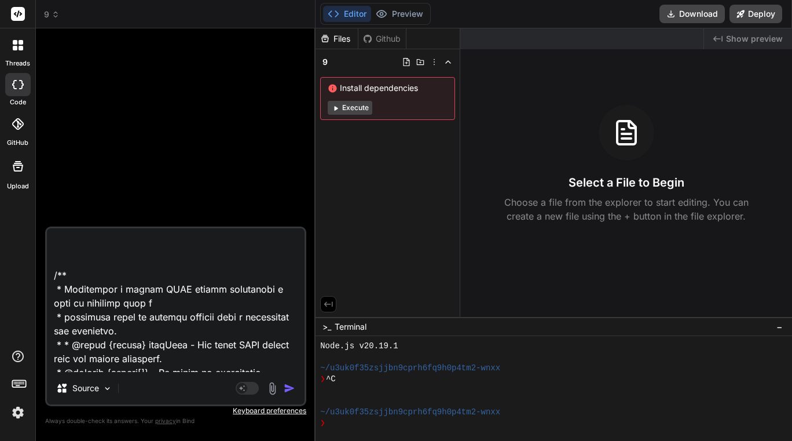
type textarea "input data "```json\n{\n \"article_text\": {\n \"globallyRelevantArticles\": [\…"
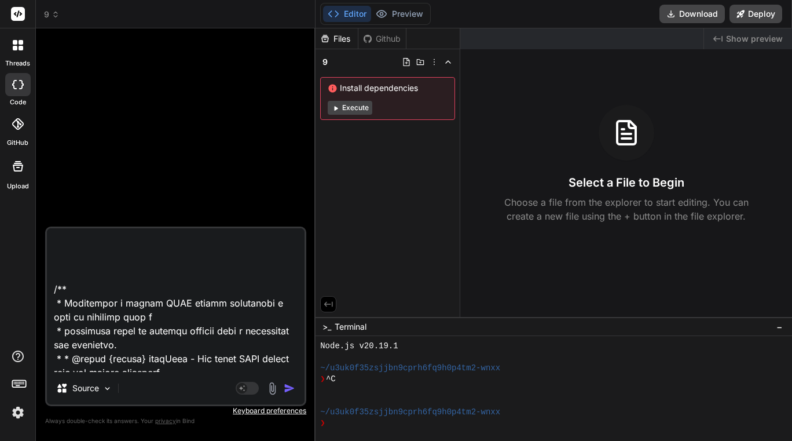
type textarea "x"
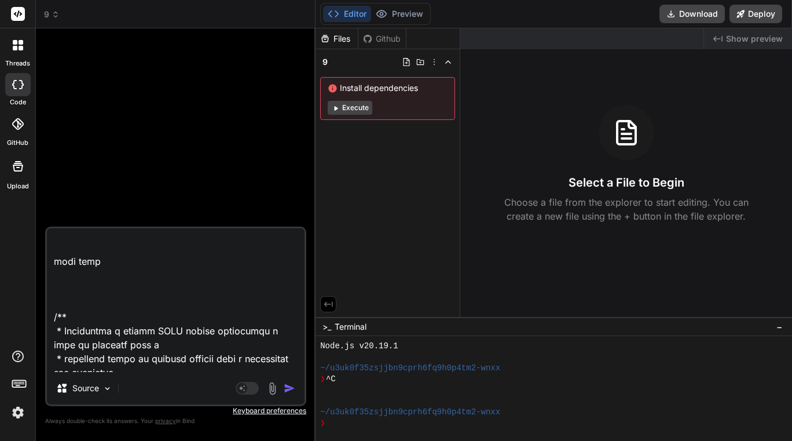
click at [55, 281] on textarea at bounding box center [176, 300] width 258 height 144
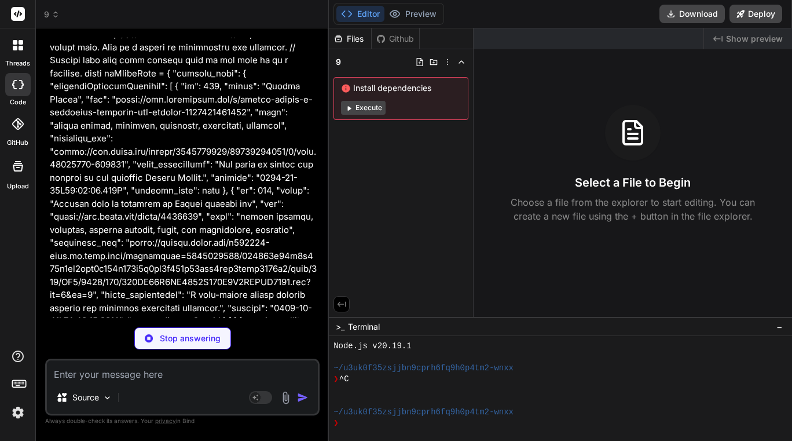
click at [189, 343] on p "Stop answering" at bounding box center [190, 338] width 61 height 12
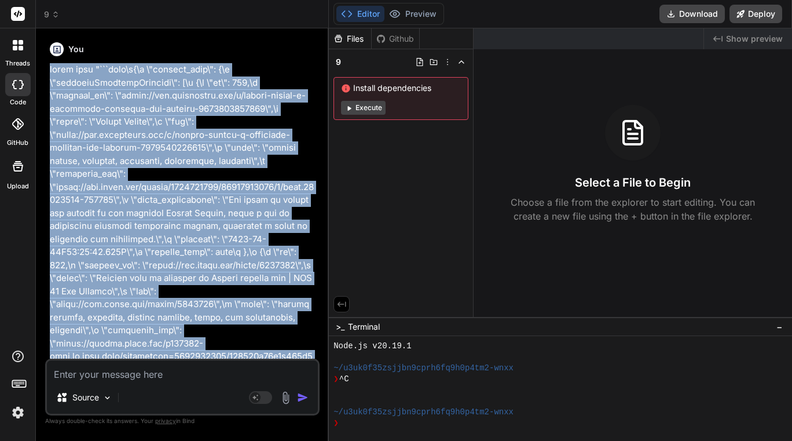
drag, startPoint x: 249, startPoint y: 221, endPoint x: 45, endPoint y: 61, distance: 259.5
click at [45, 61] on div "Bind AI Web Search Created with Pixso. Code Generator You Bind AI Transform Art…" at bounding box center [182, 234] width 293 height 412
copy p "input data "```json\n{\n \"article_text\": {\n \"globallyRelevantArticles\": [\…"
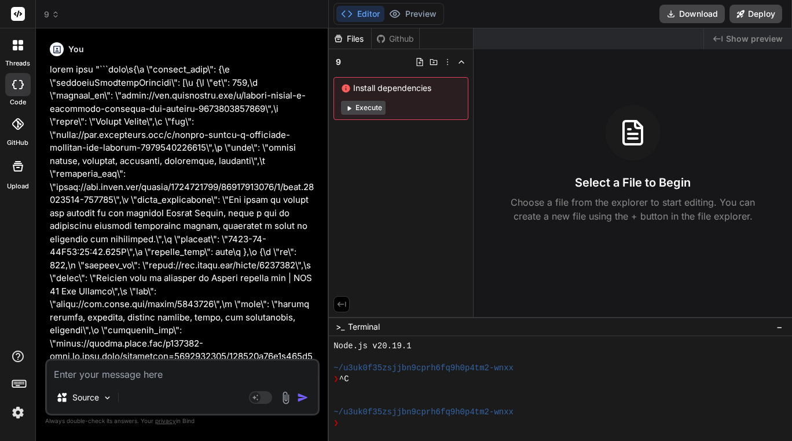
click at [133, 371] on textarea at bounding box center [182, 370] width 271 height 21
paste textarea "input data "```json\n{\n \"article_text\": {\n \"globallyRelevantArticles\": [\…"
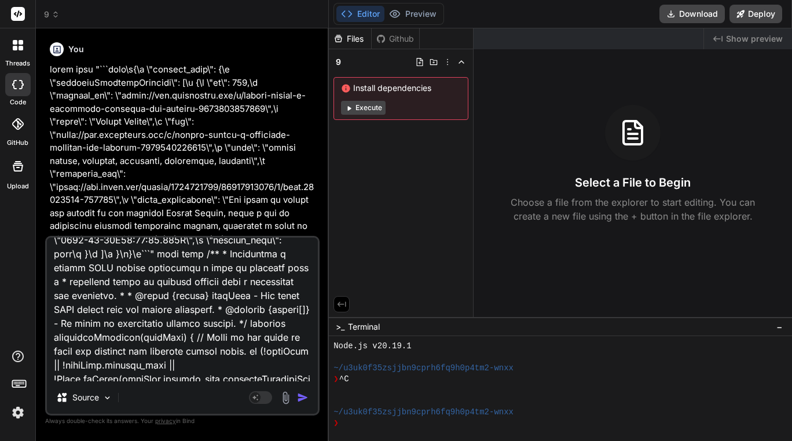
click at [125, 320] on textarea at bounding box center [182, 309] width 271 height 144
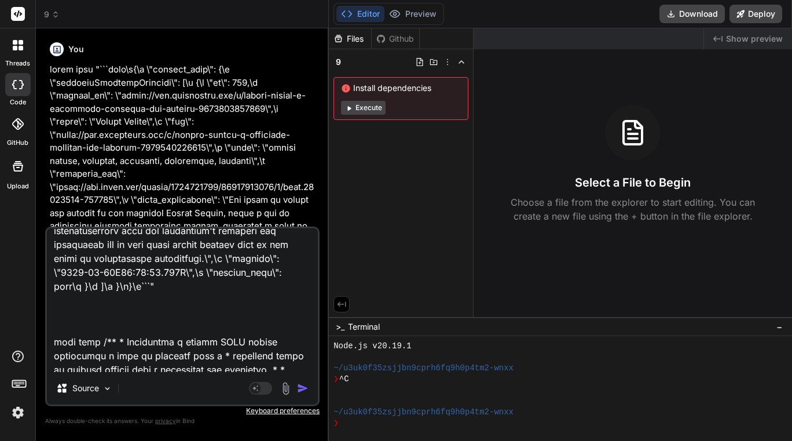
click at [60, 346] on textarea at bounding box center [182, 300] width 271 height 144
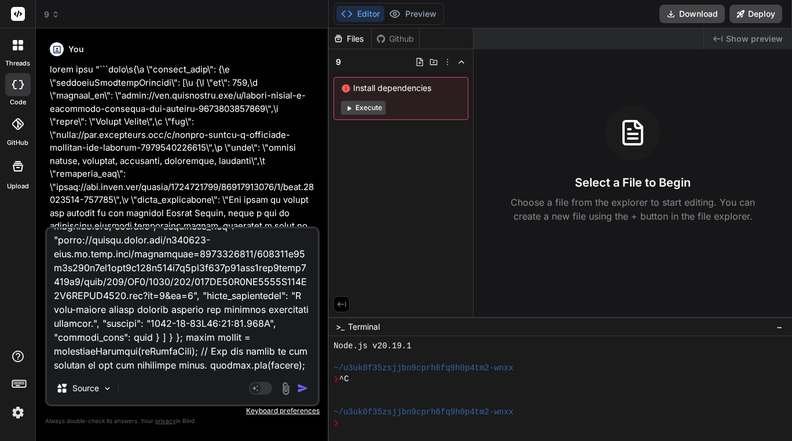
click at [170, 365] on textarea at bounding box center [182, 300] width 271 height 144
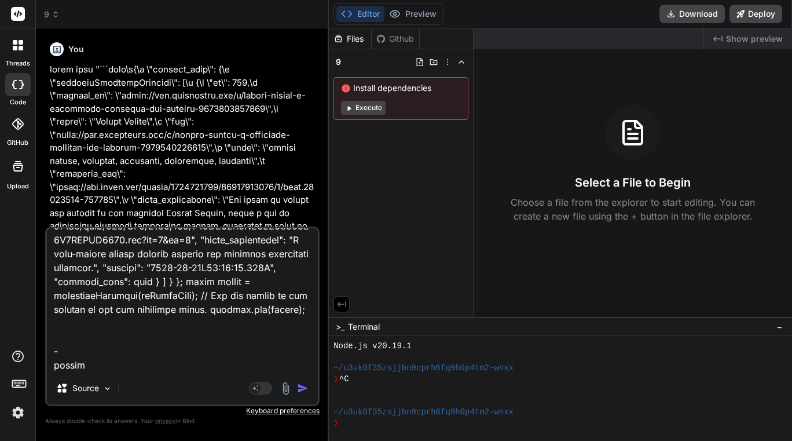
click at [87, 363] on textarea at bounding box center [182, 300] width 271 height 144
paste textarea ""Cannot read properties of undefined (reading 'toString')""
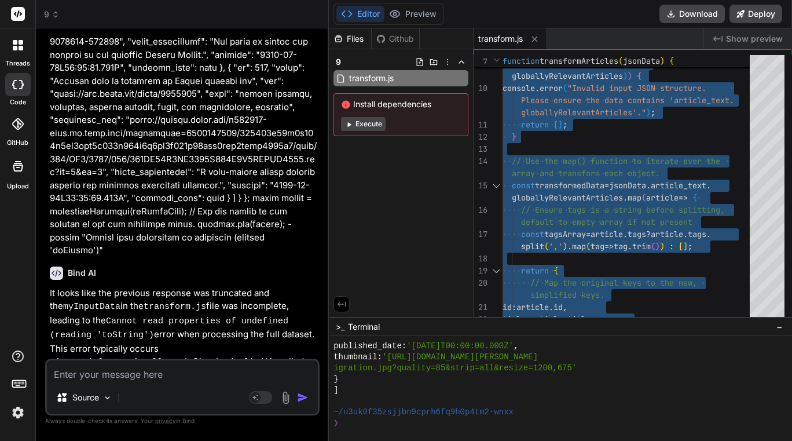
click at [166, 379] on textarea at bounding box center [182, 370] width 271 height 21
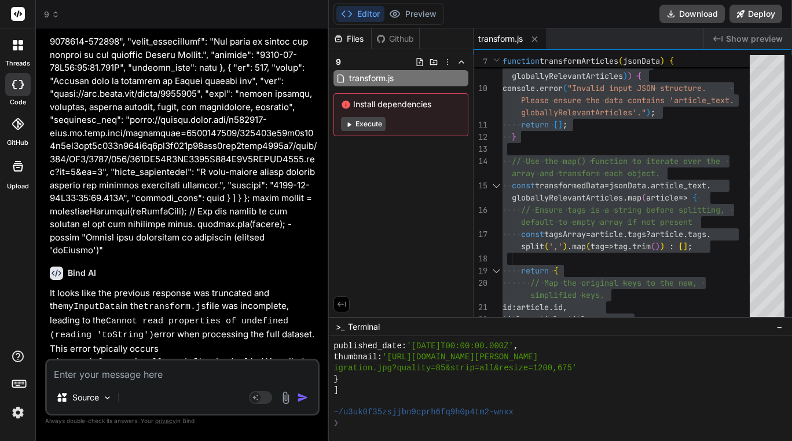
paste textarea ""\"Cannot read properties of undefined (reading 'toString')\"""
